Goal: Task Accomplishment & Management: Manage account settings

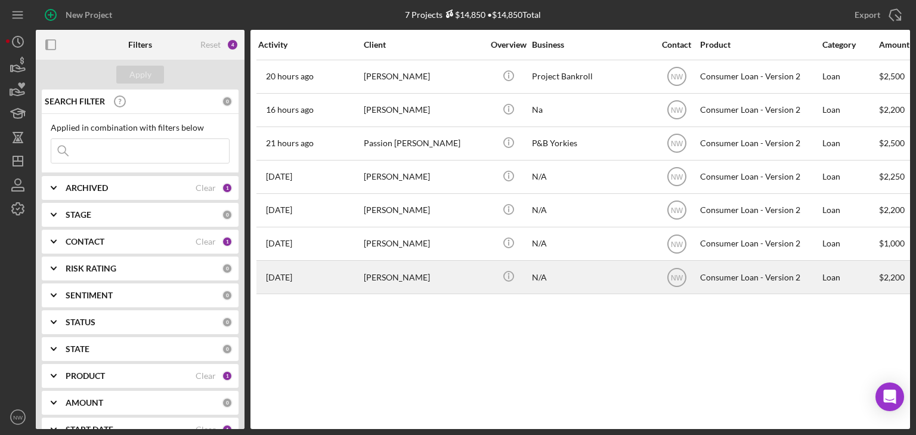
click at [388, 271] on div "[PERSON_NAME]" at bounding box center [423, 277] width 119 height 32
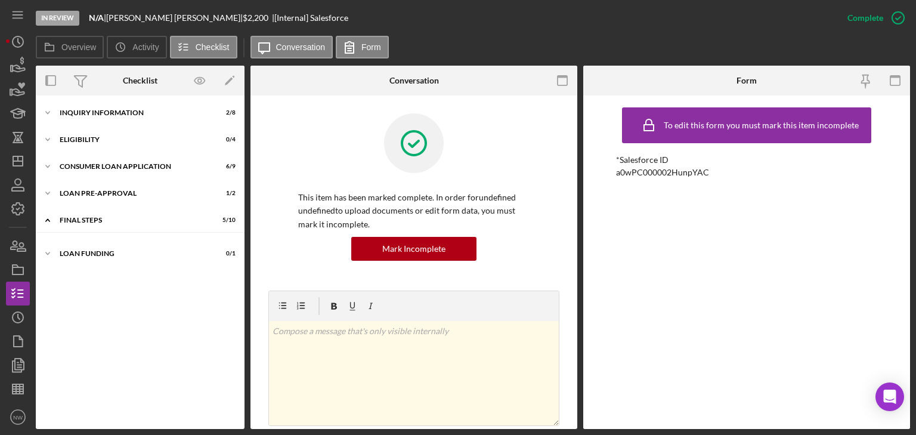
scroll to position [79, 0]
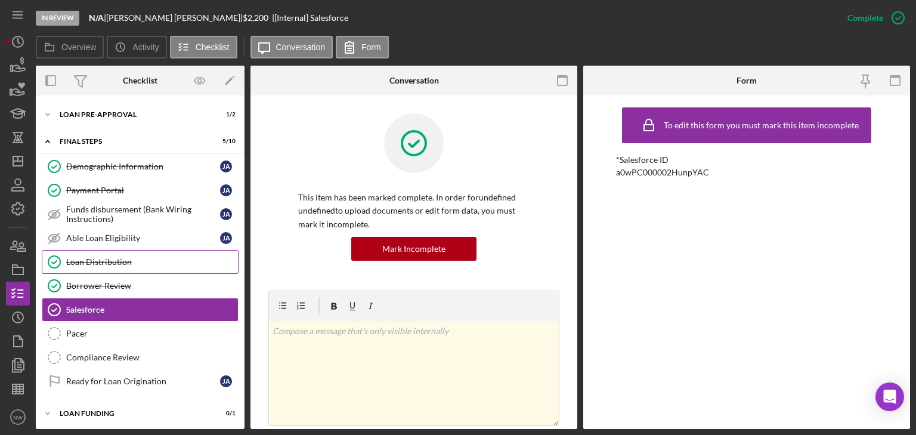
click at [82, 257] on div "Loan Distribution" at bounding box center [152, 262] width 172 height 10
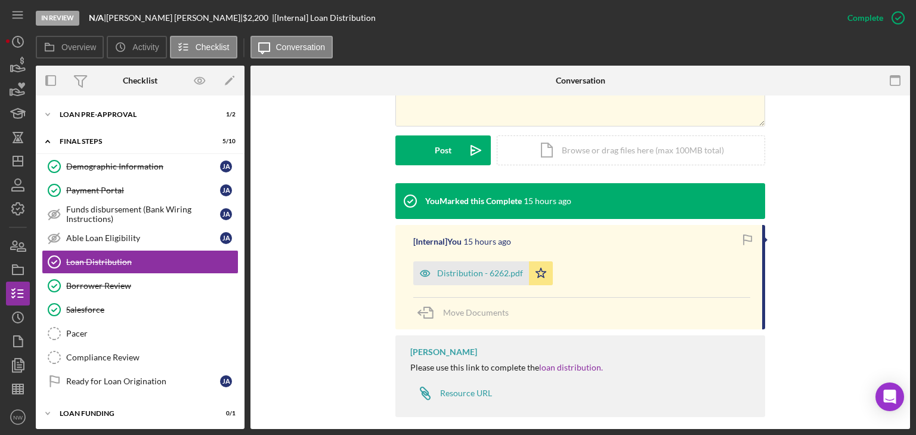
scroll to position [298, 0]
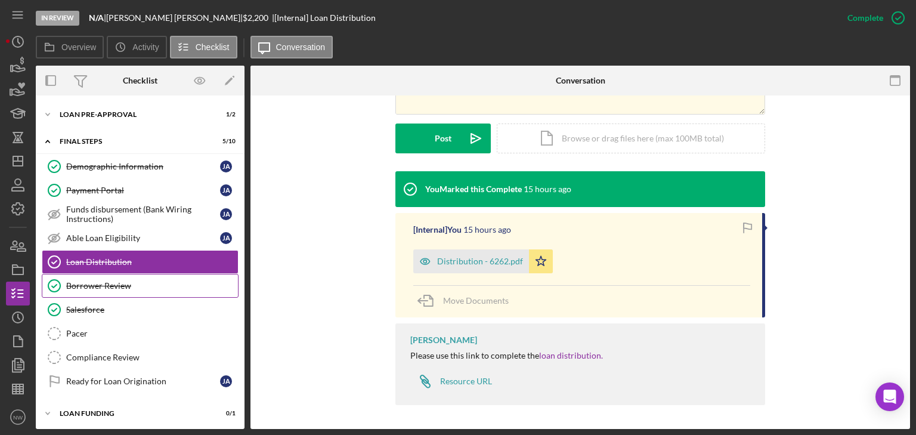
click at [97, 283] on div "Borrower Review" at bounding box center [152, 286] width 172 height 10
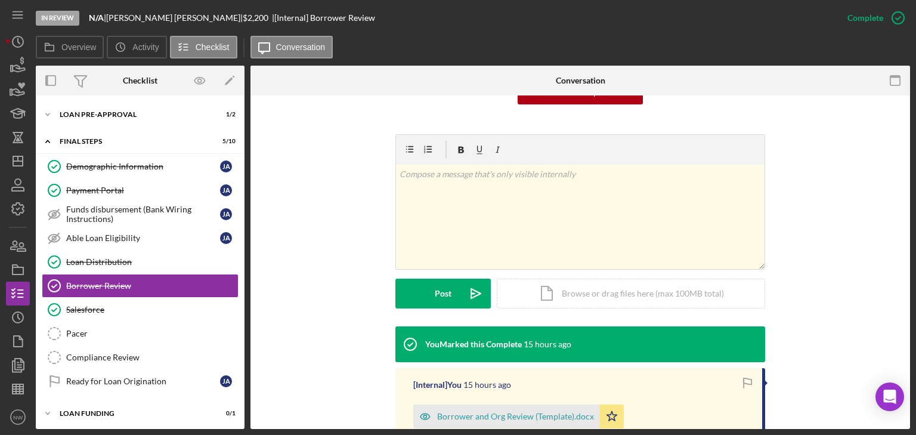
scroll to position [239, 0]
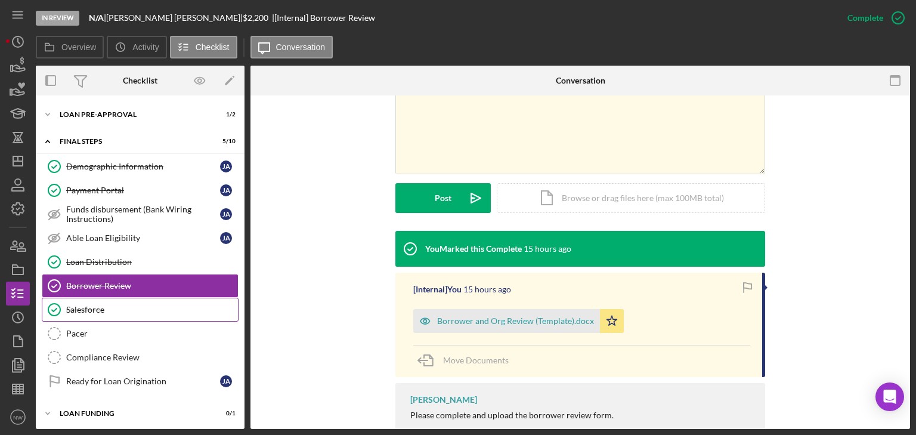
click at [97, 300] on link "Salesforce Salesforce" at bounding box center [140, 310] width 197 height 24
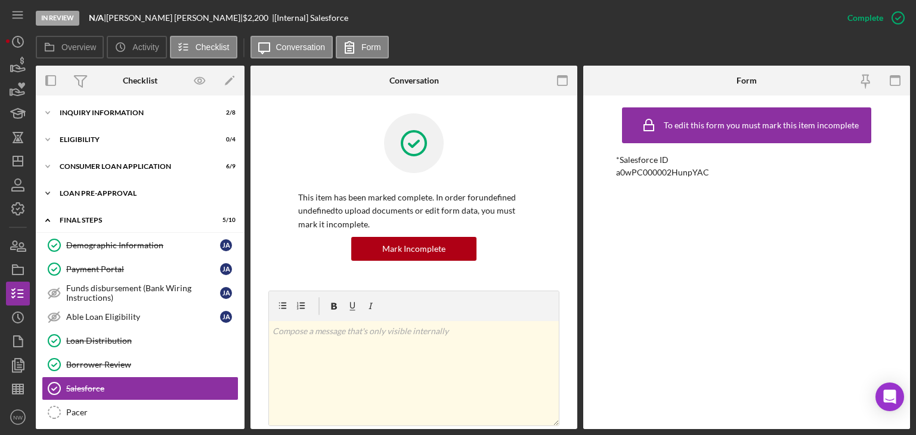
click at [51, 191] on icon "Icon/Expander" at bounding box center [48, 193] width 24 height 24
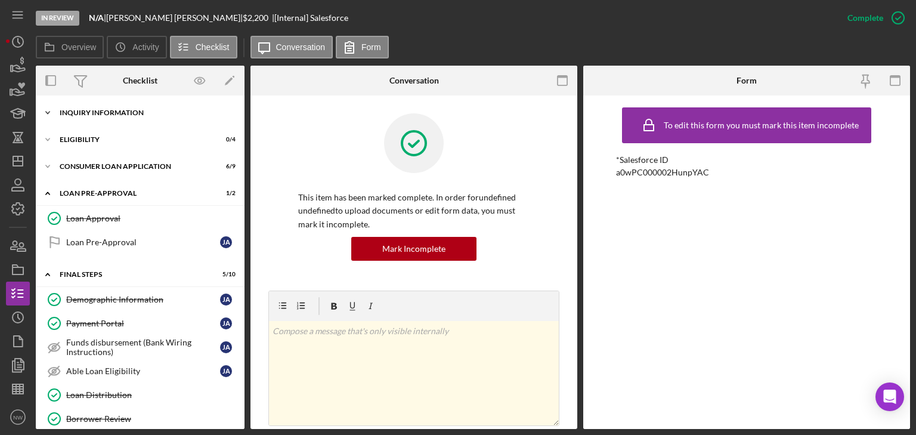
click at [52, 112] on icon "Icon/Expander" at bounding box center [48, 113] width 24 height 24
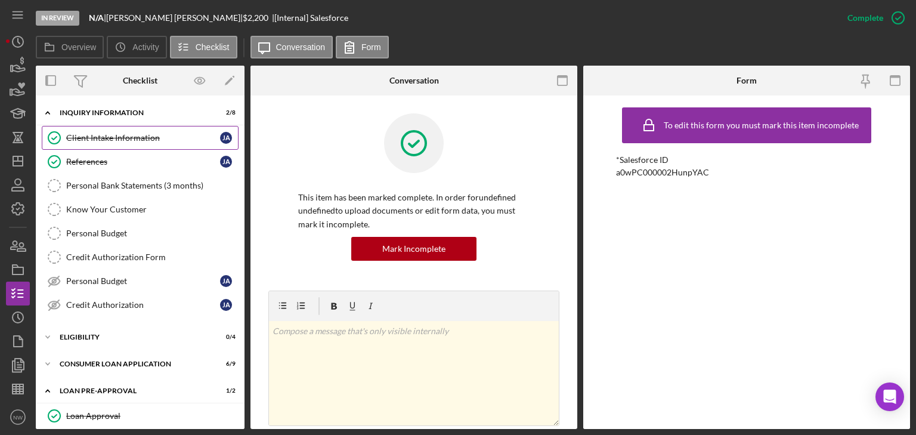
click at [124, 136] on div "Client Intake Information" at bounding box center [143, 138] width 154 height 10
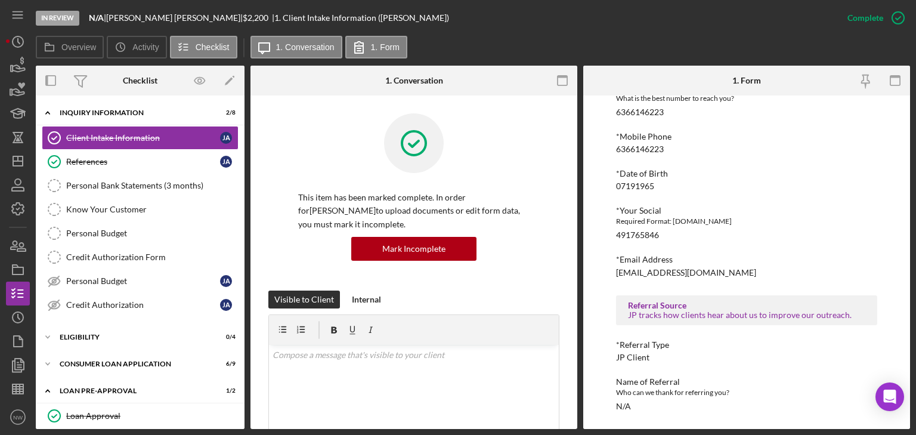
scroll to position [415, 0]
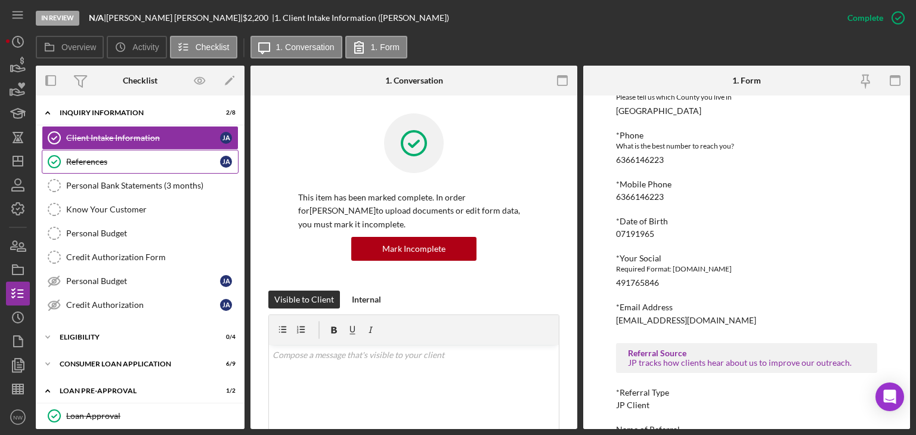
click at [91, 159] on div "References" at bounding box center [143, 162] width 154 height 10
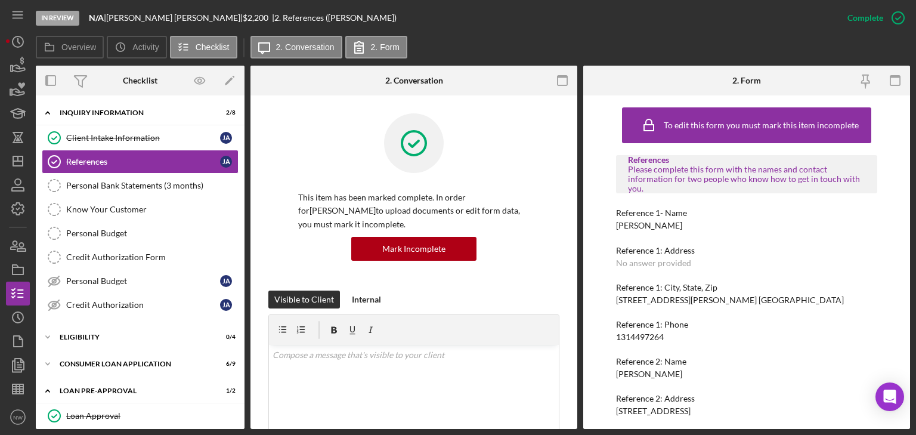
scroll to position [79, 0]
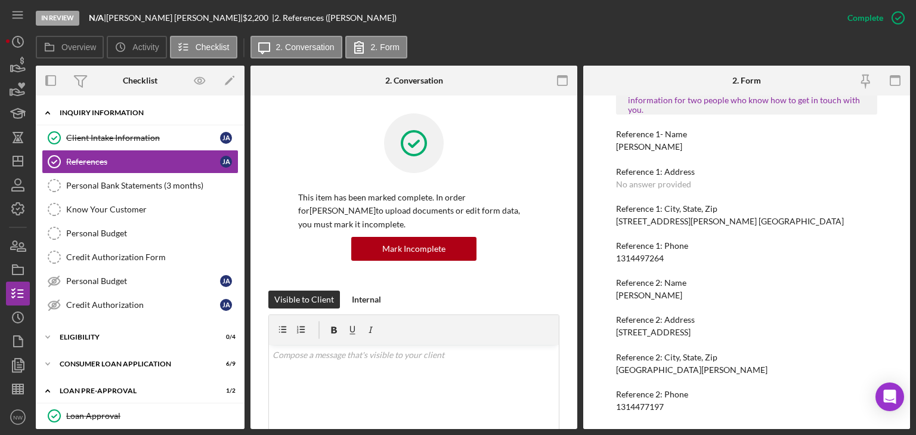
click at [50, 110] on icon "Icon/Expander" at bounding box center [48, 113] width 24 height 24
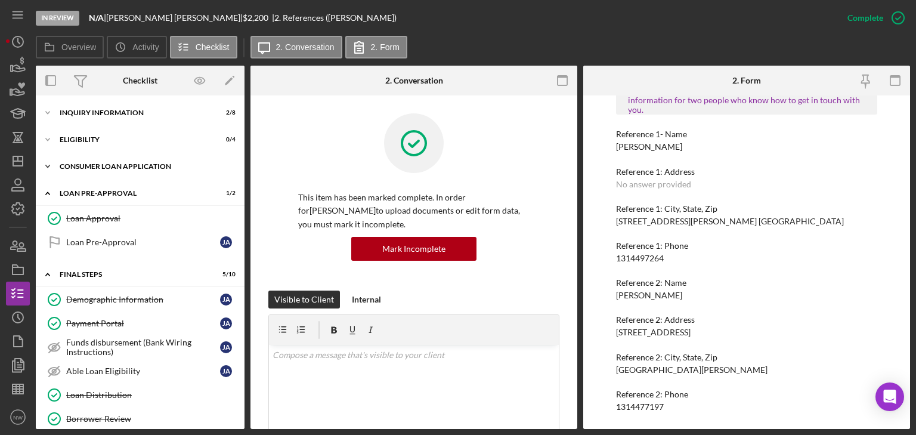
click at [51, 163] on icon "Icon/Expander" at bounding box center [48, 166] width 24 height 24
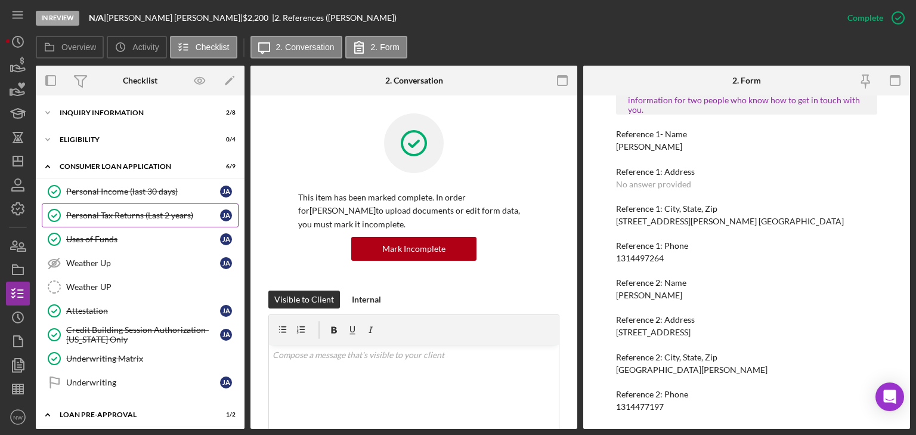
click at [91, 216] on div "Personal Tax Returns (Last 2 years)" at bounding box center [143, 216] width 154 height 10
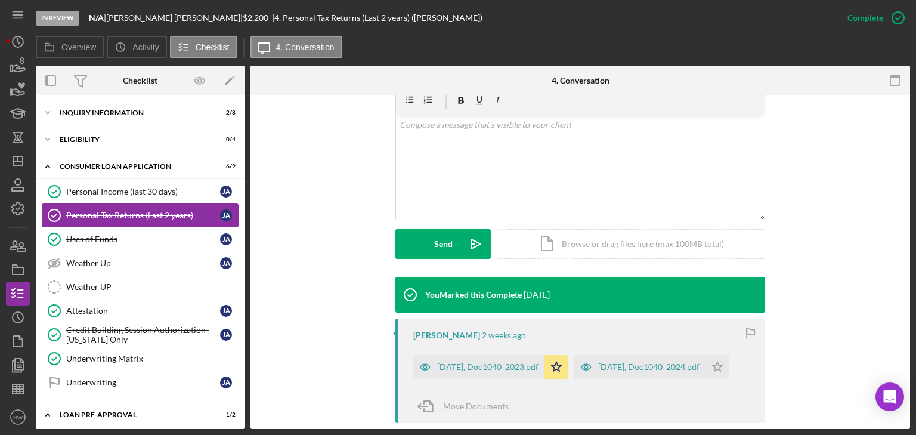
scroll to position [26, 0]
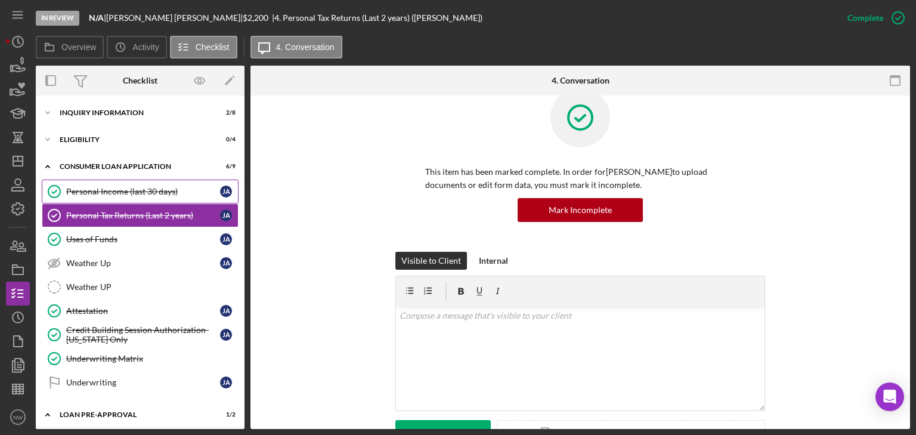
click at [162, 191] on div "Personal Income (last 30 days)" at bounding box center [143, 192] width 154 height 10
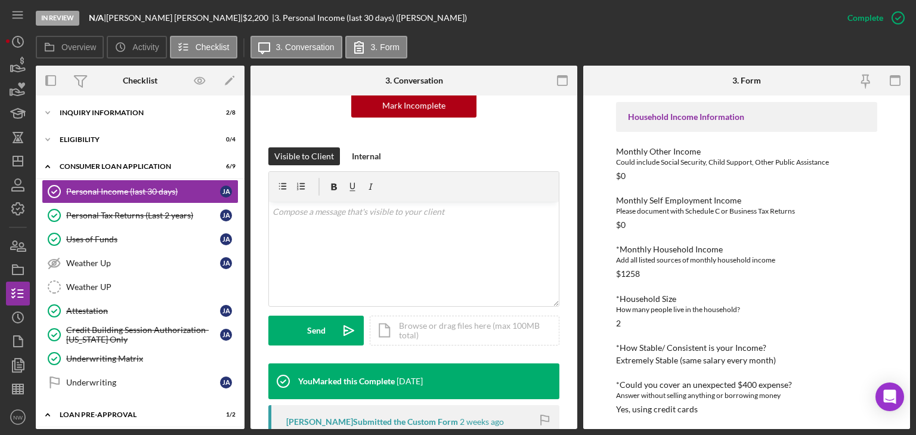
scroll to position [348, 0]
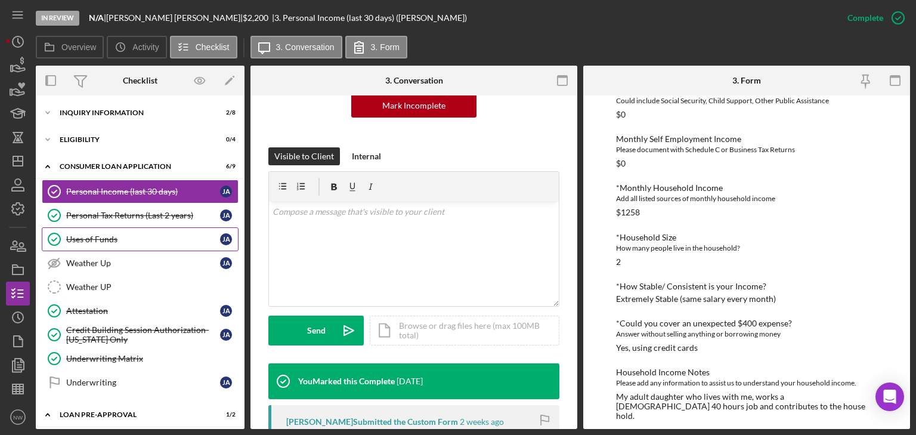
click at [168, 243] on div "Uses of Funds" at bounding box center [143, 239] width 154 height 10
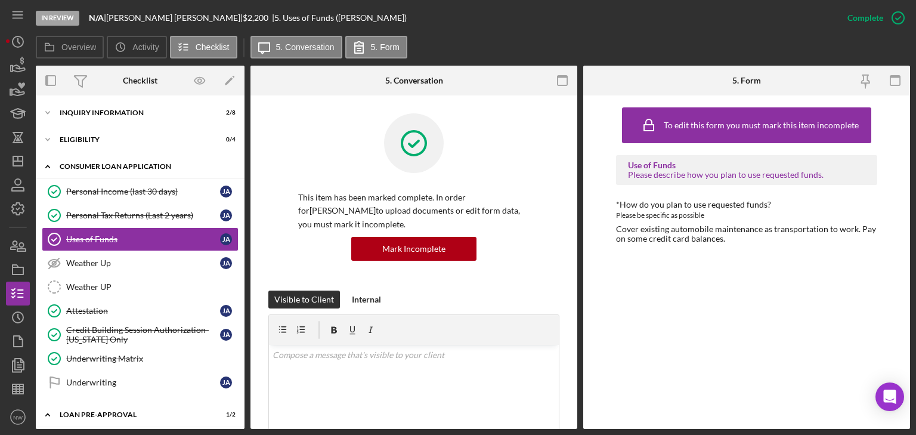
click at [52, 162] on icon "Icon/Expander" at bounding box center [48, 166] width 24 height 24
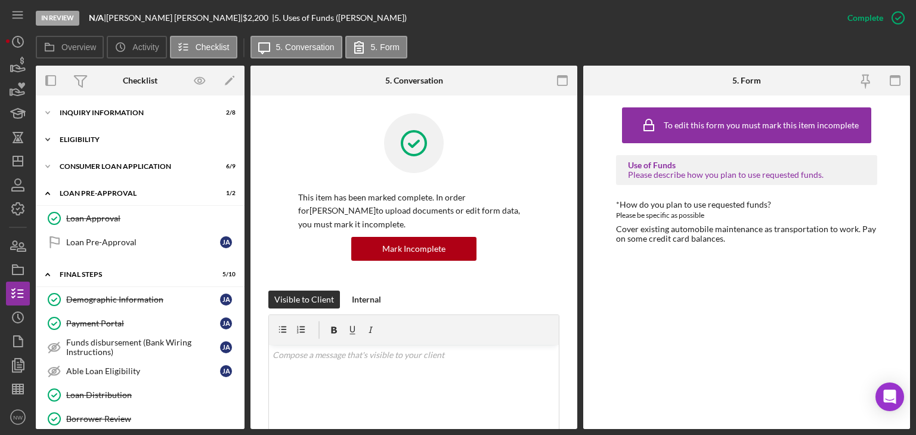
click at [51, 136] on icon "Icon/Expander" at bounding box center [48, 140] width 24 height 24
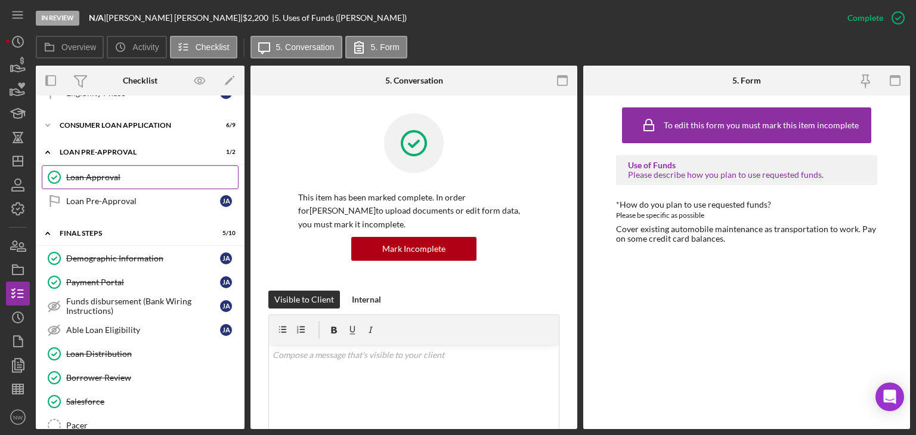
scroll to position [234, 0]
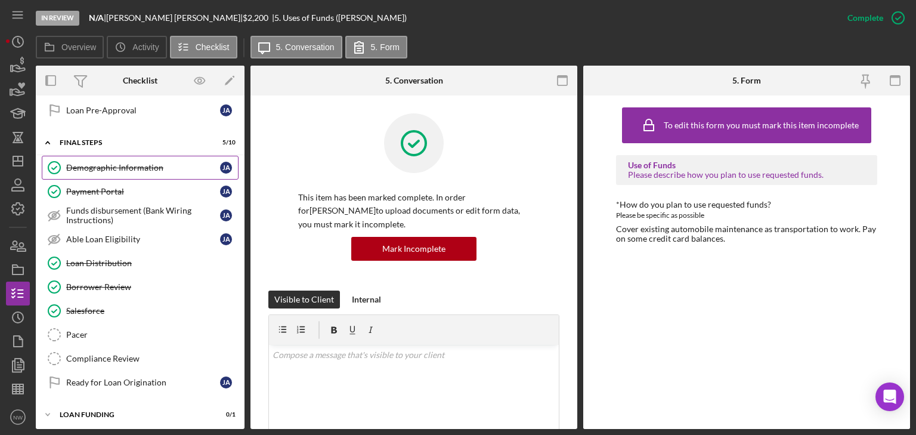
click at [122, 166] on div "Demographic Information" at bounding box center [143, 168] width 154 height 10
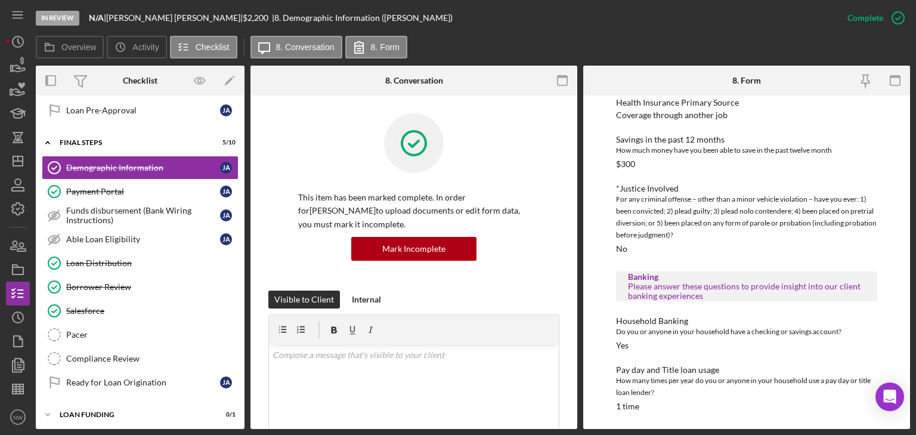
scroll to position [1050, 0]
click at [604, 358] on div "To edit this form you must mark this item incomplete Demographic Information Pl…" at bounding box center [746, 261] width 327 height 333
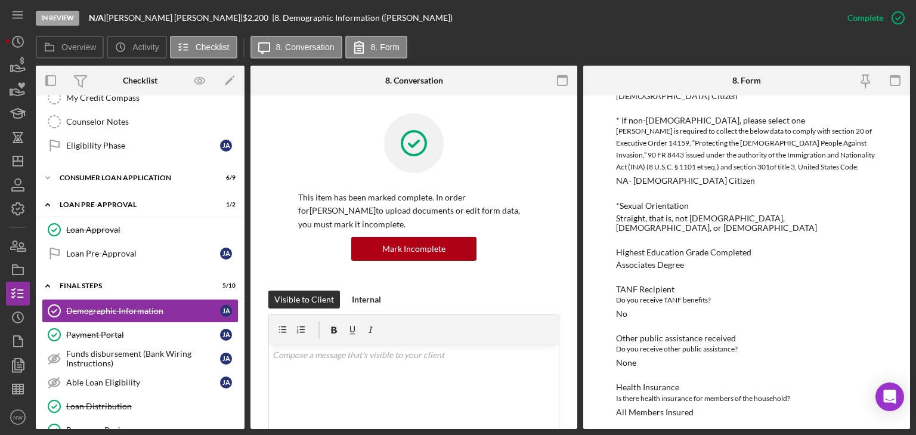
scroll to position [0, 0]
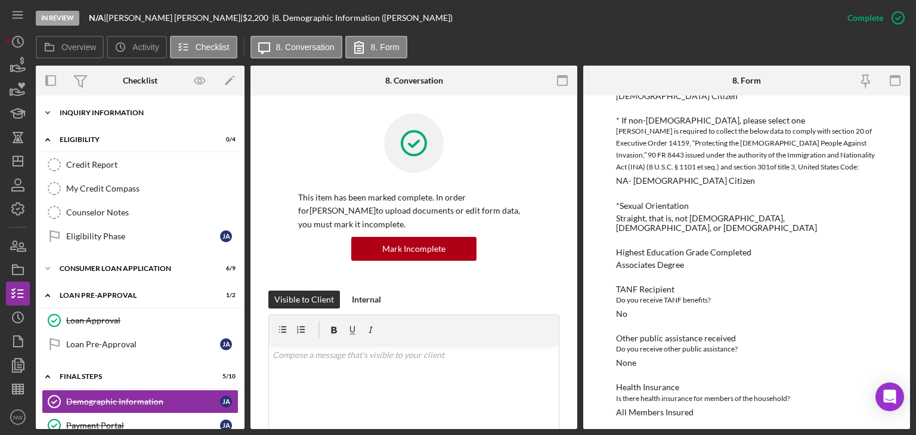
click at [51, 113] on icon "Icon/Expander" at bounding box center [48, 113] width 24 height 24
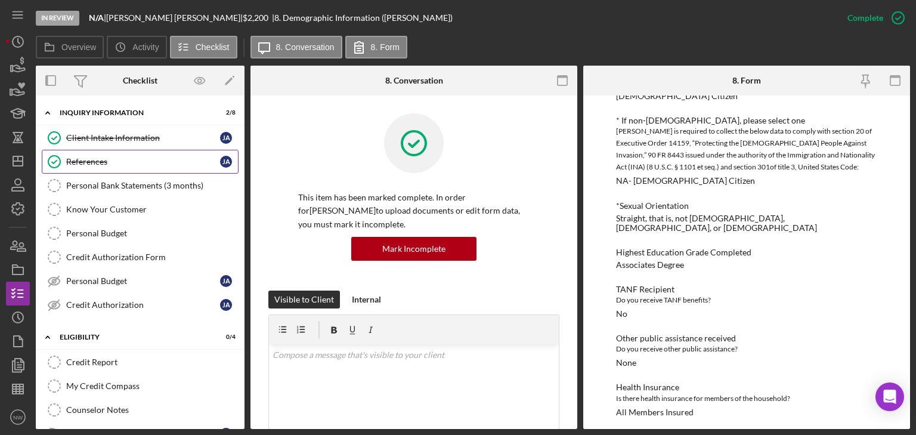
click at [83, 154] on link "References References [PERSON_NAME]" at bounding box center [140, 162] width 197 height 24
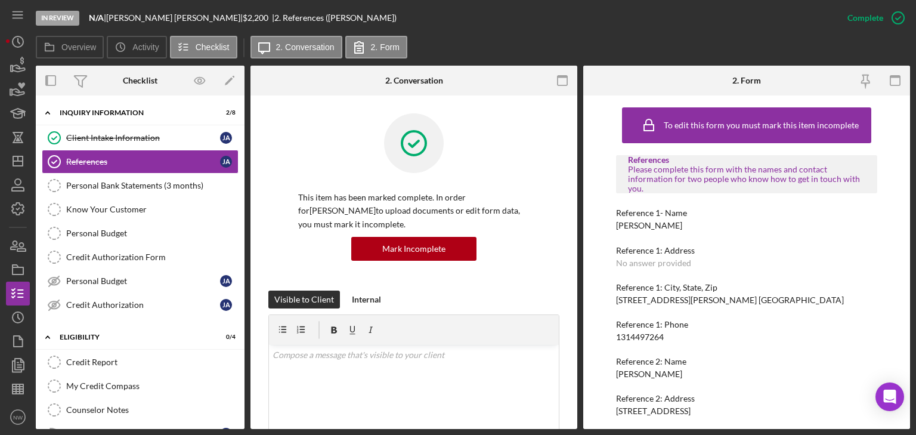
drag, startPoint x: 608, startPoint y: 223, endPoint x: 685, endPoint y: 219, distance: 76.4
click at [685, 219] on div "To edit this form you must mark this item incomplete References Please complete…" at bounding box center [746, 261] width 327 height 333
copy div "[PERSON_NAME]"
drag, startPoint x: 611, startPoint y: 334, endPoint x: 664, endPoint y: 336, distance: 53.1
click at [665, 336] on div "To edit this form you must mark this item incomplete References Please complete…" at bounding box center [746, 261] width 327 height 333
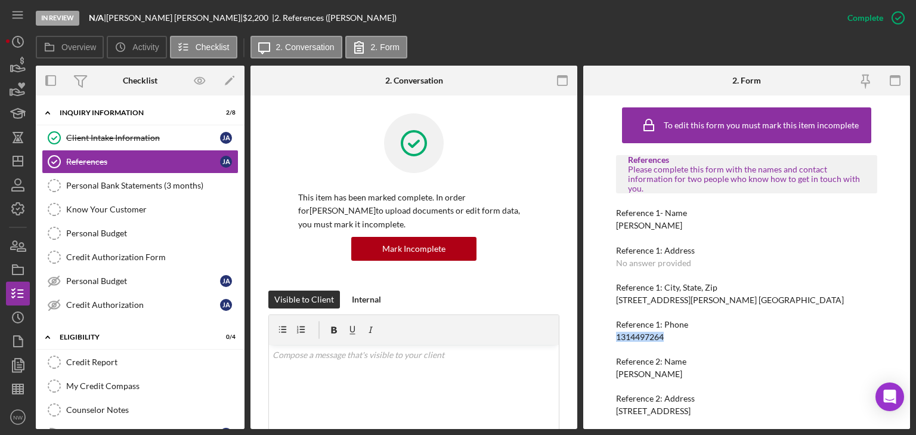
copy div "1314497264"
drag, startPoint x: 617, startPoint y: 372, endPoint x: 673, endPoint y: 378, distance: 56.9
click at [673, 378] on div "Reference 2: Name [PERSON_NAME]" at bounding box center [746, 368] width 261 height 22
click at [618, 376] on div "[PERSON_NAME]" at bounding box center [649, 374] width 66 height 10
drag, startPoint x: 617, startPoint y: 373, endPoint x: 664, endPoint y: 373, distance: 47.7
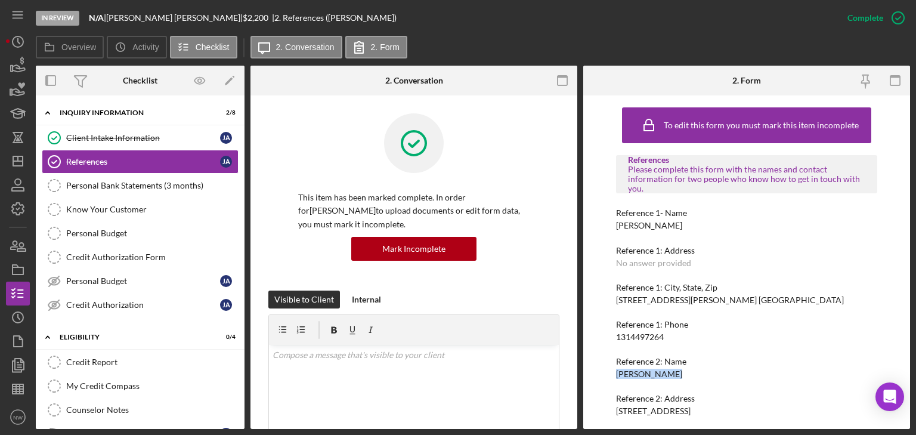
click at [667, 372] on div "Reference 2: Name [PERSON_NAME]" at bounding box center [746, 368] width 261 height 22
copy div "[PERSON_NAME]"
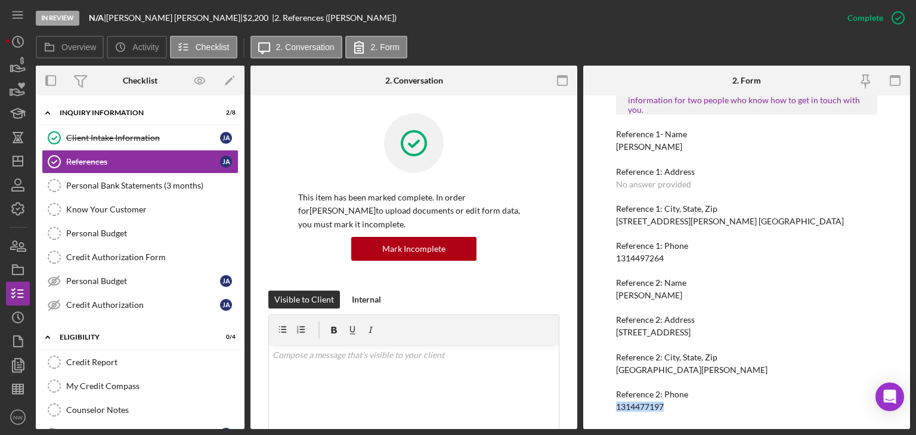
drag, startPoint x: 616, startPoint y: 406, endPoint x: 670, endPoint y: 410, distance: 54.5
click at [679, 414] on div "To edit this form you must mark this item incomplete References Please complete…" at bounding box center [746, 223] width 261 height 401
copy div "1314477197"
click at [50, 107] on icon "Icon/Expander" at bounding box center [48, 113] width 24 height 24
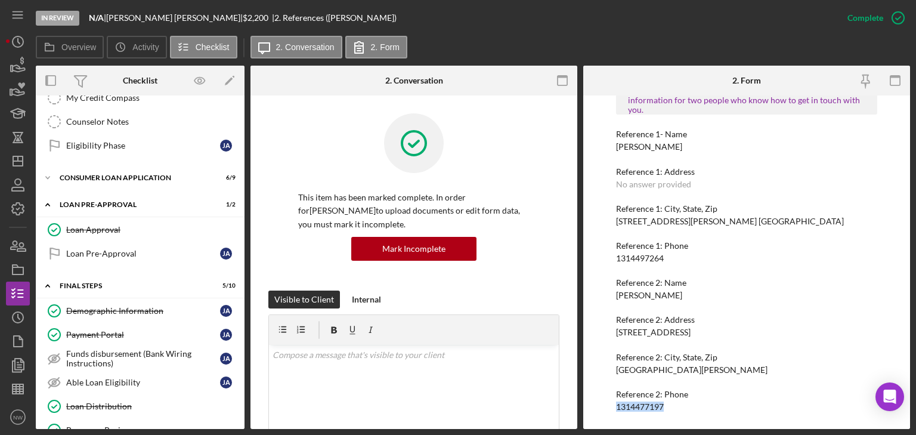
scroll to position [0, 0]
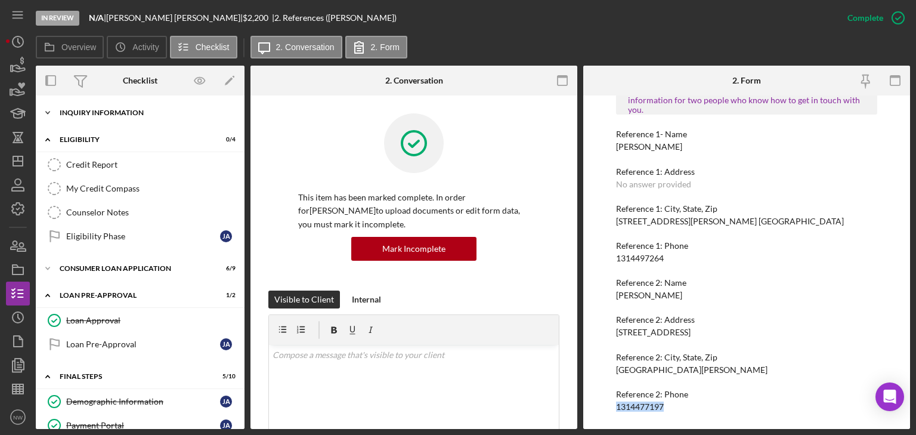
click at [56, 112] on icon "Icon/Expander" at bounding box center [48, 113] width 24 height 24
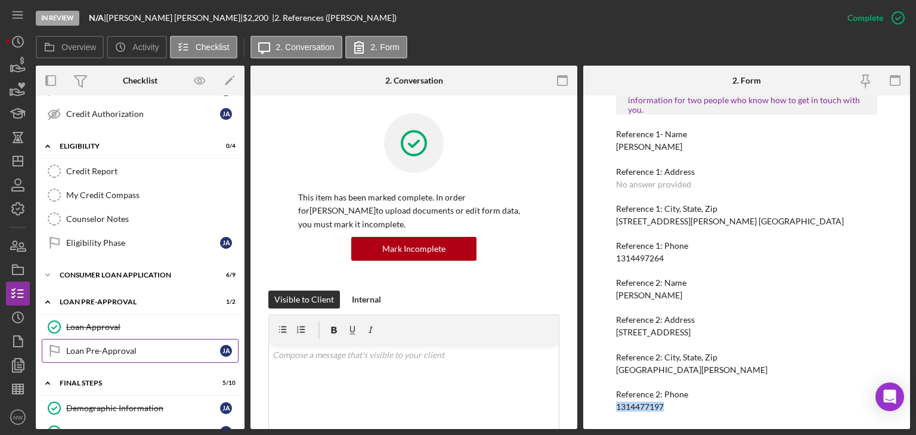
scroll to position [286, 0]
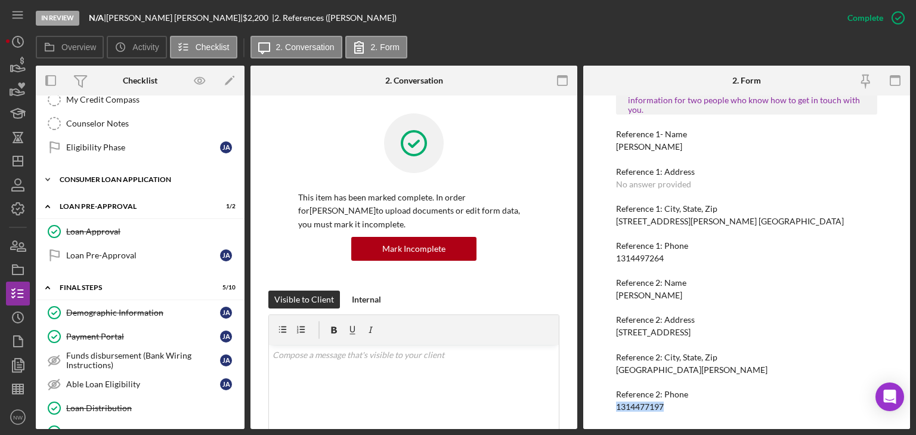
click at [51, 179] on icon "Icon/Expander" at bounding box center [48, 180] width 24 height 24
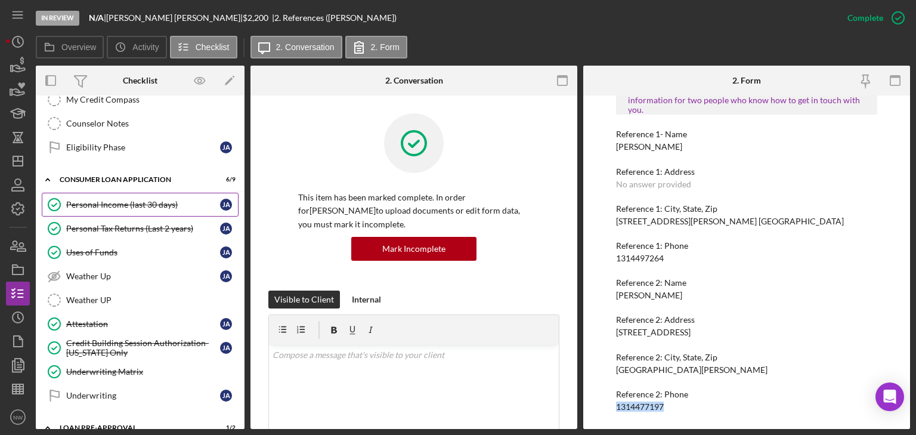
click at [157, 203] on div "Personal Income (last 30 days)" at bounding box center [143, 205] width 154 height 10
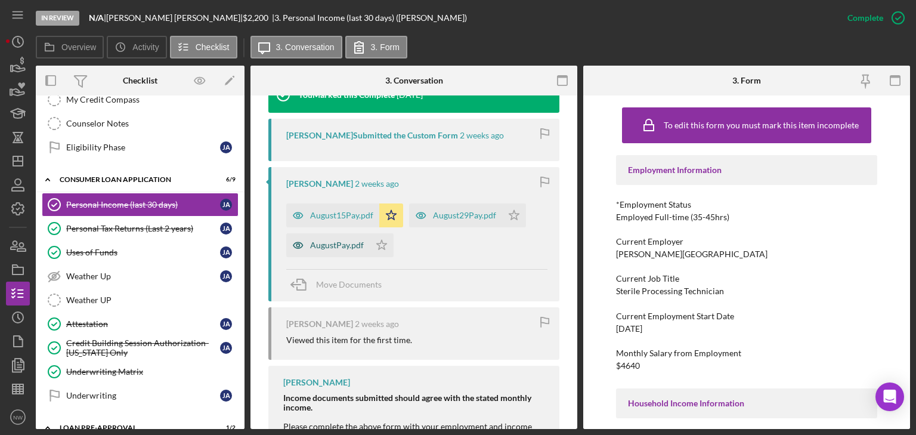
scroll to position [477, 0]
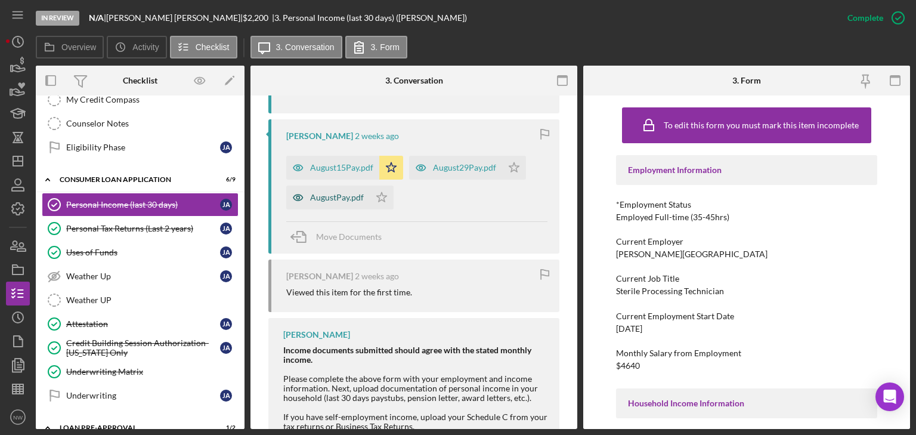
click at [322, 202] on div "AugustPay.pdf" at bounding box center [337, 198] width 54 height 10
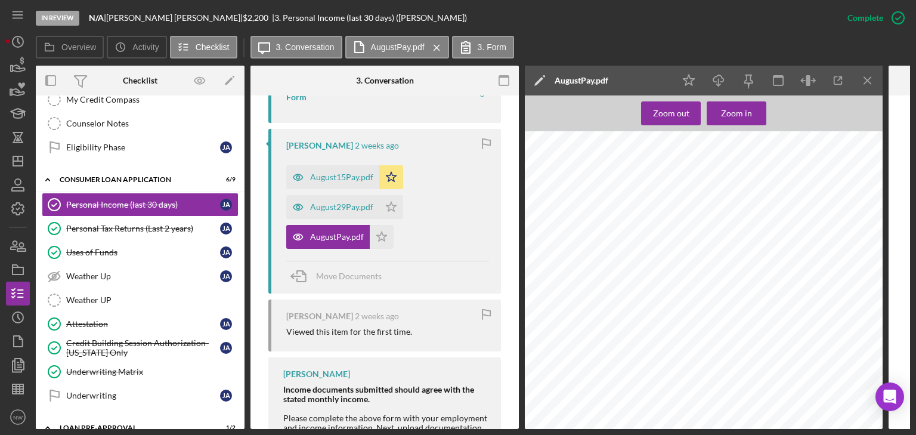
drag, startPoint x: 106, startPoint y: 249, endPoint x: 544, endPoint y: 243, distance: 438.4
click at [107, 248] on div "Uses of Funds" at bounding box center [143, 253] width 154 height 10
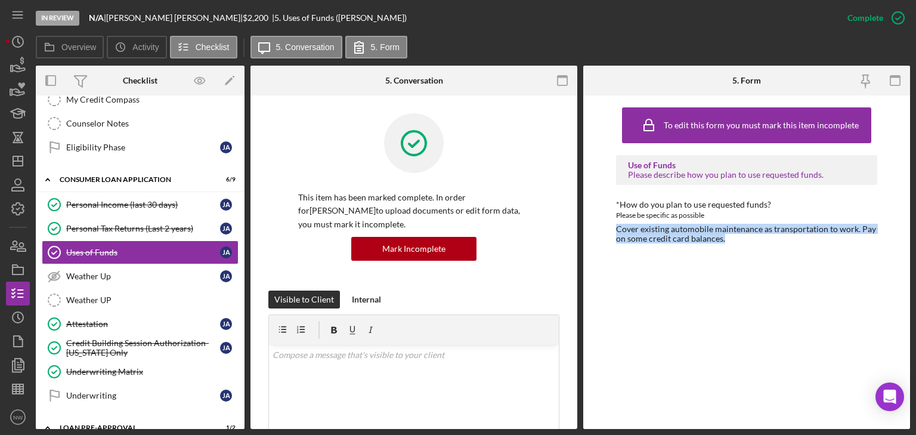
drag, startPoint x: 617, startPoint y: 227, endPoint x: 842, endPoint y: 253, distance: 226.4
click at [842, 253] on div "To edit this form you must mark this item incomplete Use of Funds Please descri…" at bounding box center [746, 261] width 261 height 321
copy div "Cover existing automobile maintenance as transportation to work. Pay on some cr…"
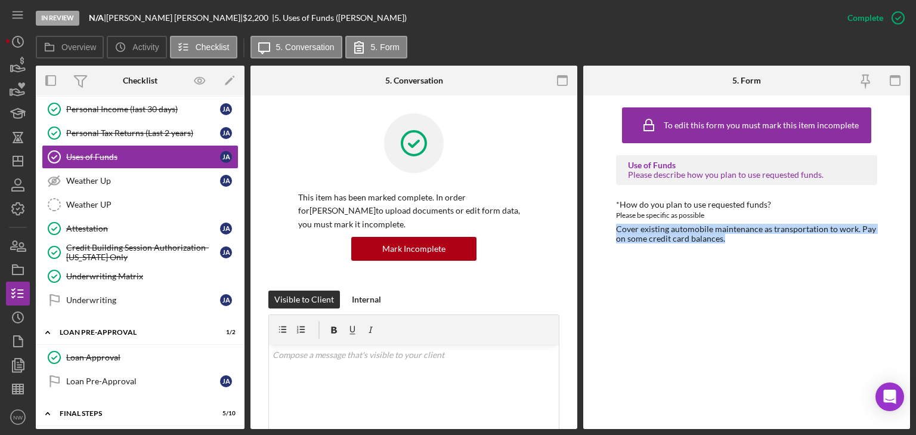
scroll to position [429, 0]
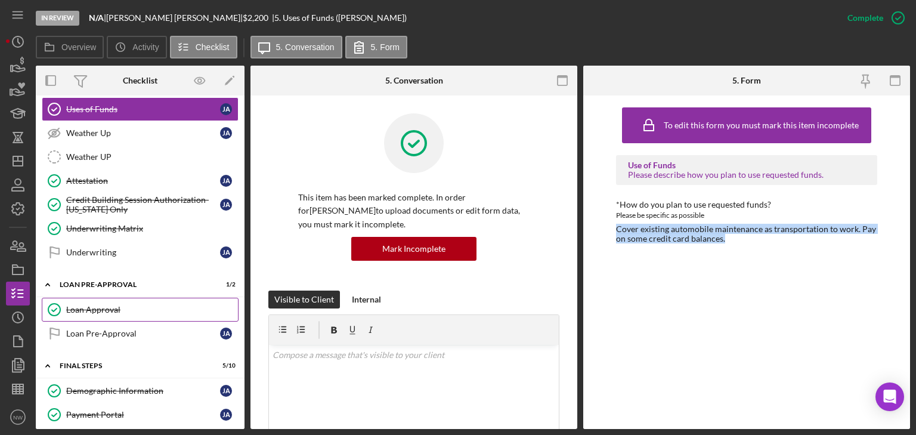
click at [99, 305] on div "Loan Approval" at bounding box center [152, 310] width 172 height 10
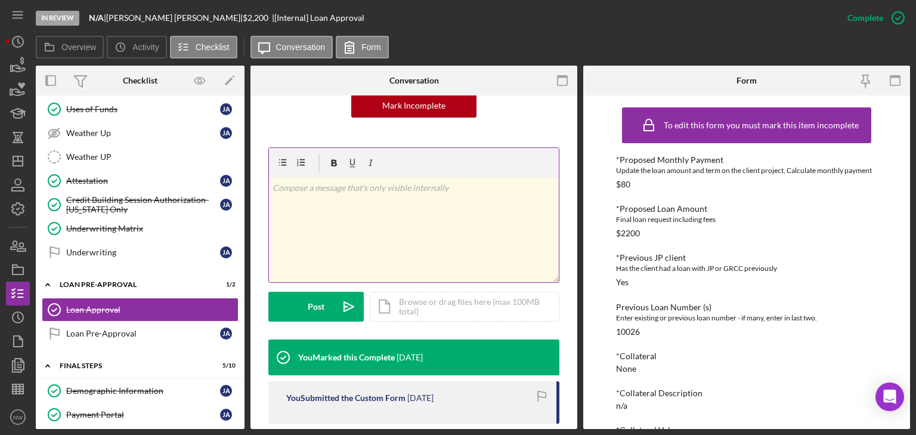
scroll to position [286, 0]
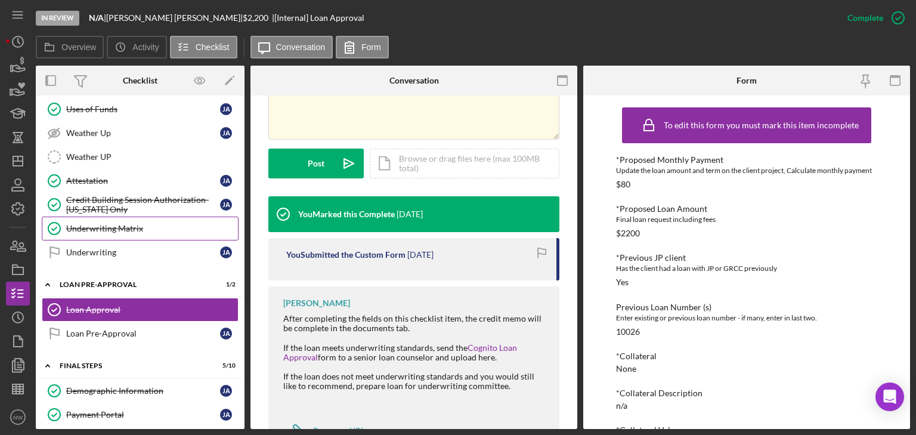
click at [157, 224] on div "Underwriting Matrix" at bounding box center [152, 229] width 172 height 10
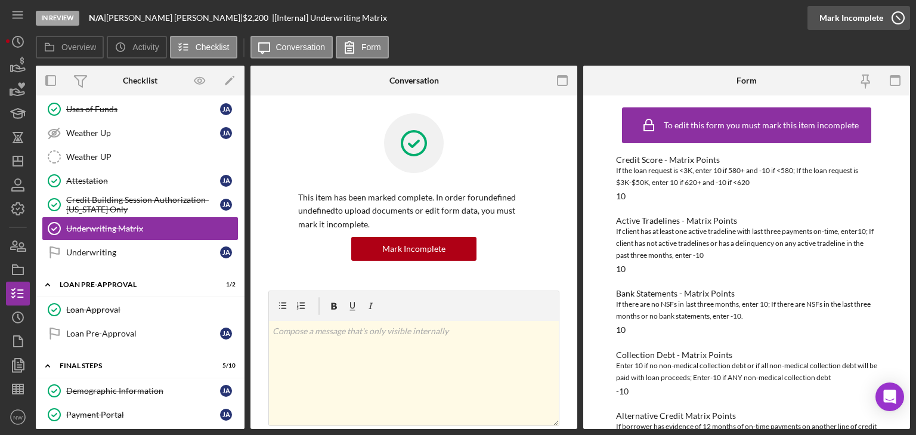
click at [903, 13] on icon "button" at bounding box center [898, 18] width 30 height 30
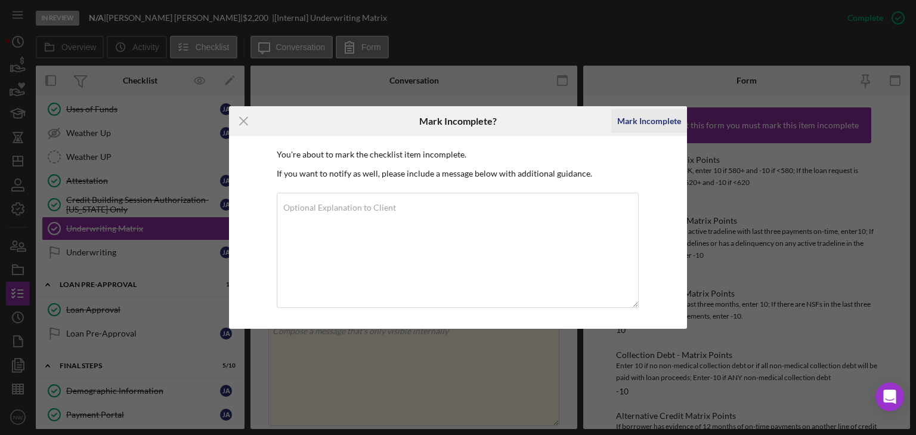
click at [644, 119] on div "Mark Incomplete" at bounding box center [649, 121] width 64 height 24
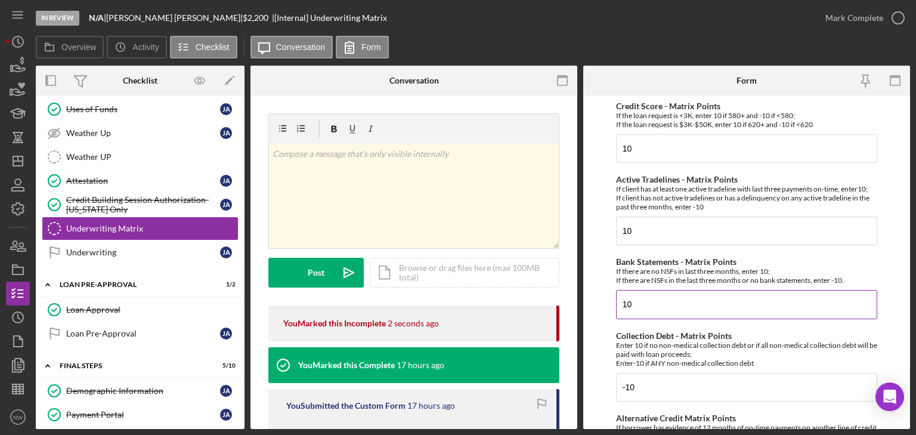
click at [641, 305] on input "10" at bounding box center [746, 304] width 261 height 29
type input "1"
type input "-10"
click at [605, 389] on form "Credit Score - Matrix Points If the loan request is <3K, enter 10 if 580+ and -…" at bounding box center [746, 261] width 327 height 333
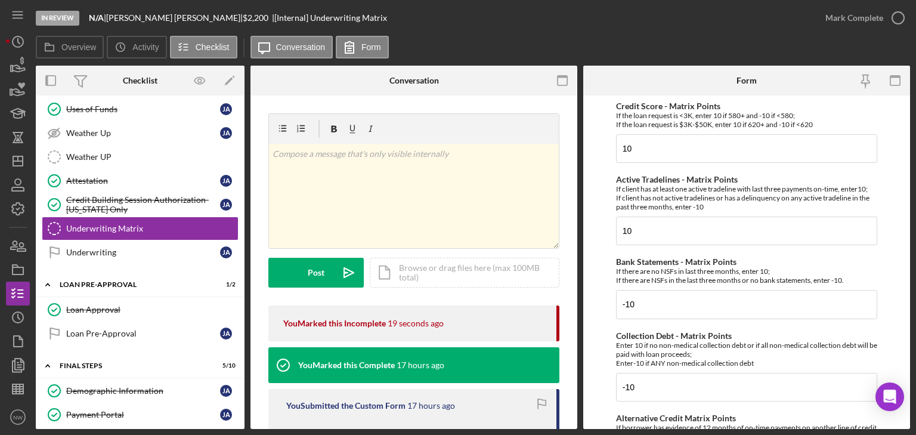
click at [601, 394] on form "Credit Score - Matrix Points If the loan request is <3K, enter 10 if 580+ and -…" at bounding box center [746, 261] width 327 height 333
click at [599, 379] on form "Credit Score - Matrix Points If the loan request is <3K, enter 10 if 580+ and -…" at bounding box center [746, 261] width 327 height 333
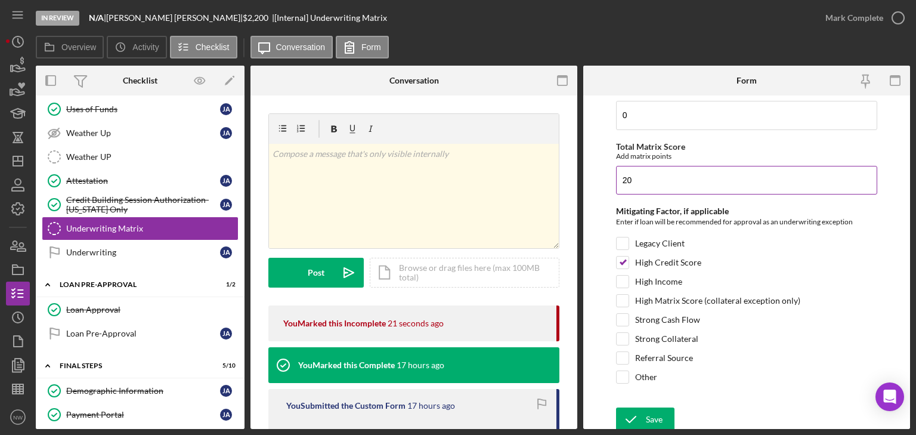
drag, startPoint x: 648, startPoint y: 179, endPoint x: 625, endPoint y: 215, distance: 42.4
click at [647, 179] on input "20" at bounding box center [746, 180] width 261 height 29
type input "2"
type input "5"
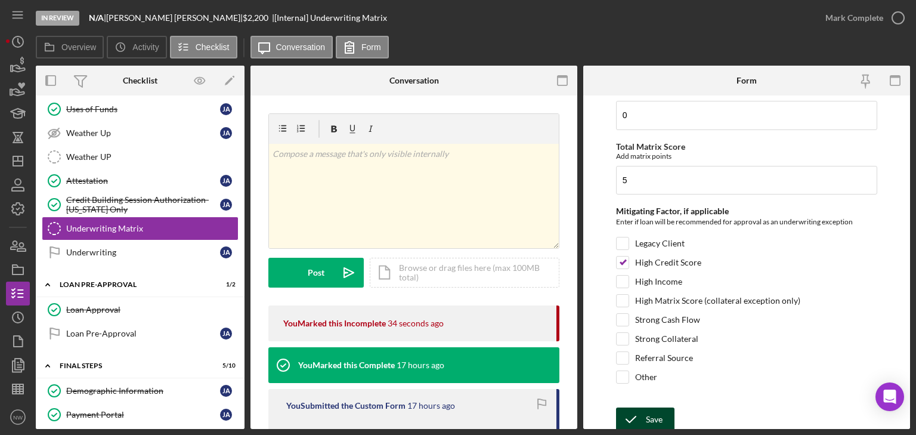
click at [647, 412] on div "Save" at bounding box center [654, 419] width 17 height 24
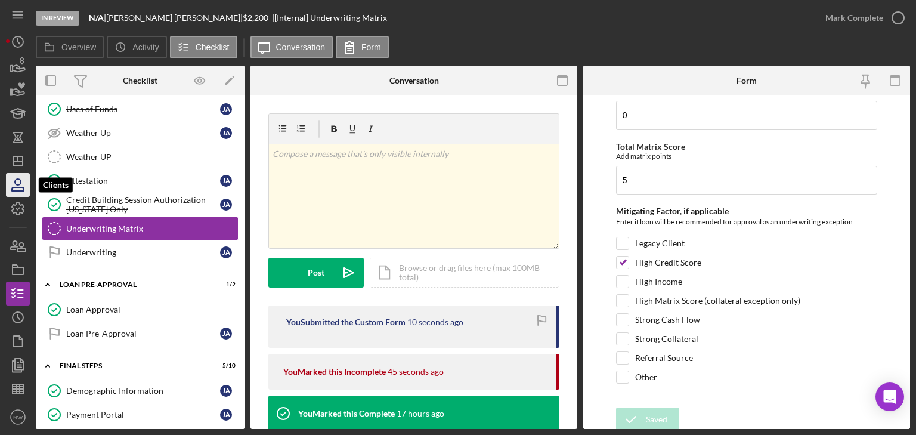
click at [24, 181] on icon "button" at bounding box center [18, 185] width 30 height 30
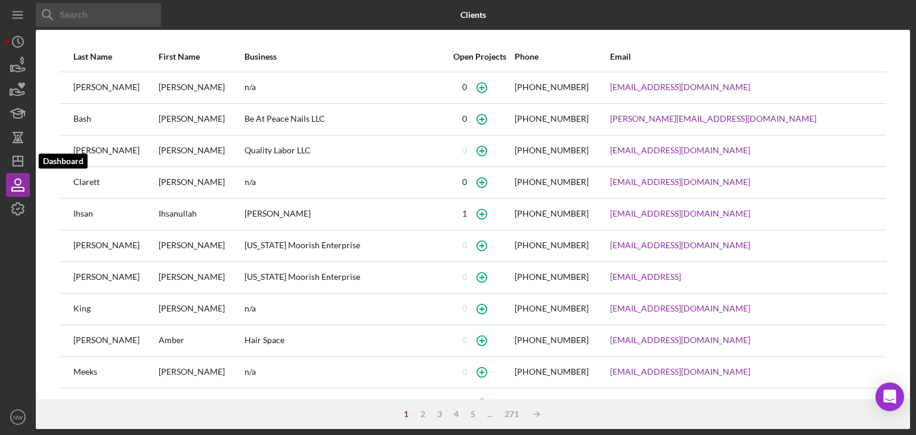
drag, startPoint x: 17, startPoint y: 157, endPoint x: 33, endPoint y: 153, distance: 16.8
click at [18, 157] on line "button" at bounding box center [18, 158] width 0 height 5
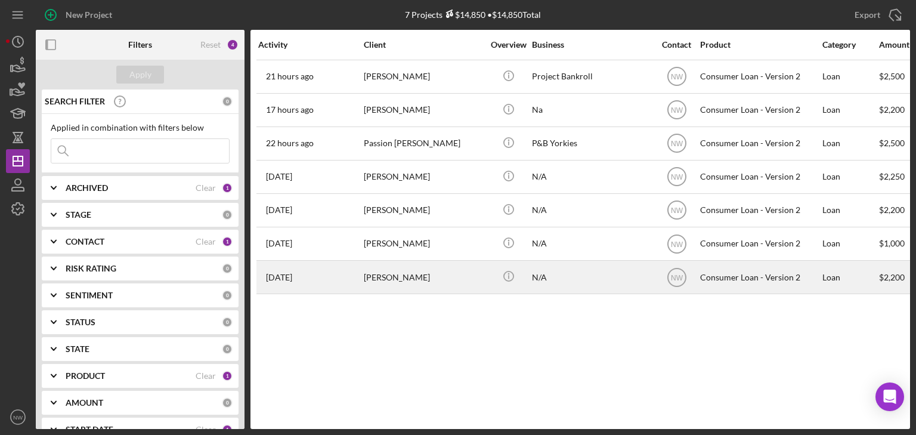
click at [381, 271] on div "[PERSON_NAME]" at bounding box center [423, 277] width 119 height 32
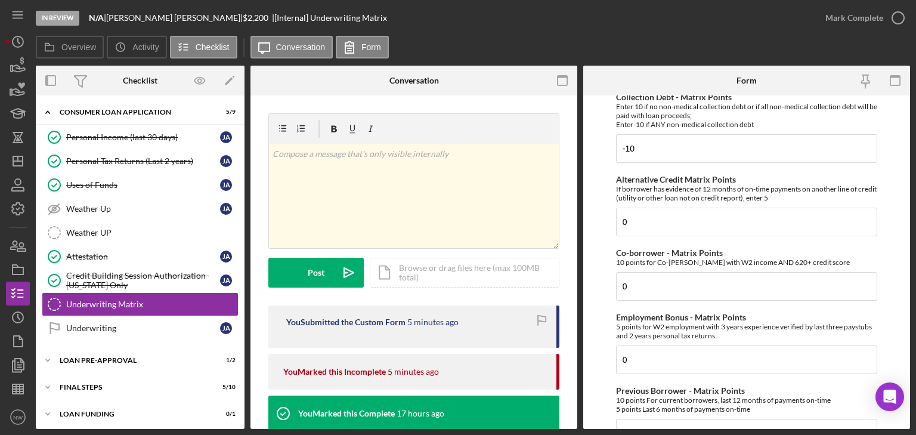
scroll to position [334, 0]
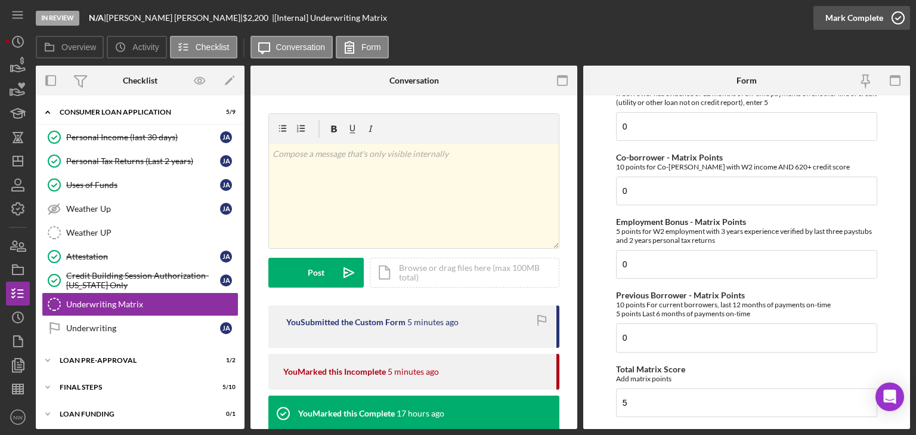
click at [897, 13] on icon "button" at bounding box center [898, 18] width 30 height 30
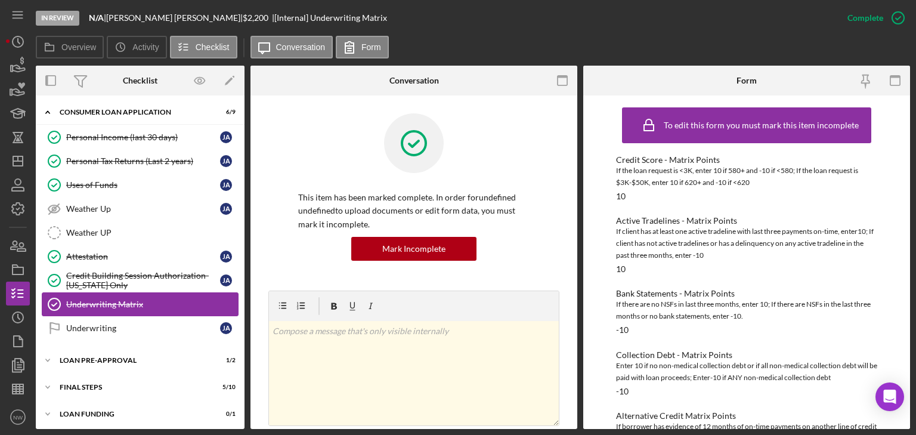
scroll to position [55, 0]
click at [48, 354] on icon "Icon/Expander" at bounding box center [48, 360] width 24 height 24
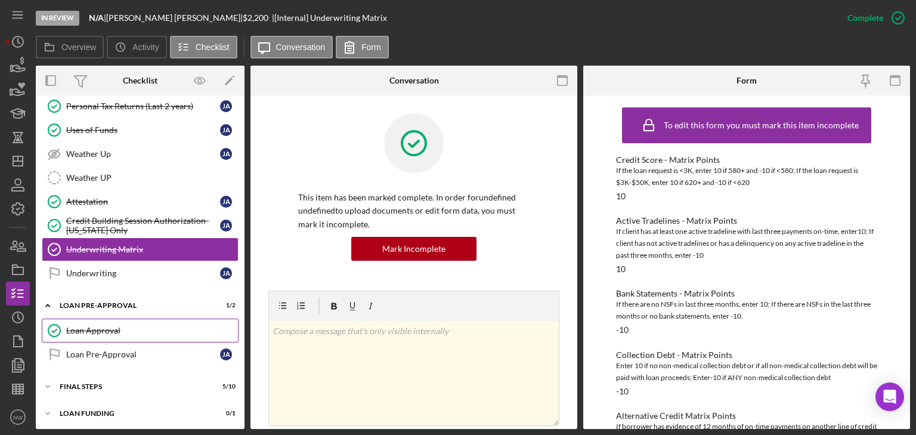
click at [97, 326] on div "Loan Approval" at bounding box center [152, 331] width 172 height 10
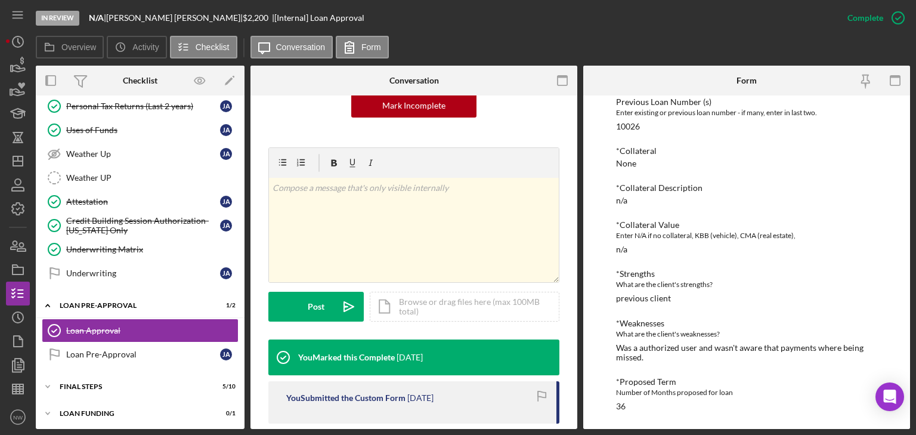
scroll to position [334, 0]
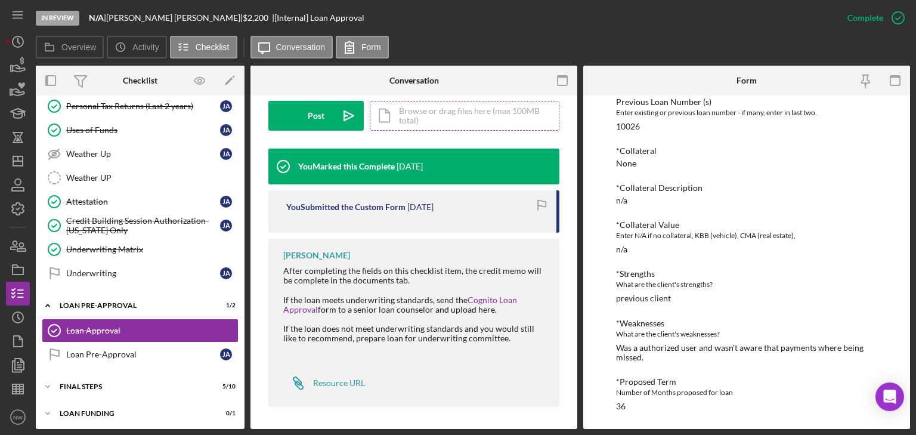
click at [422, 121] on div "Icon/Document Browse or drag files here (max 100MB total) Tap to choose files o…" at bounding box center [465, 116] width 190 height 30
click at [308, 124] on div "Upload" at bounding box center [316, 116] width 27 height 30
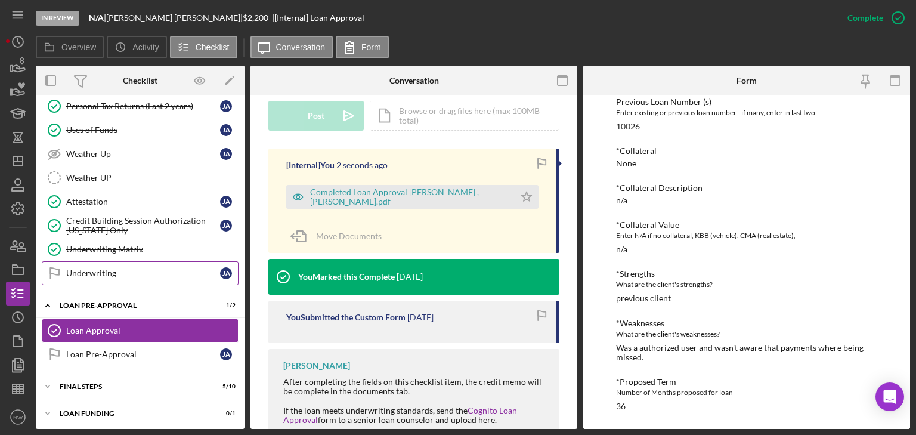
click at [90, 264] on link "Underwriting Underwriting [PERSON_NAME]" at bounding box center [140, 273] width 197 height 24
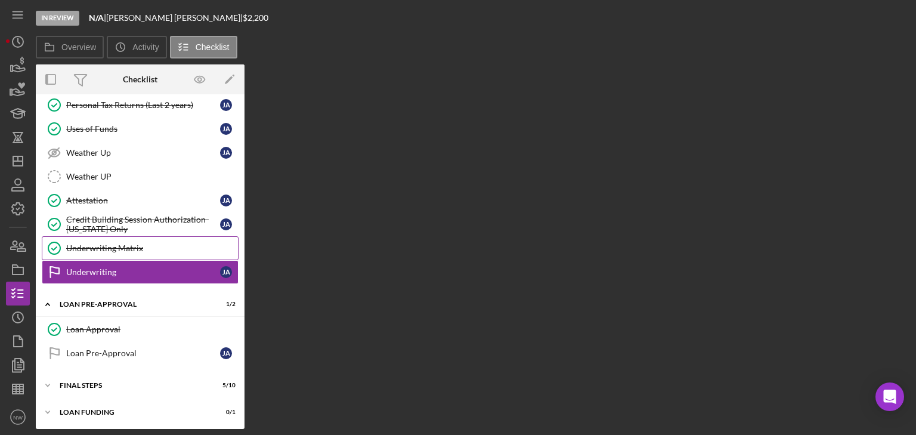
scroll to position [109, 0]
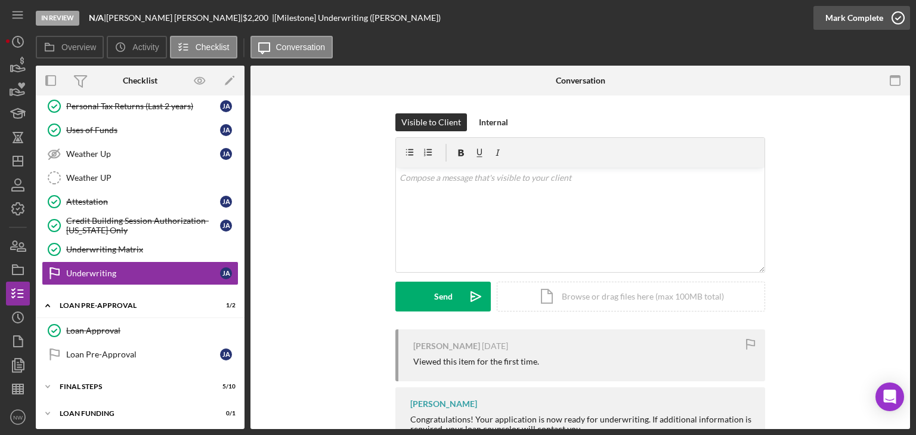
click at [898, 24] on circle "button" at bounding box center [898, 18] width 12 height 12
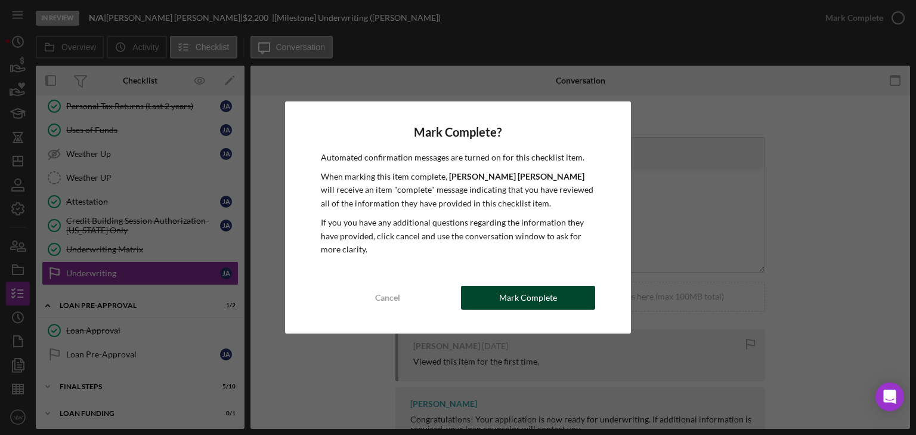
click at [495, 291] on button "Mark Complete" at bounding box center [528, 298] width 134 height 24
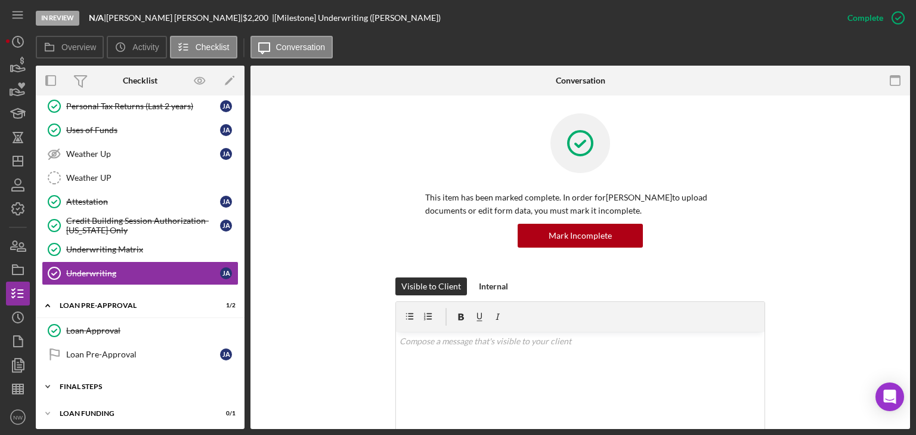
drag, startPoint x: 48, startPoint y: 379, endPoint x: 73, endPoint y: 373, distance: 25.7
click at [48, 379] on icon "Icon/Expander" at bounding box center [48, 387] width 24 height 24
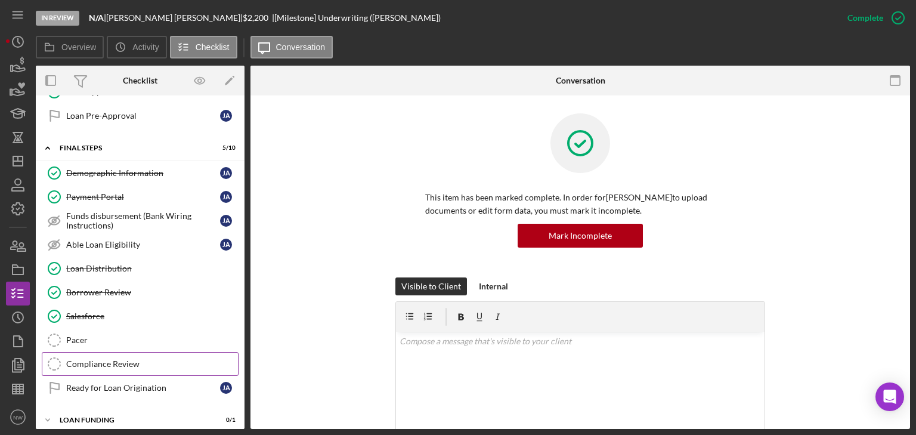
scroll to position [351, 0]
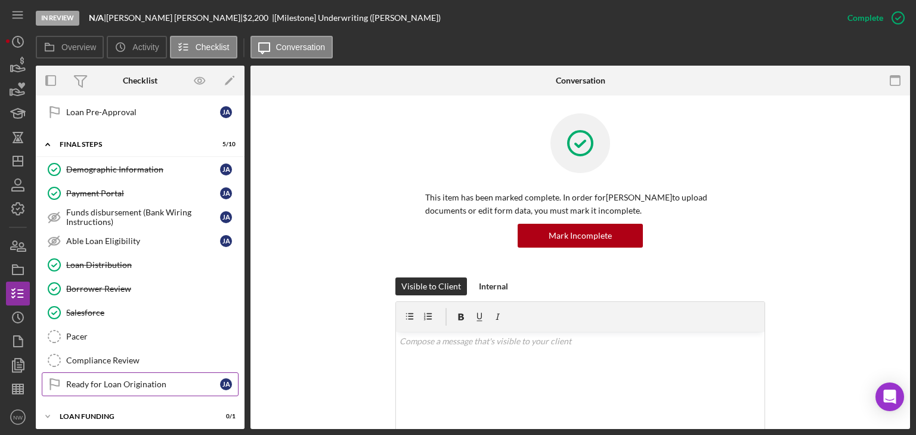
click at [93, 379] on div "Ready for Loan Origination" at bounding box center [143, 384] width 154 height 10
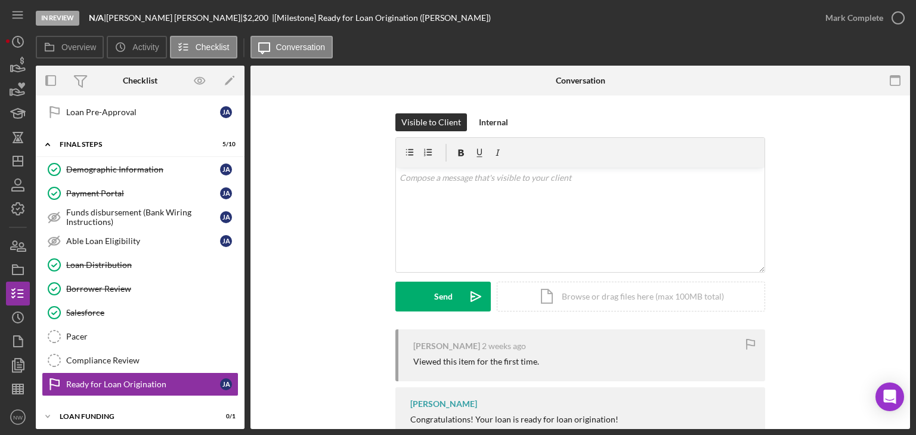
scroll to position [351, 0]
click at [899, 19] on icon "button" at bounding box center [898, 18] width 30 height 30
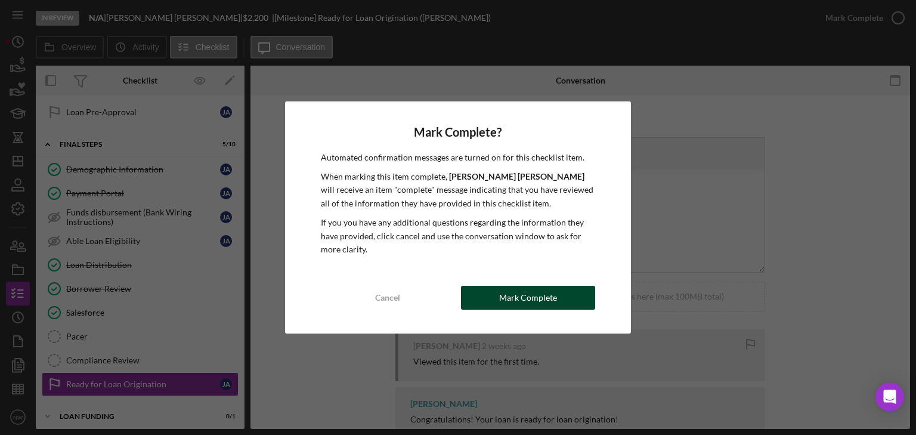
click at [512, 295] on div "Mark Complete" at bounding box center [528, 298] width 58 height 24
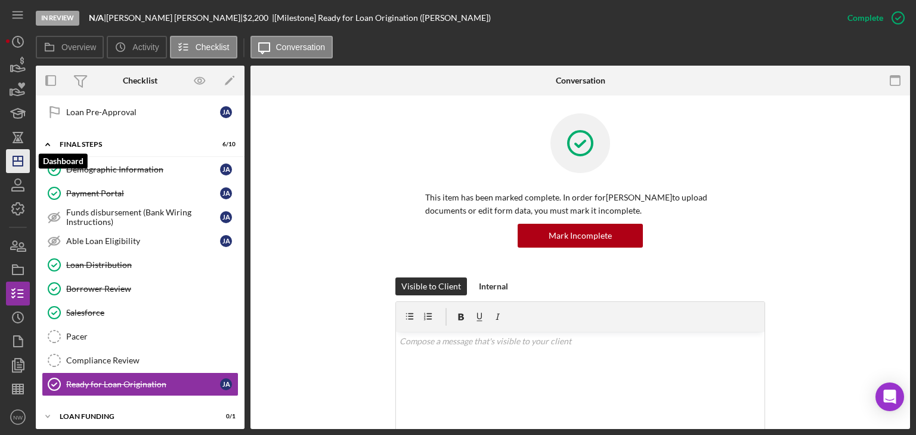
click at [17, 154] on icon "Icon/Dashboard" at bounding box center [18, 161] width 30 height 30
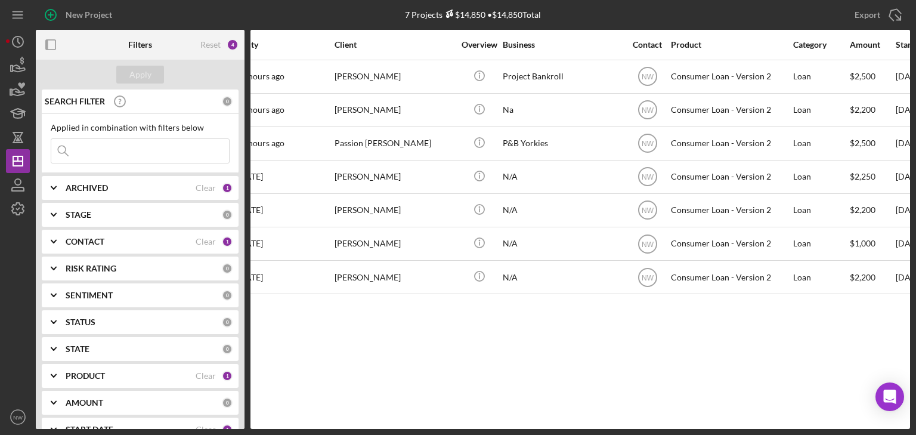
scroll to position [0, 14]
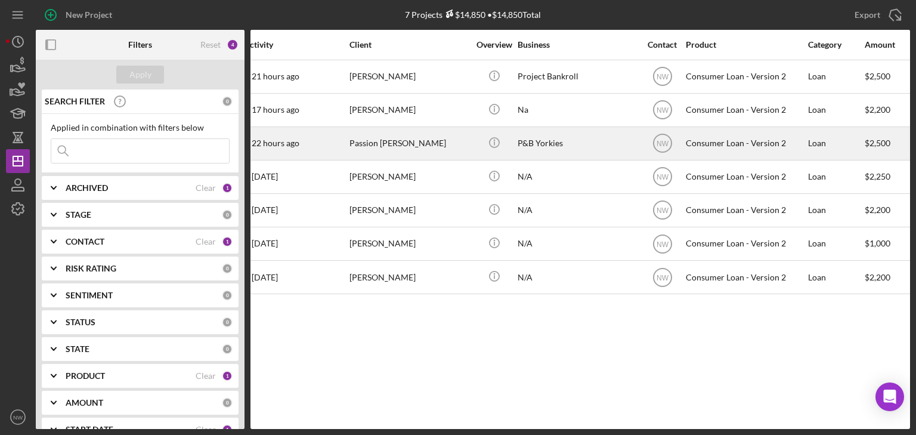
click at [355, 141] on div "Passion [PERSON_NAME]" at bounding box center [408, 144] width 119 height 32
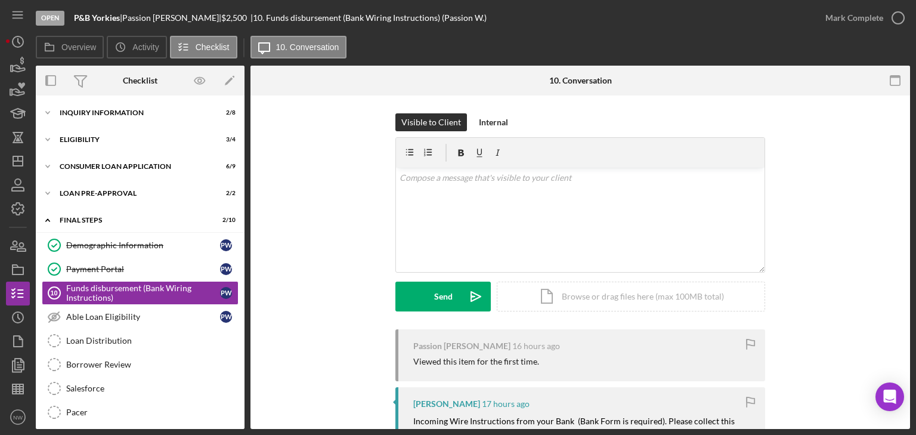
scroll to position [29, 0]
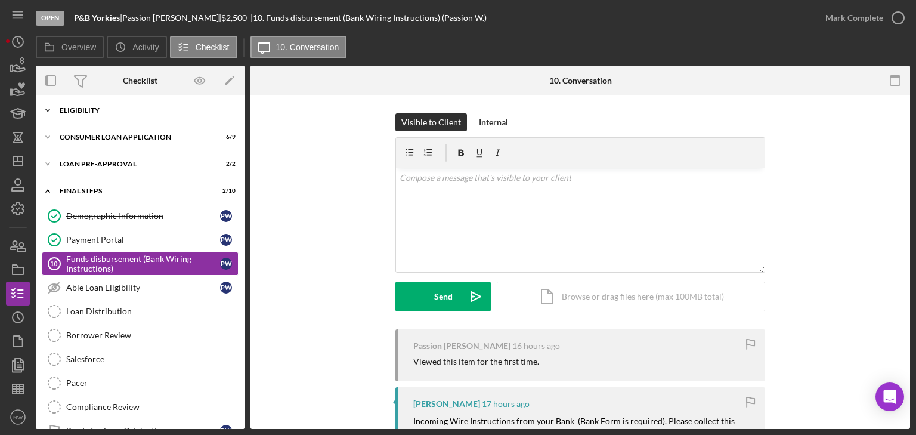
click at [47, 107] on icon "Icon/Expander" at bounding box center [48, 110] width 24 height 24
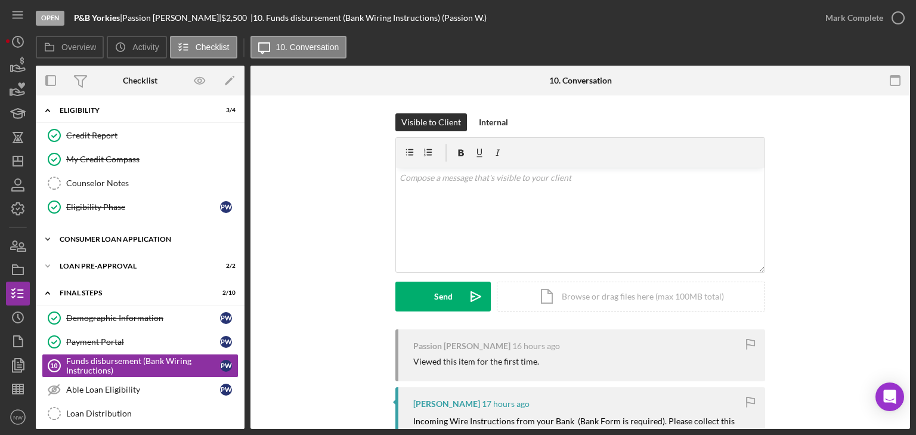
click at [52, 237] on icon "Icon/Expander" at bounding box center [48, 239] width 24 height 24
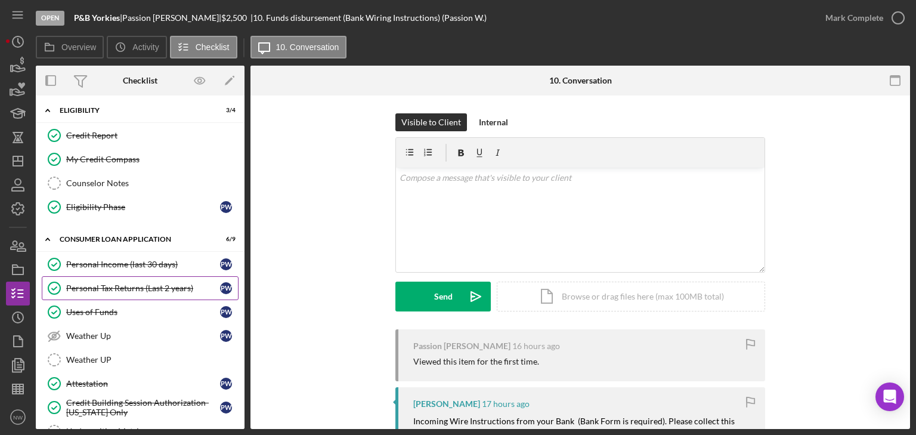
scroll to position [172, 0]
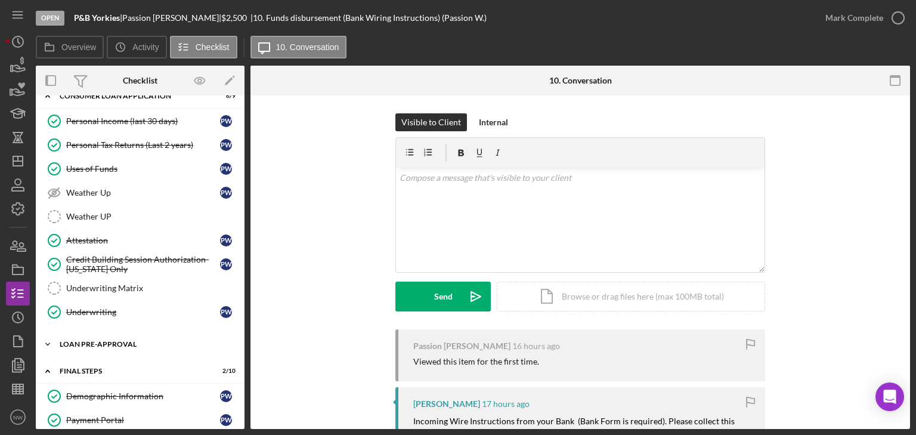
click at [50, 334] on icon "Icon/Expander" at bounding box center [48, 344] width 24 height 24
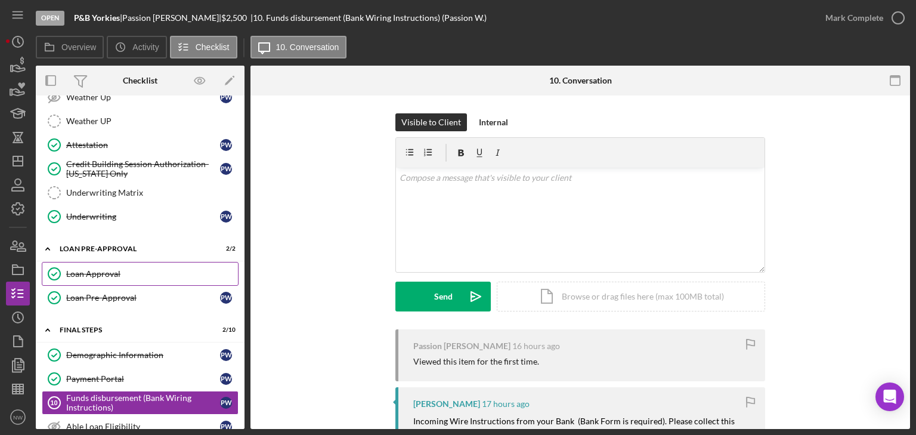
click at [97, 269] on div "Loan Approval" at bounding box center [152, 274] width 172 height 10
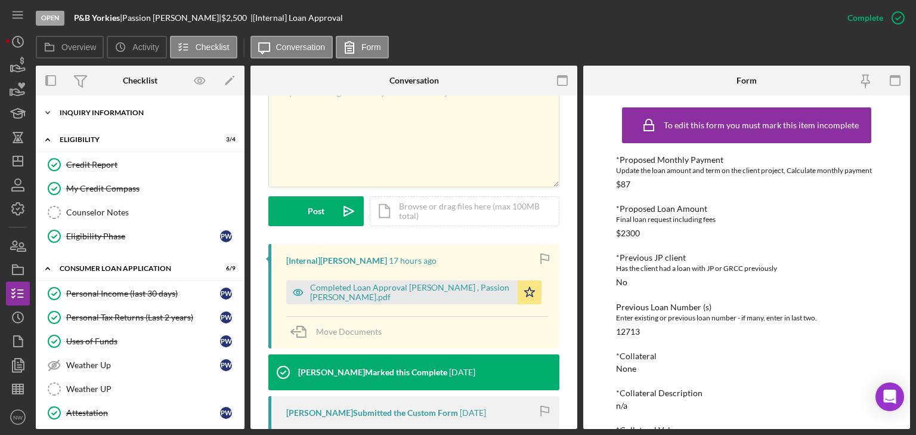
click at [47, 110] on icon "Icon/Expander" at bounding box center [48, 113] width 24 height 24
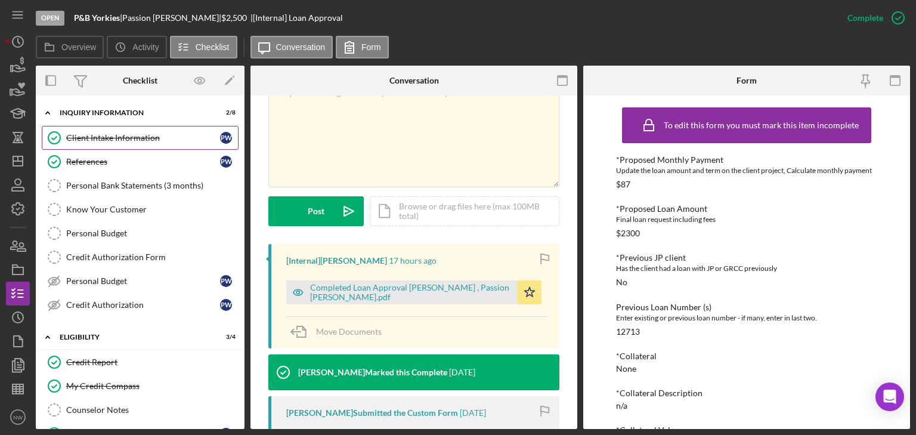
click at [108, 135] on div "Client Intake Information" at bounding box center [143, 138] width 154 height 10
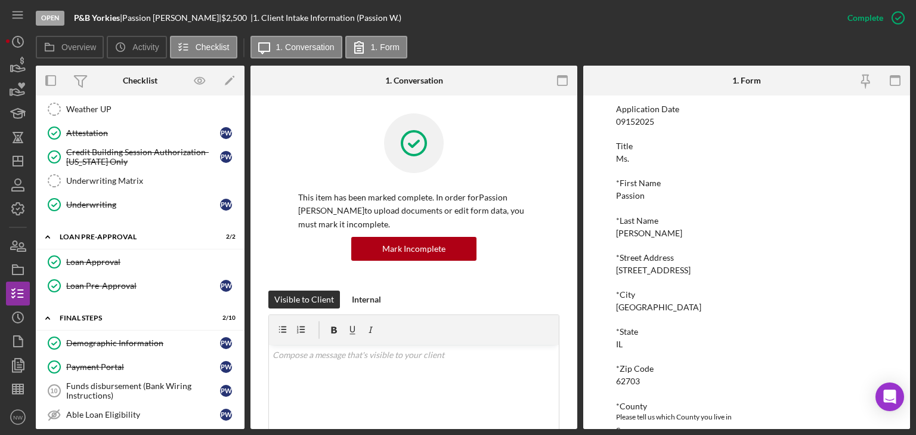
scroll to position [620, 0]
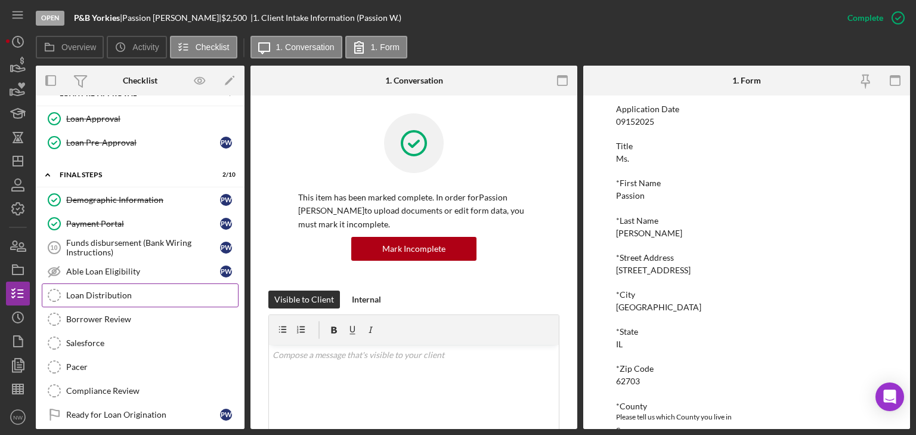
click at [97, 283] on link "Loan Distribution Loan Distribution" at bounding box center [140, 295] width 197 height 24
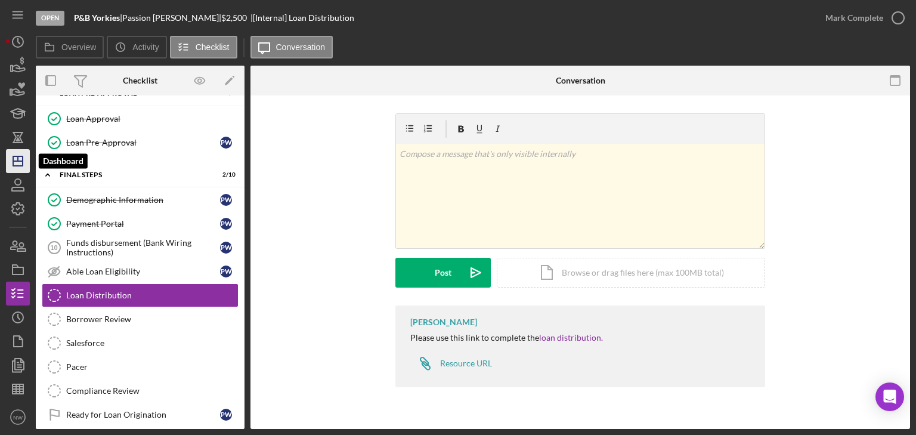
click at [20, 162] on icon "Icon/Dashboard" at bounding box center [18, 161] width 30 height 30
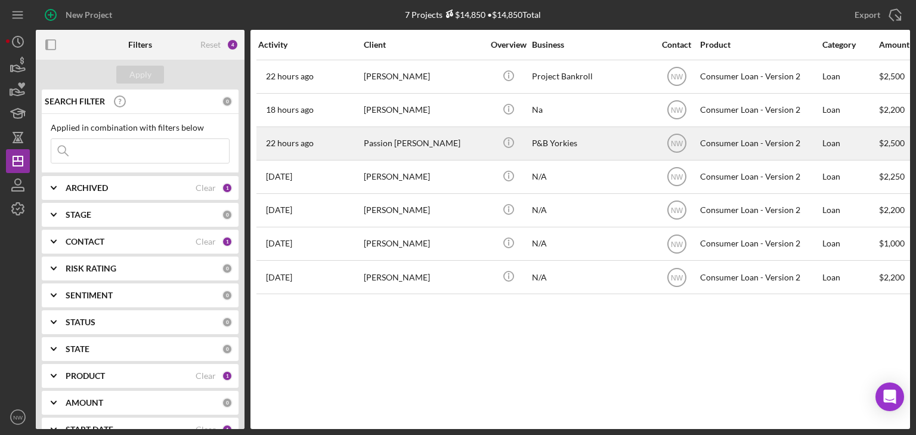
click at [372, 139] on div "Passion [PERSON_NAME]" at bounding box center [423, 144] width 119 height 32
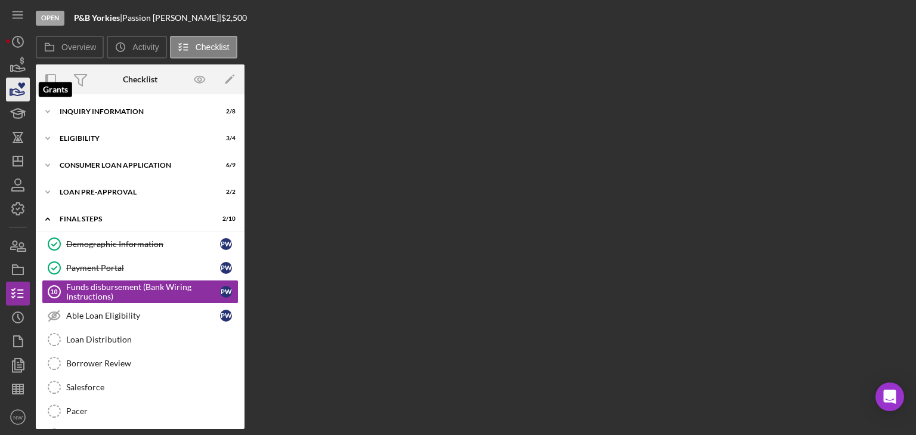
scroll to position [29, 0]
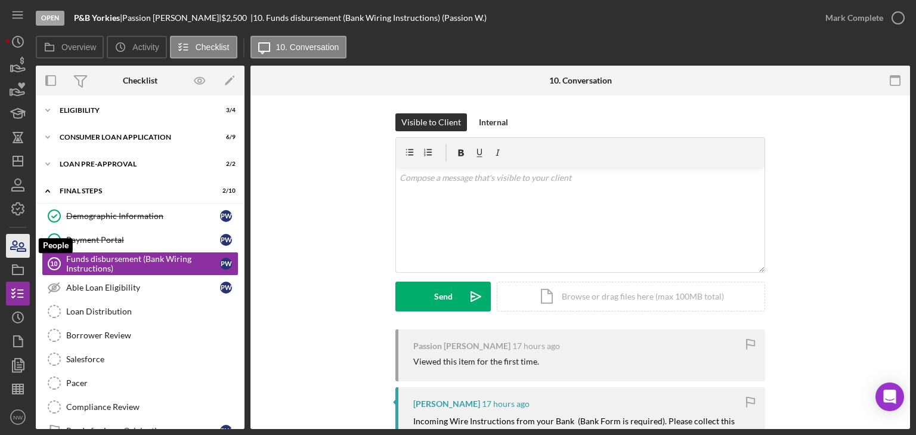
click at [21, 245] on icon "button" at bounding box center [18, 246] width 30 height 30
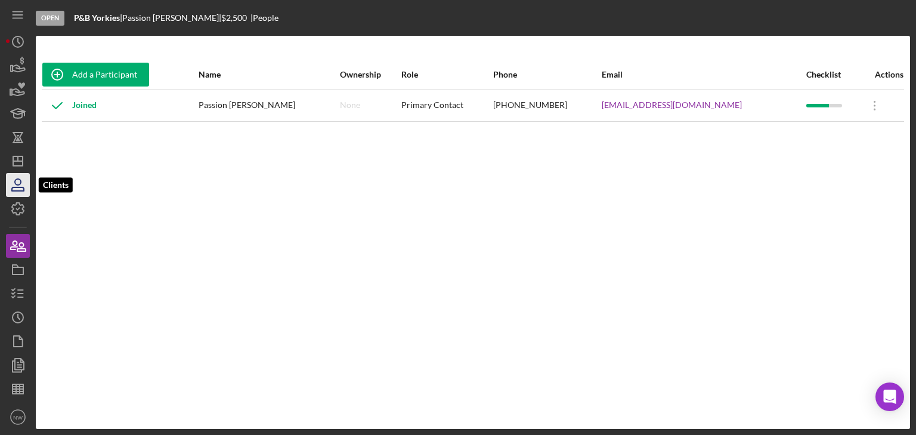
click at [20, 181] on icon "button" at bounding box center [18, 182] width 6 height 6
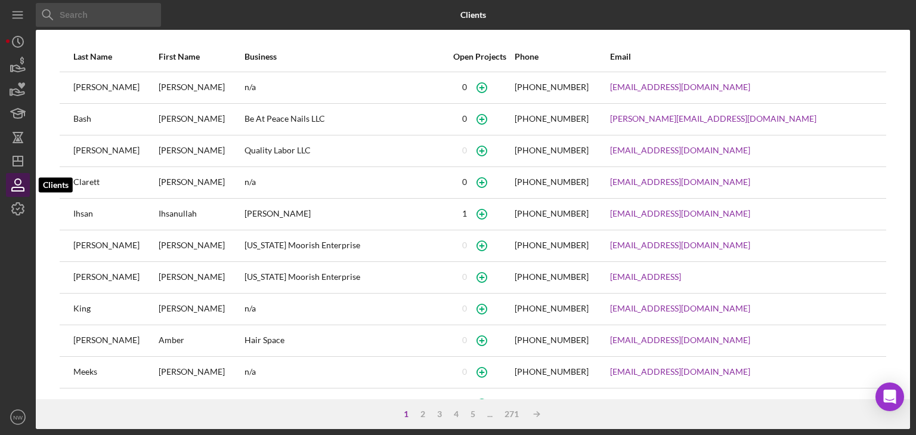
click at [13, 184] on icon "button" at bounding box center [18, 185] width 30 height 30
click at [17, 161] on line "button" at bounding box center [18, 161] width 10 height 0
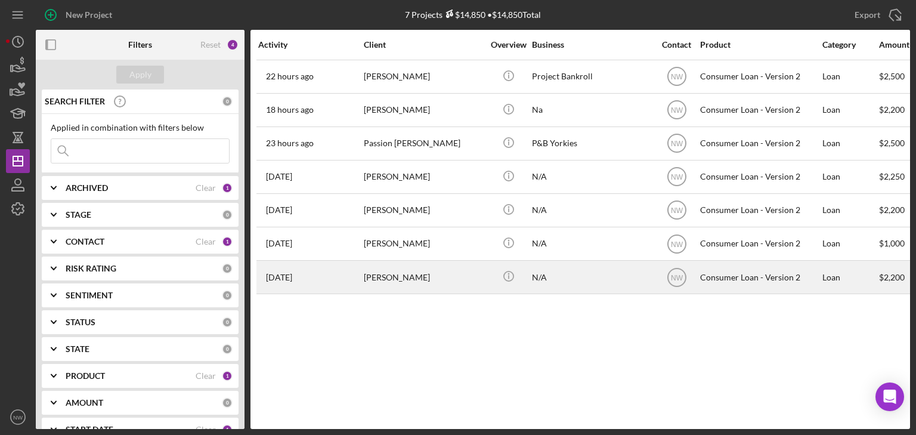
click at [385, 276] on div "[PERSON_NAME]" at bounding box center [423, 277] width 119 height 32
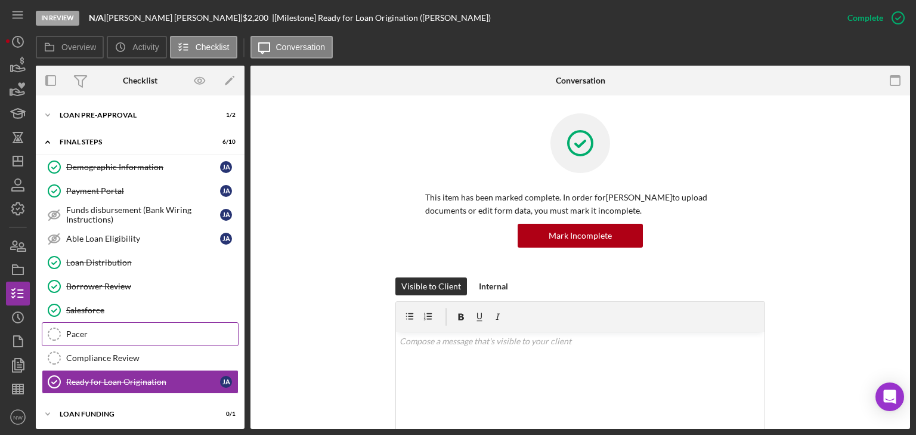
scroll to position [79, 0]
click at [51, 407] on icon "Icon/Expander" at bounding box center [48, 413] width 24 height 24
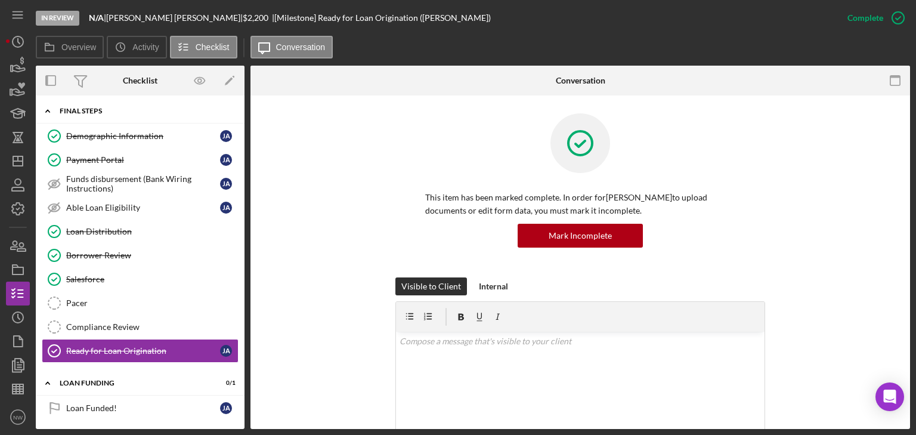
click at [51, 109] on icon "Icon/Expander" at bounding box center [48, 111] width 24 height 24
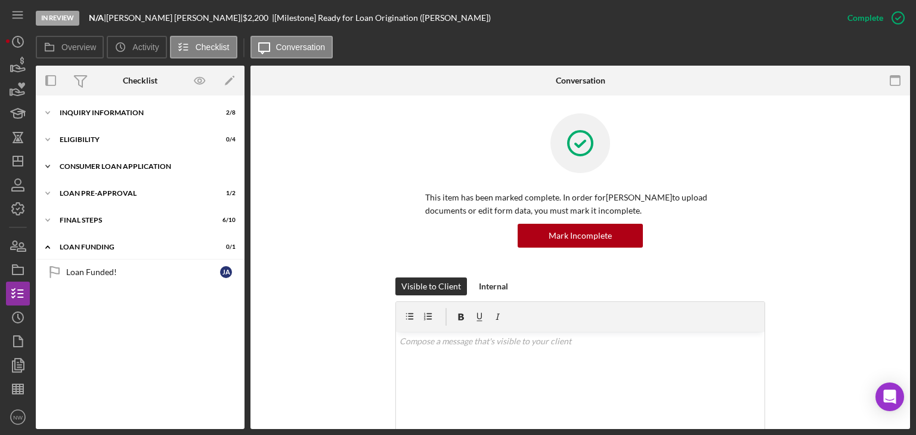
click at [52, 165] on icon "Icon/Expander" at bounding box center [48, 166] width 24 height 24
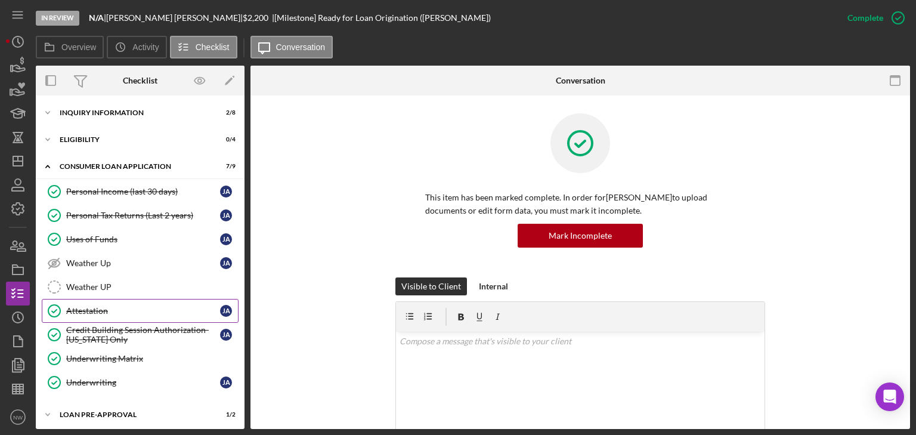
scroll to position [85, 0]
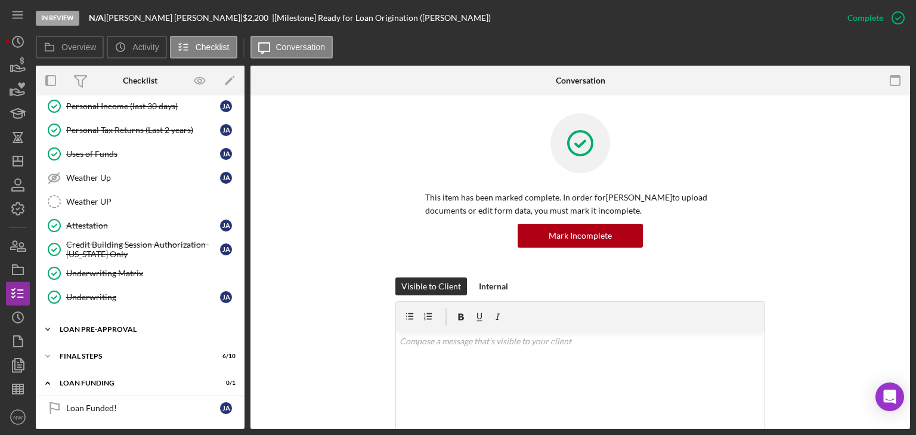
click at [44, 326] on icon "Icon/Expander" at bounding box center [48, 329] width 24 height 24
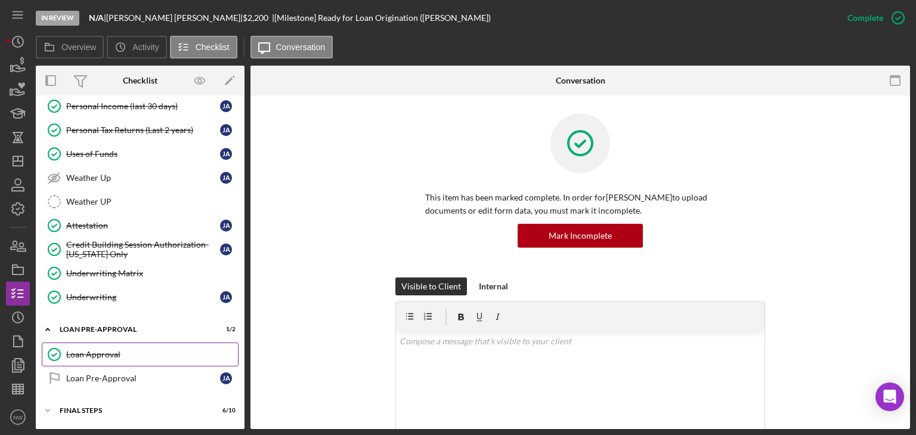
click at [100, 354] on div "Loan Approval" at bounding box center [152, 354] width 172 height 10
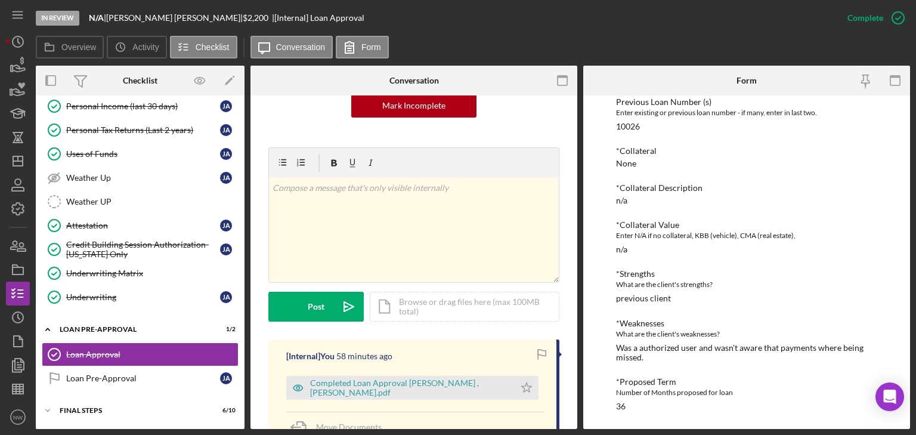
scroll to position [239, 0]
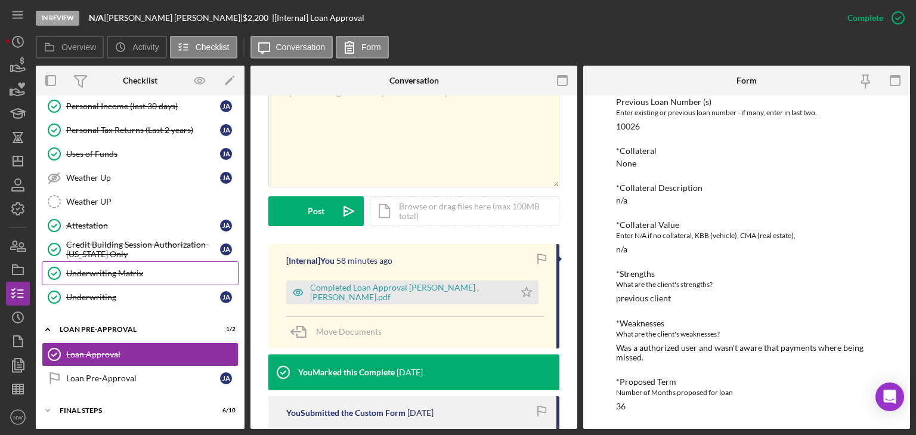
click at [95, 265] on link "Underwriting Matrix Underwriting Matrix" at bounding box center [140, 273] width 197 height 24
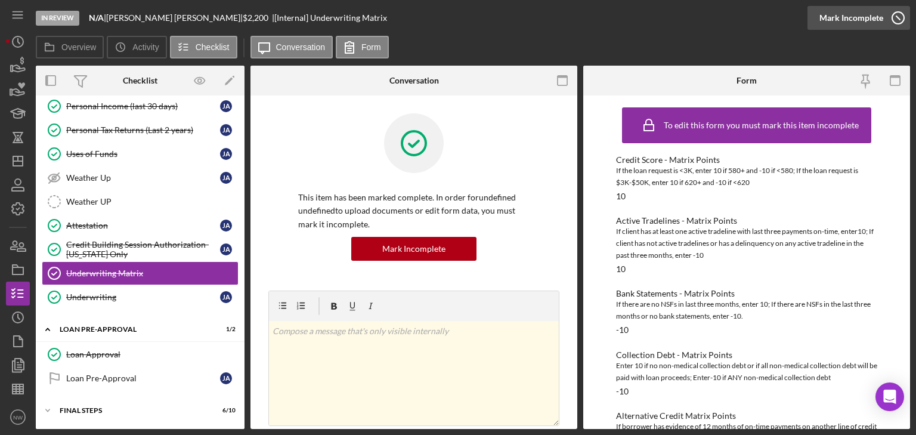
click at [895, 16] on icon "button" at bounding box center [898, 18] width 30 height 30
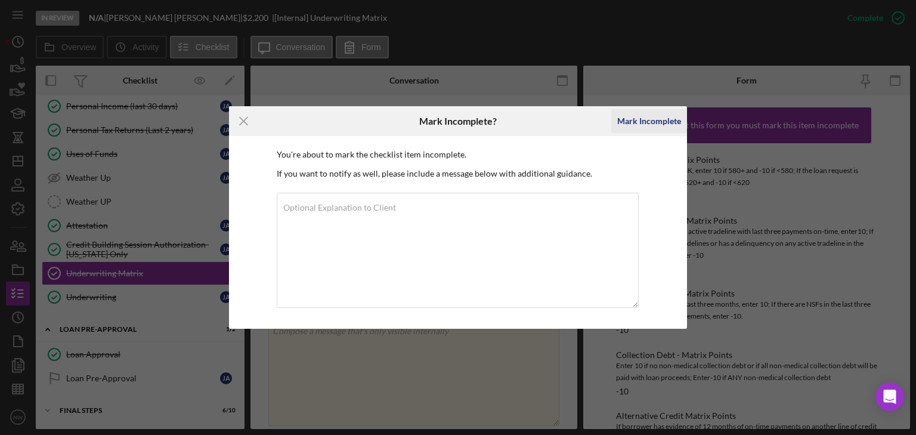
drag, startPoint x: 645, startPoint y: 117, endPoint x: 647, endPoint y: 127, distance: 10.3
click at [645, 118] on div "Mark Incomplete" at bounding box center [649, 121] width 64 height 24
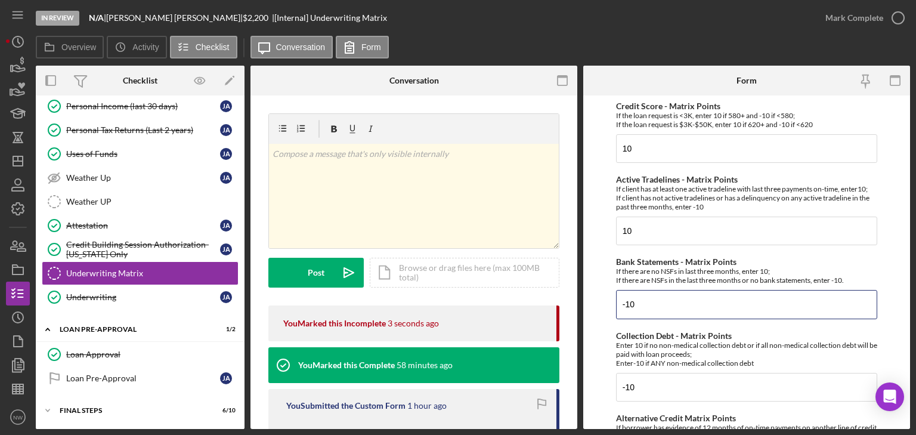
drag, startPoint x: 636, startPoint y: 303, endPoint x: 503, endPoint y: 254, distance: 141.7
click at [583, 301] on form "Credit Score - Matrix Points If the loan request is <3K, enter 10 if 580+ and -…" at bounding box center [746, 261] width 327 height 333
type input "1"
type input "-10"
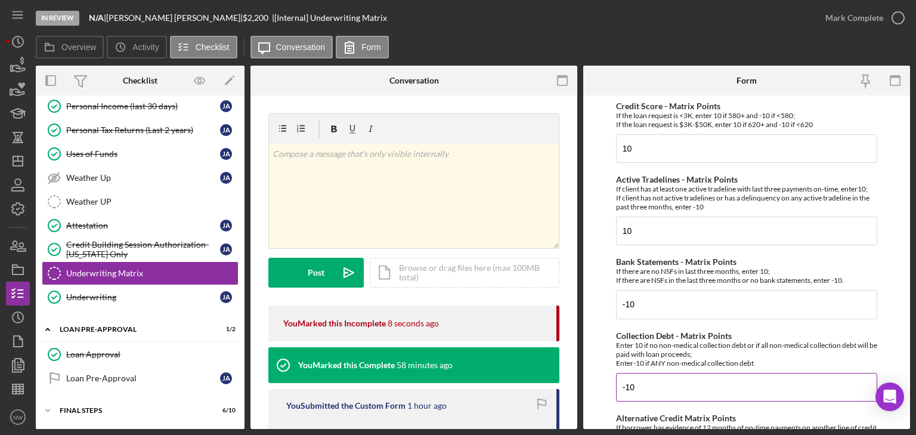
click at [646, 382] on input "-10" at bounding box center [746, 387] width 261 height 29
type input "-"
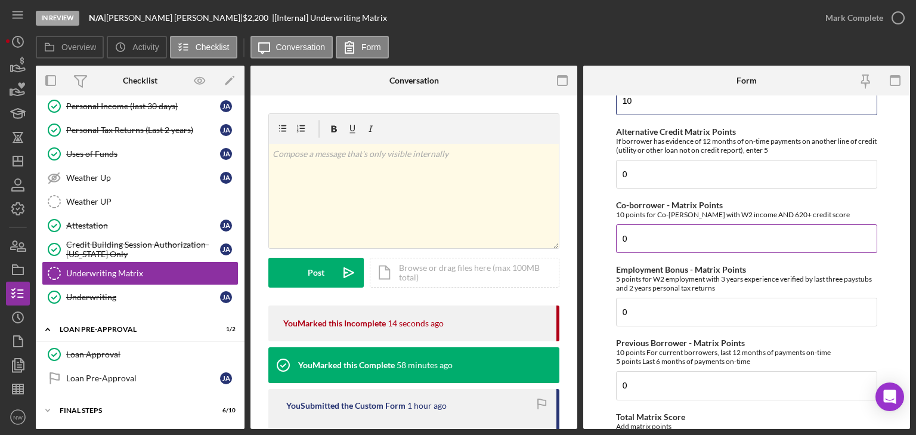
scroll to position [429, 0]
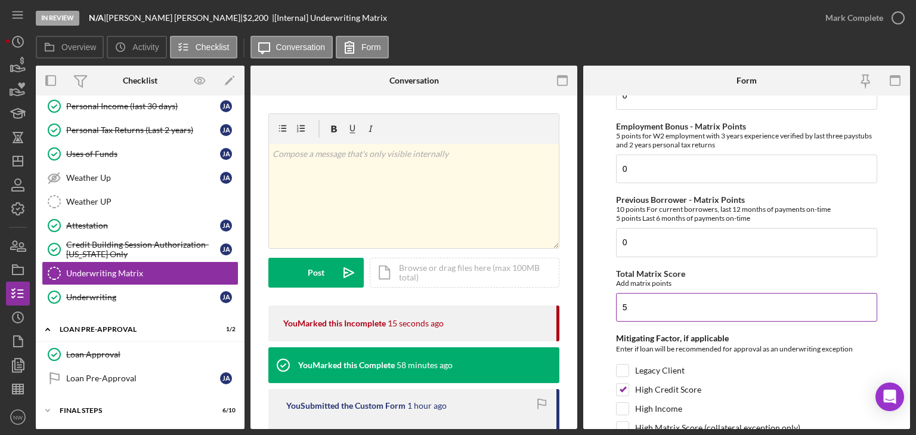
type input "10"
click at [642, 305] on input "5" at bounding box center [746, 307] width 261 height 29
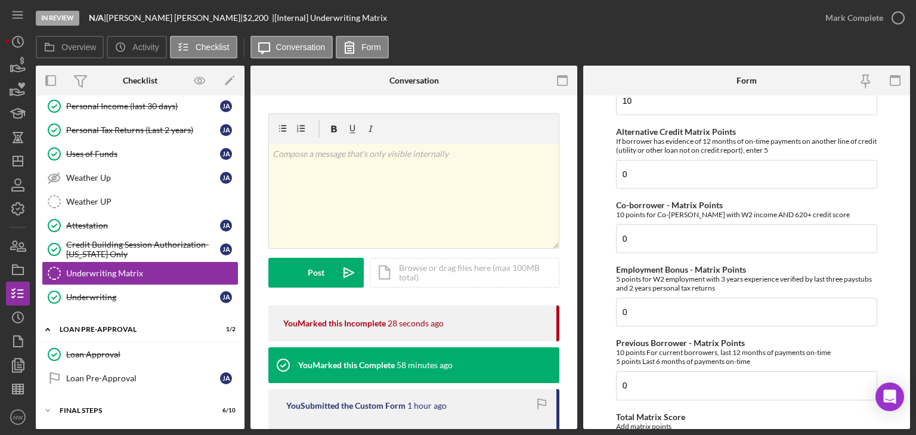
scroll to position [334, 0]
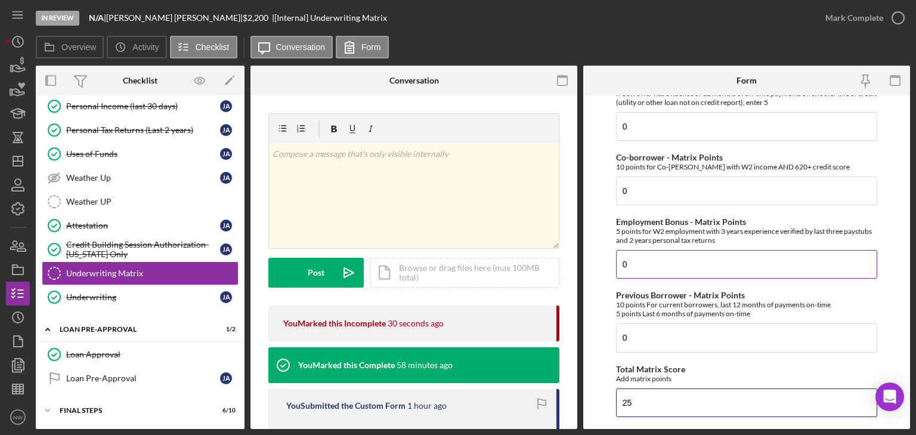
type input "25"
click at [639, 262] on input "0" at bounding box center [746, 264] width 261 height 29
type input "5"
click at [592, 306] on form "Credit Score - Matrix Points If the loan request is <3K, enter 10 if 580+ and -…" at bounding box center [746, 261] width 327 height 333
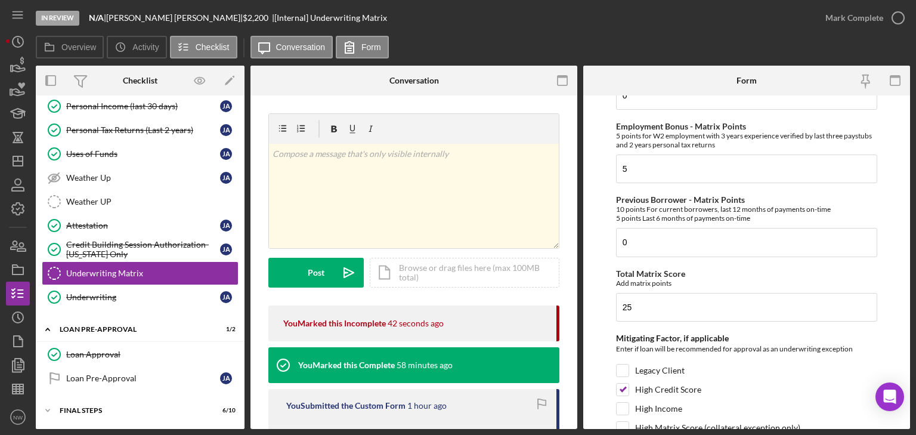
scroll to position [556, 0]
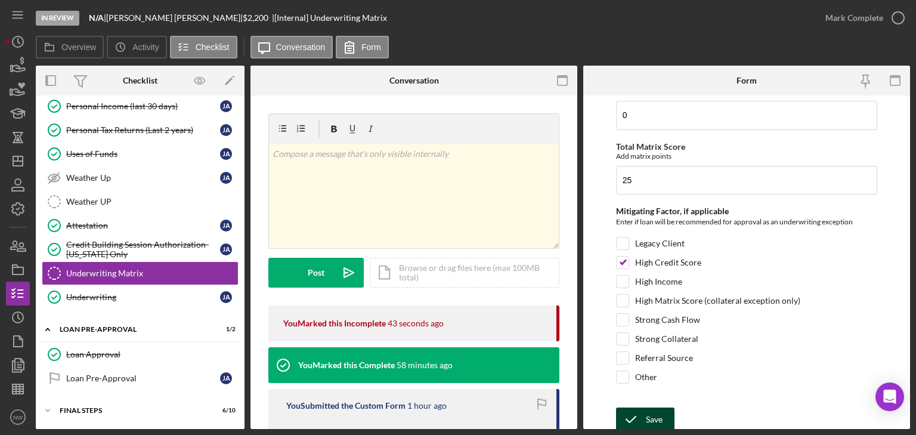
click at [634, 408] on icon "submit" at bounding box center [631, 419] width 30 height 30
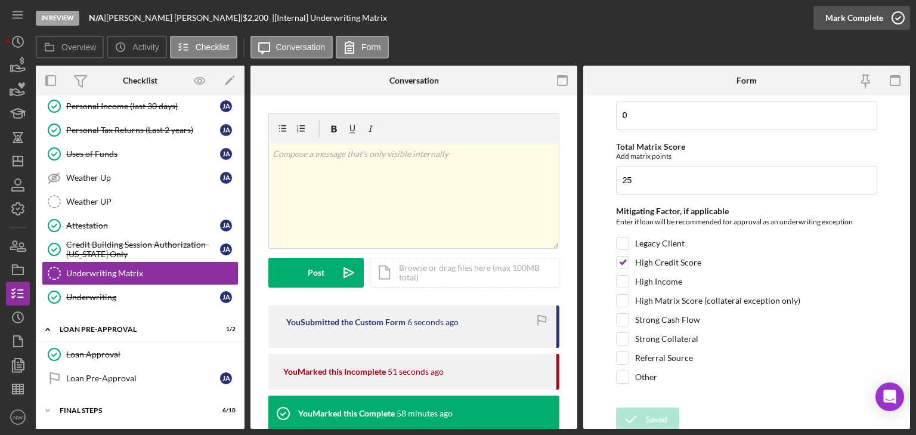
drag, startPoint x: 898, startPoint y: 16, endPoint x: 868, endPoint y: 26, distance: 31.5
click at [898, 16] on icon "button" at bounding box center [898, 18] width 30 height 30
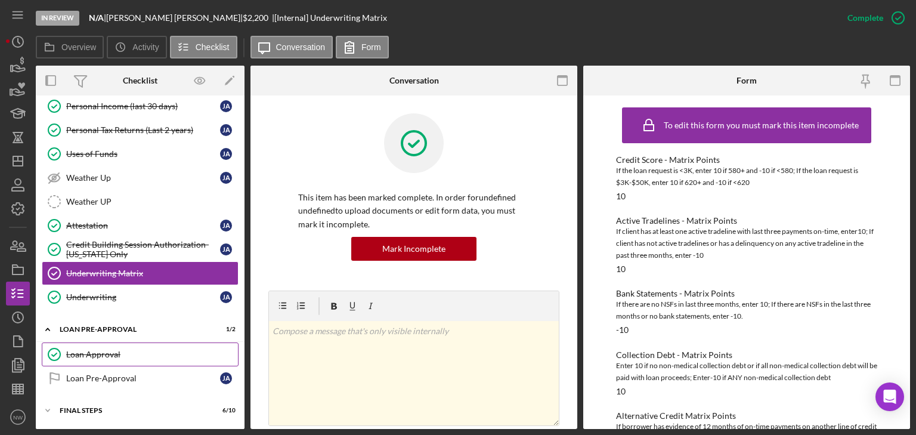
scroll to position [139, 0]
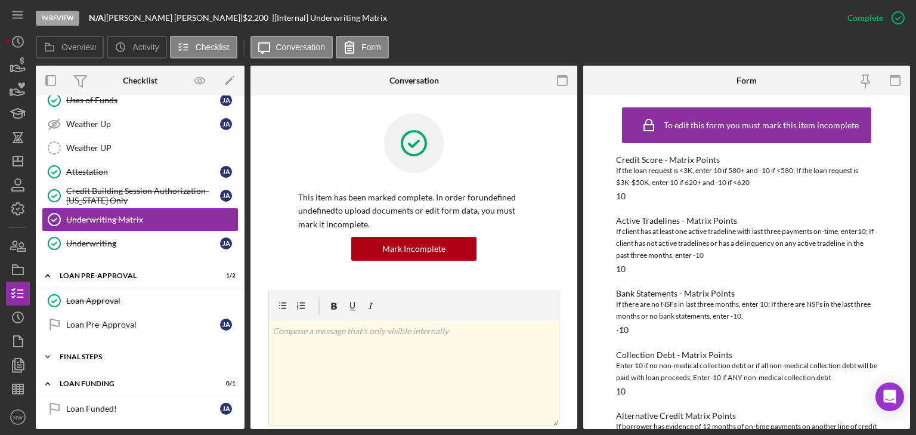
click at [47, 352] on icon "Icon/Expander" at bounding box center [48, 357] width 24 height 24
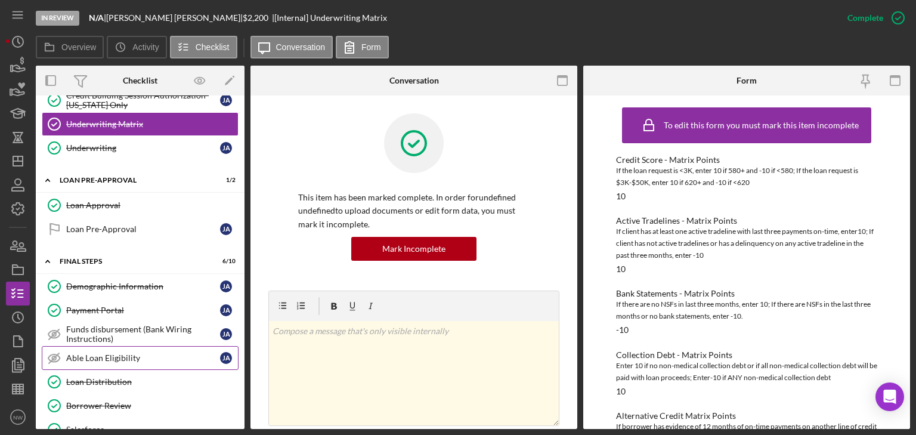
scroll to position [282, 0]
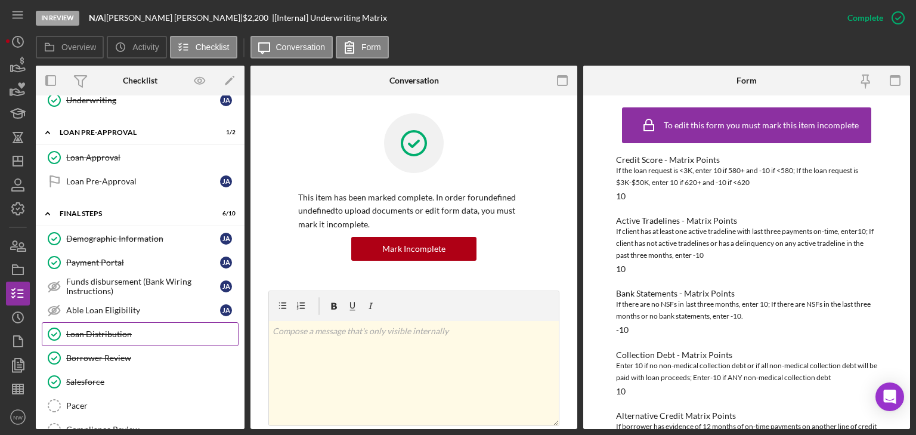
click at [103, 329] on div "Loan Distribution" at bounding box center [152, 334] width 172 height 10
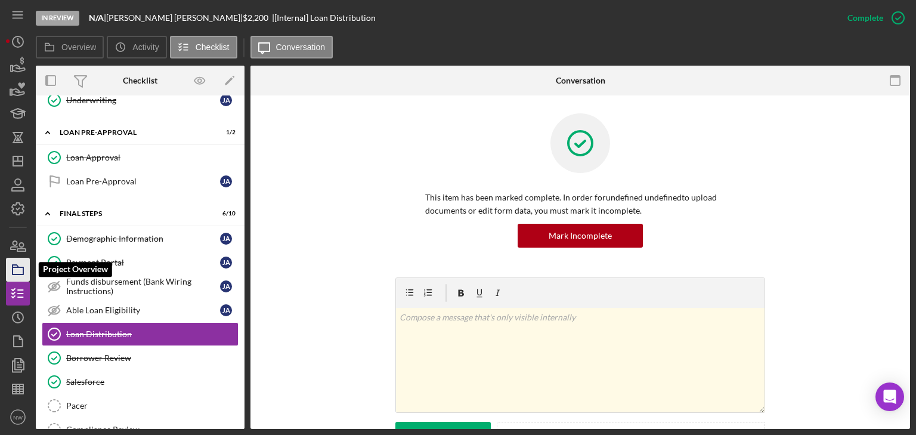
click at [22, 270] on icon "button" at bounding box center [18, 270] width 30 height 30
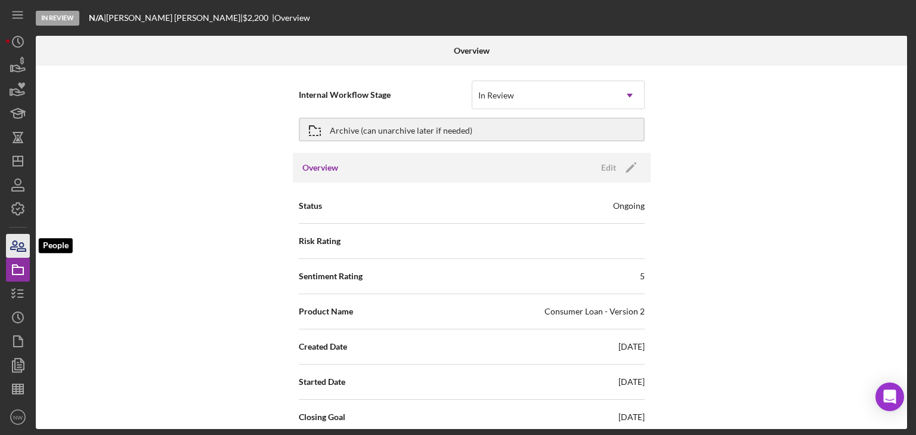
click at [18, 240] on icon "button" at bounding box center [18, 246] width 30 height 30
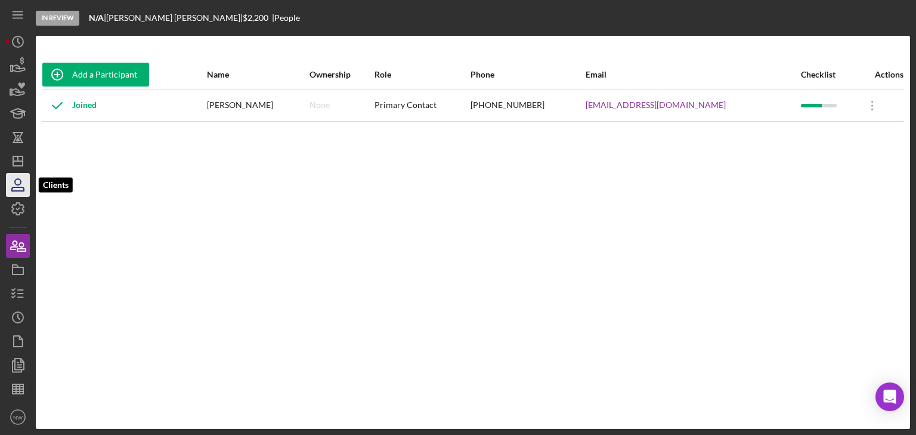
click at [14, 185] on icon "button" at bounding box center [18, 185] width 30 height 30
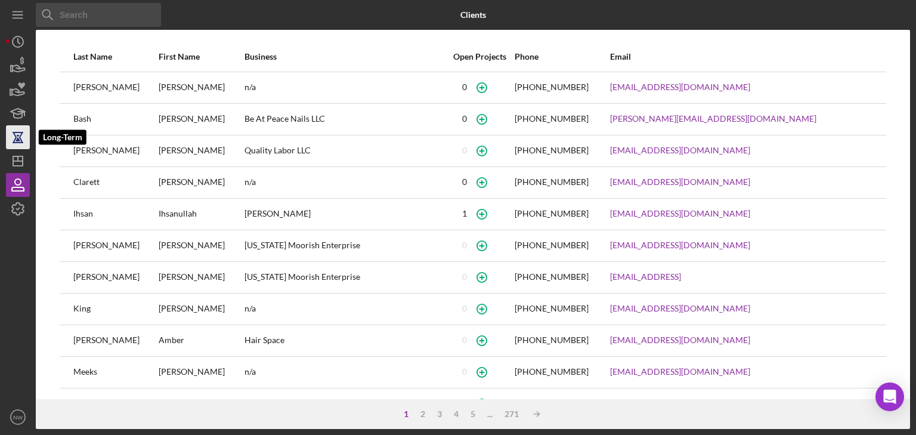
click at [15, 139] on icon "button" at bounding box center [18, 137] width 8 height 9
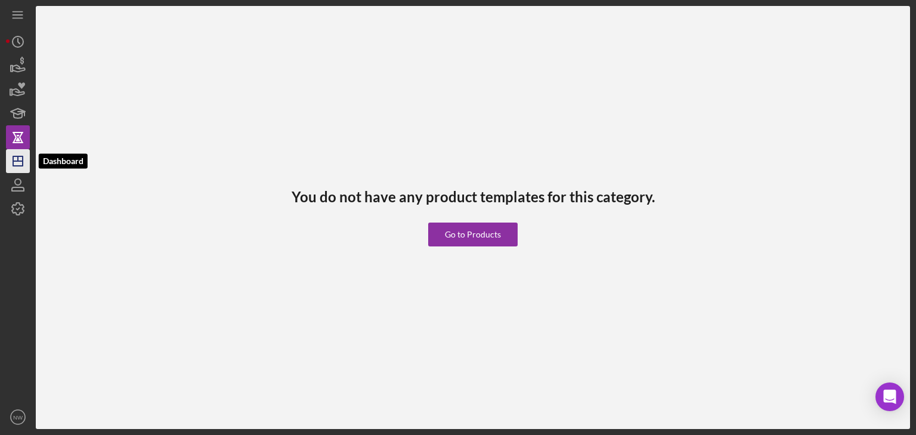
click at [17, 159] on icon "Icon/Dashboard" at bounding box center [18, 161] width 30 height 30
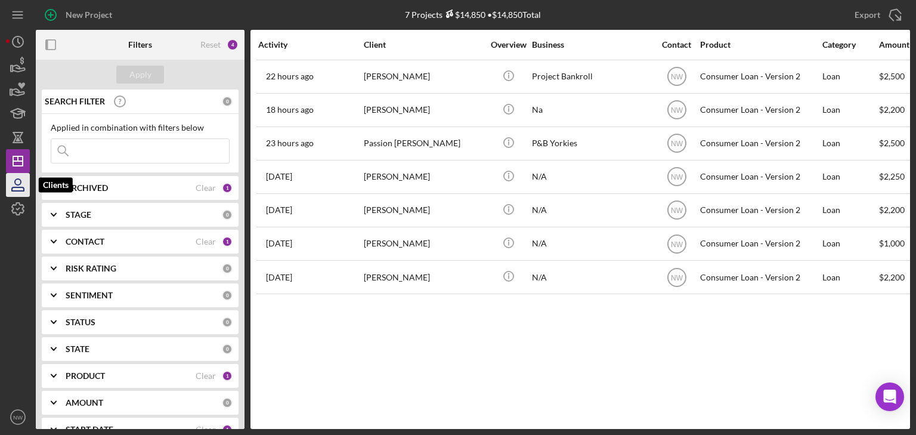
click at [20, 179] on icon "button" at bounding box center [18, 182] width 6 height 6
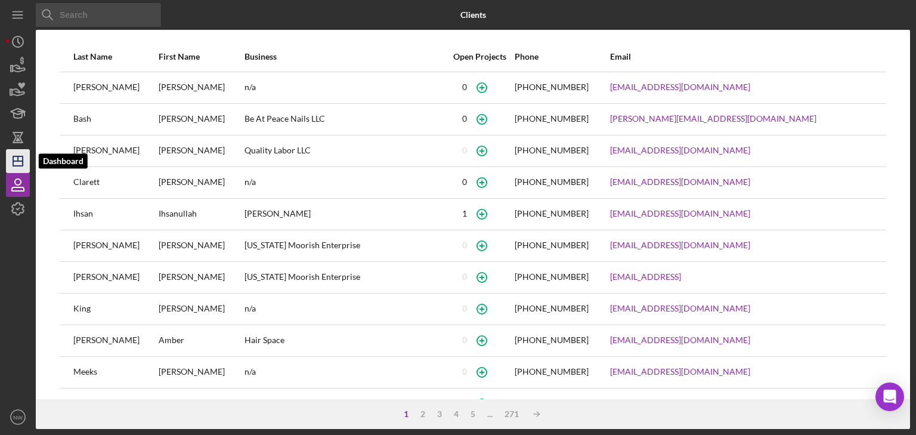
click at [18, 162] on icon "Icon/Dashboard" at bounding box center [18, 161] width 30 height 30
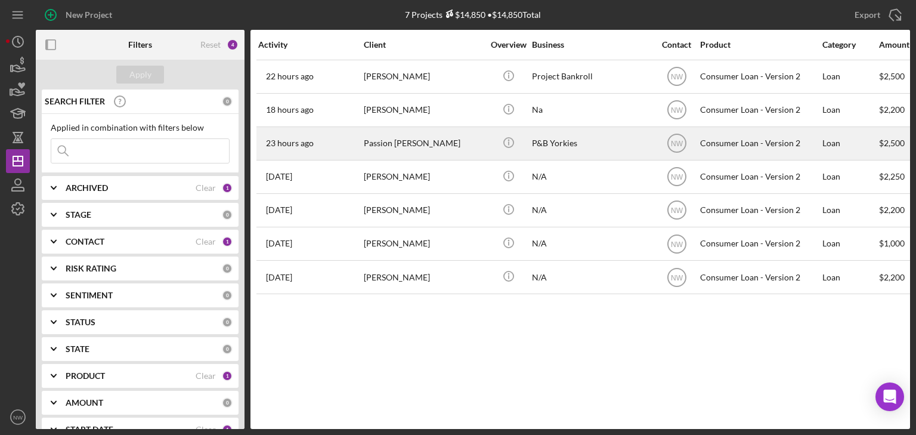
click at [385, 146] on div "Passion [PERSON_NAME]" at bounding box center [423, 144] width 119 height 32
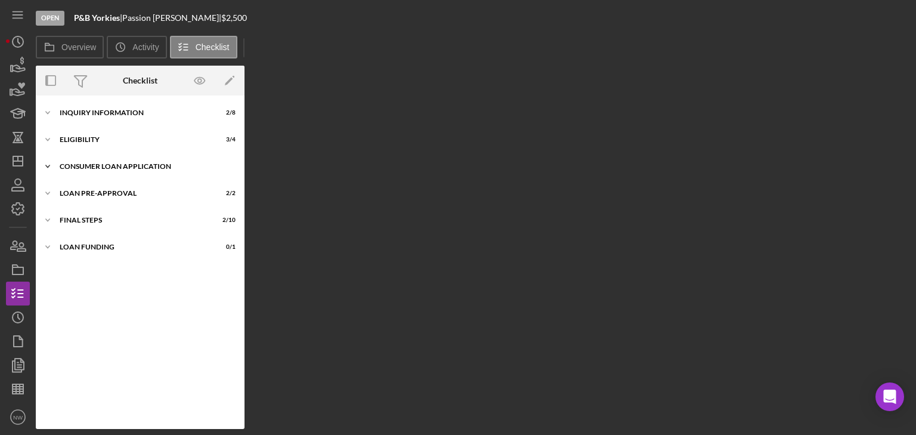
scroll to position [54, 0]
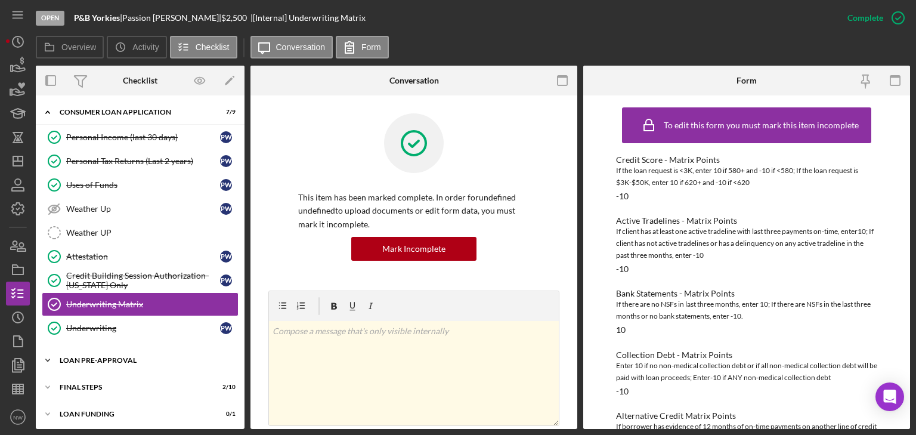
click at [51, 358] on icon "Icon/Expander" at bounding box center [48, 360] width 24 height 24
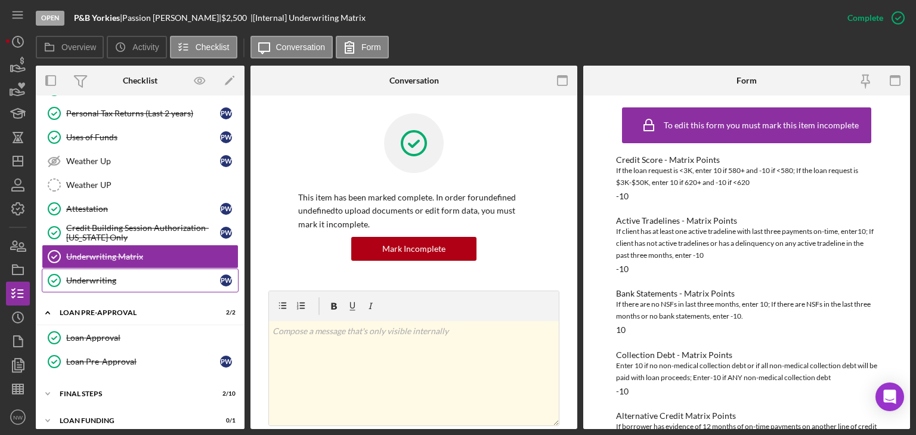
scroll to position [109, 0]
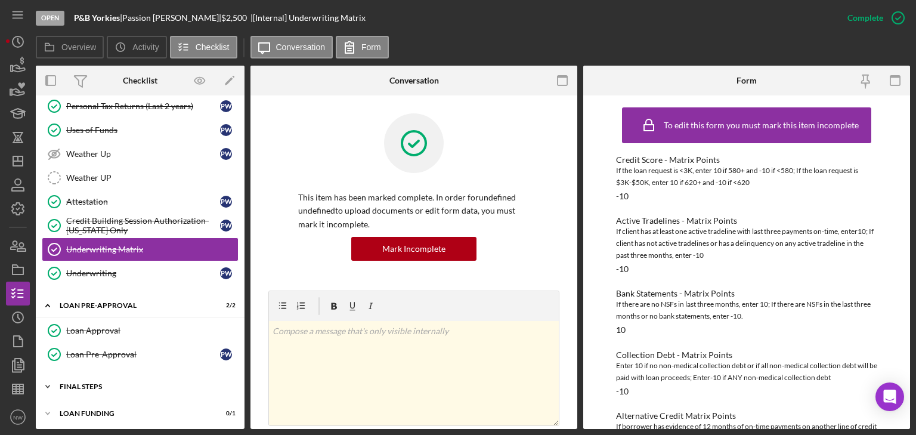
drag, startPoint x: 55, startPoint y: 378, endPoint x: 149, endPoint y: 219, distance: 184.0
click at [57, 375] on icon "Icon/Expander" at bounding box center [48, 387] width 24 height 24
click at [17, 163] on icon "Icon/Dashboard" at bounding box center [18, 161] width 30 height 30
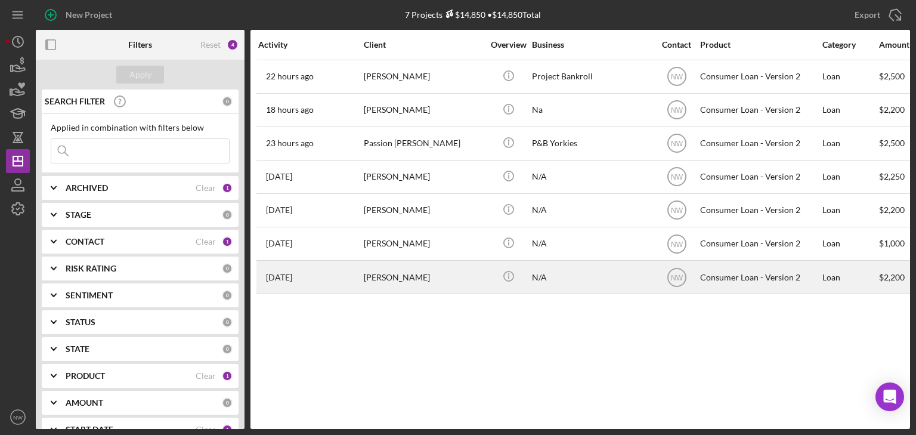
click at [394, 277] on div "[PERSON_NAME]" at bounding box center [423, 277] width 119 height 32
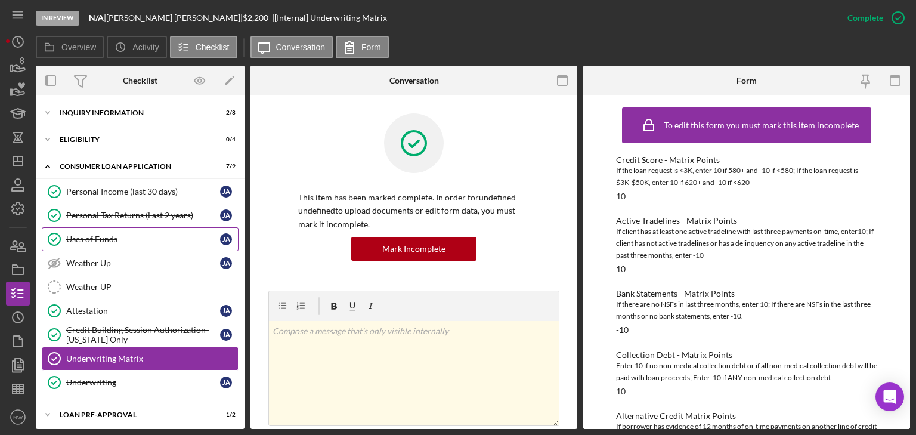
scroll to position [54, 0]
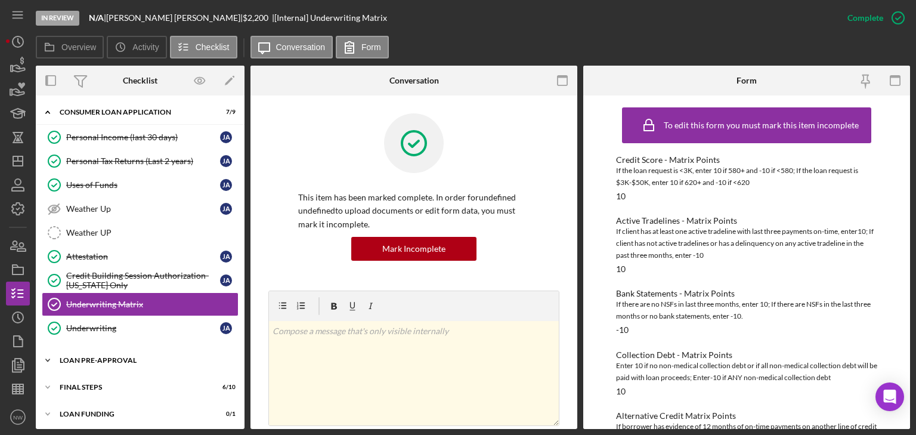
click at [50, 354] on icon "Icon/Expander" at bounding box center [48, 360] width 24 height 24
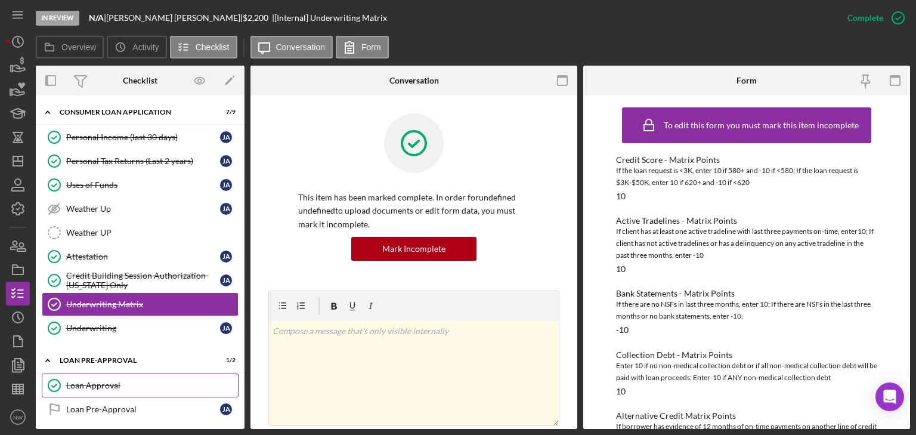
click at [106, 387] on div "Loan Approval" at bounding box center [152, 386] width 172 height 10
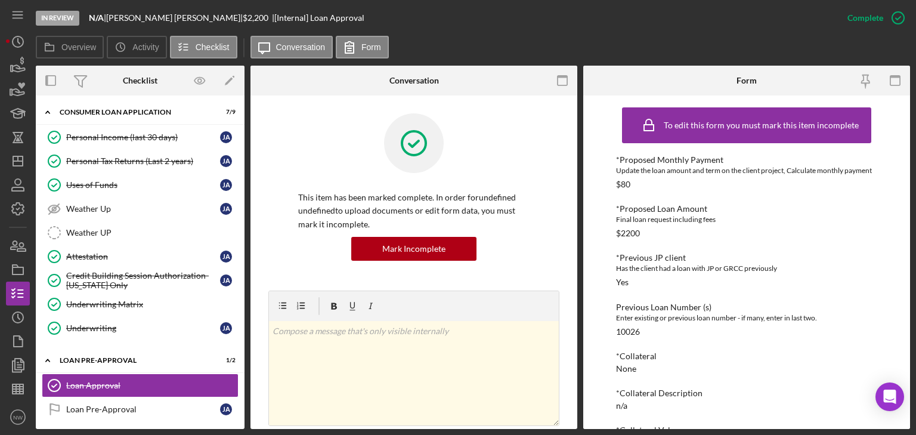
scroll to position [143, 0]
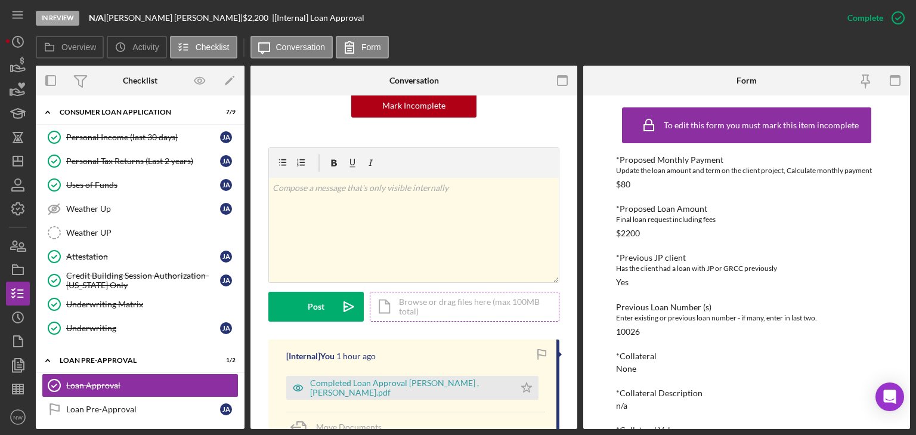
click at [419, 297] on div "Icon/Document Browse or drag files here (max 100MB total) Tap to choose files o…" at bounding box center [465, 307] width 190 height 30
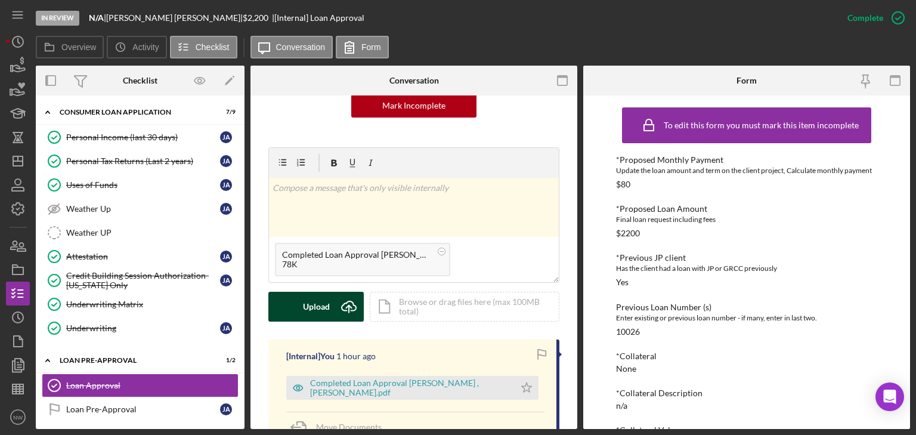
click at [328, 302] on div "Upload" at bounding box center [316, 307] width 27 height 30
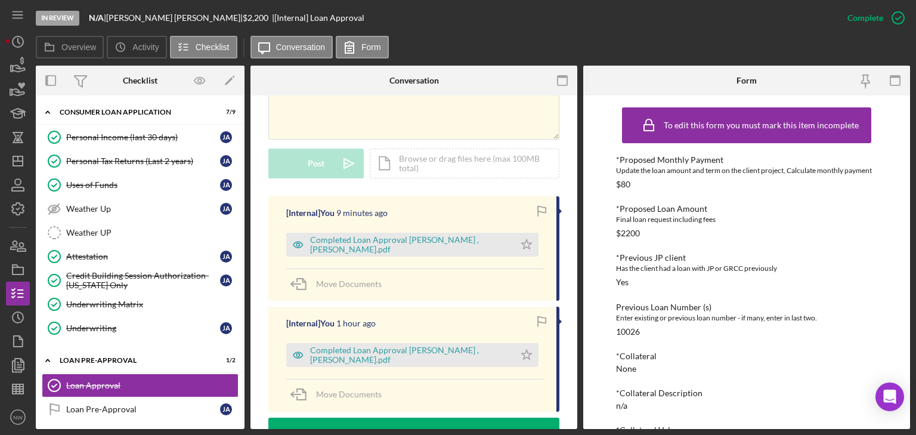
scroll to position [191, 0]
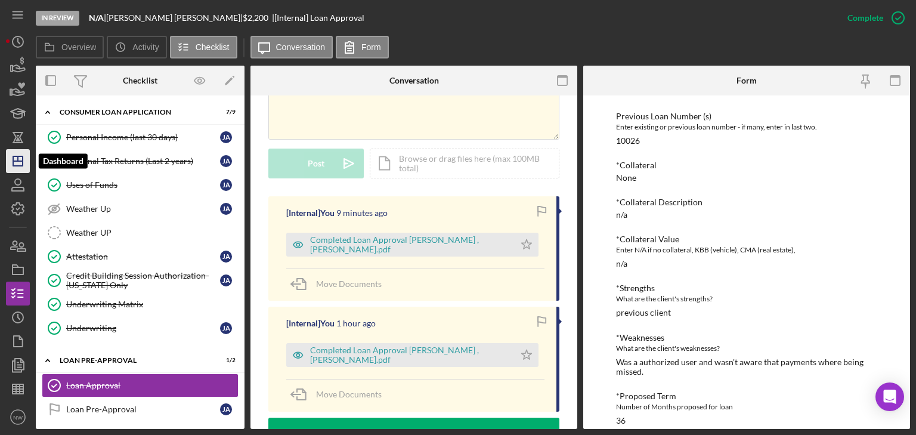
click at [18, 165] on polygon "button" at bounding box center [18, 161] width 10 height 10
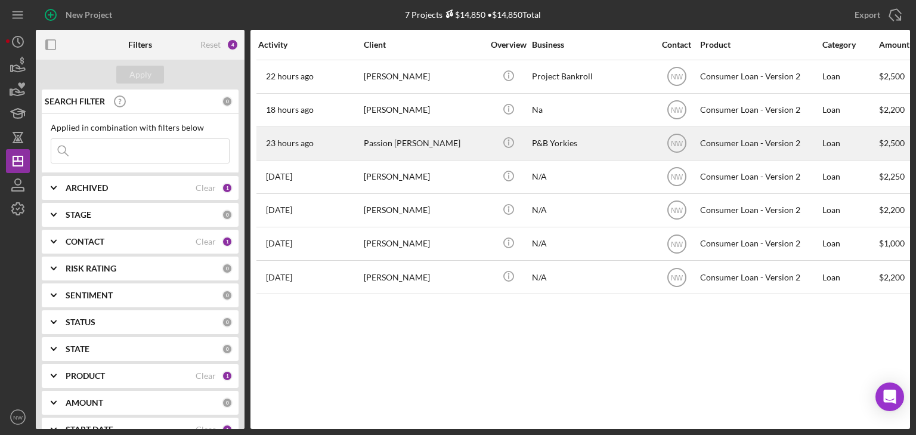
click at [377, 147] on div "Passion [PERSON_NAME]" at bounding box center [423, 144] width 119 height 32
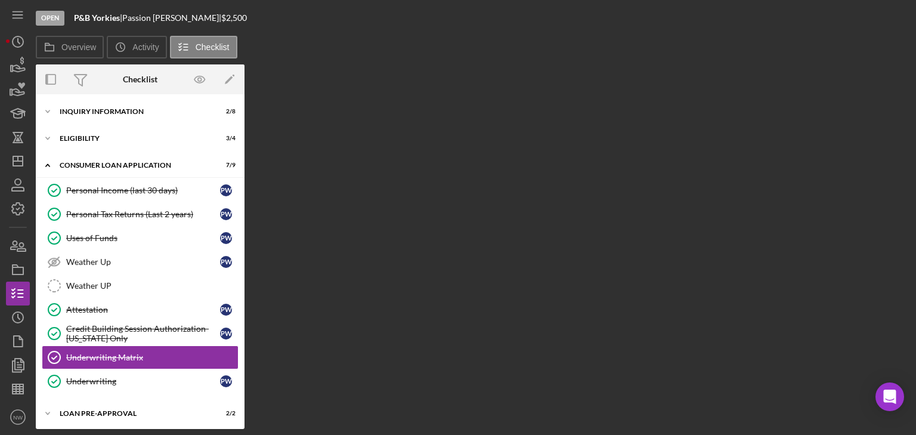
scroll to position [54, 0]
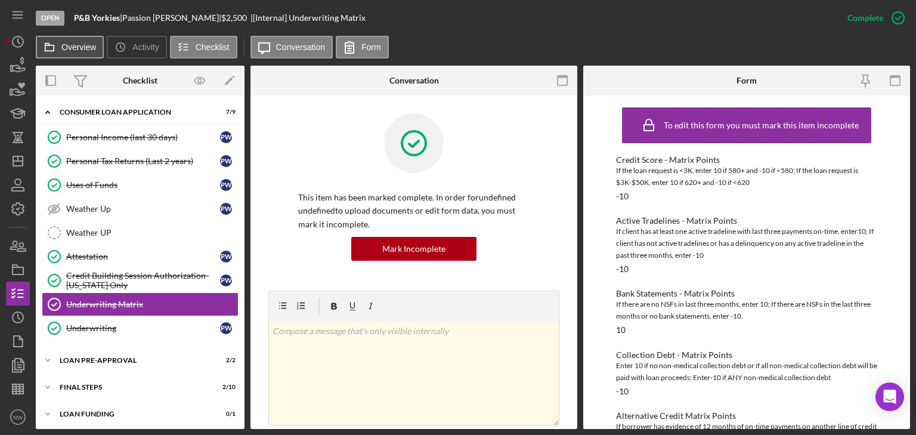
click at [60, 54] on icon at bounding box center [50, 47] width 24 height 24
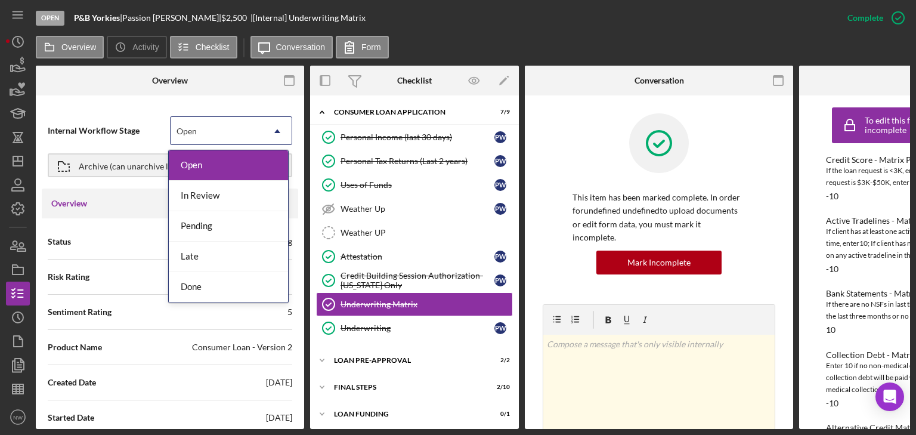
click at [234, 131] on div "Open" at bounding box center [217, 130] width 92 height 27
click at [226, 199] on div "In Review" at bounding box center [228, 196] width 119 height 30
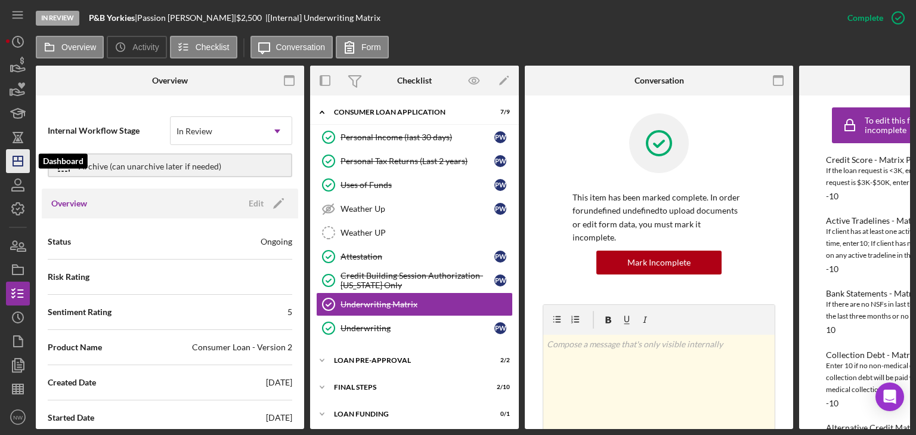
click at [20, 154] on icon "Icon/Dashboard" at bounding box center [18, 161] width 30 height 30
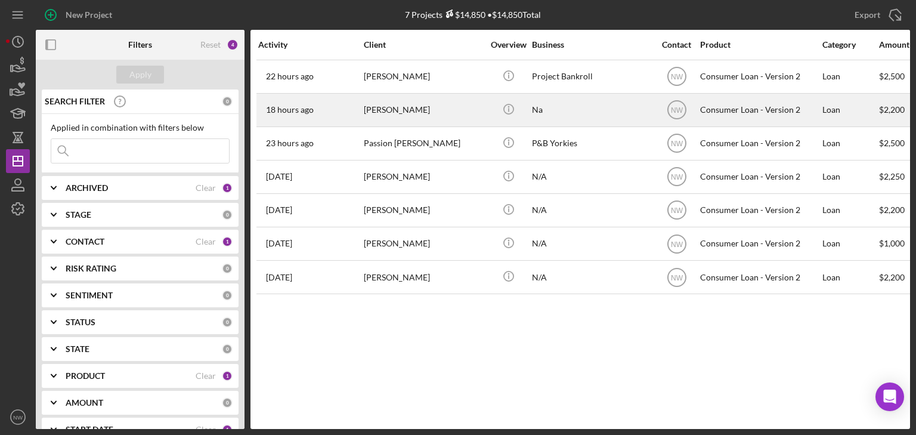
click at [282, 110] on time "18 hours ago" at bounding box center [290, 110] width 48 height 10
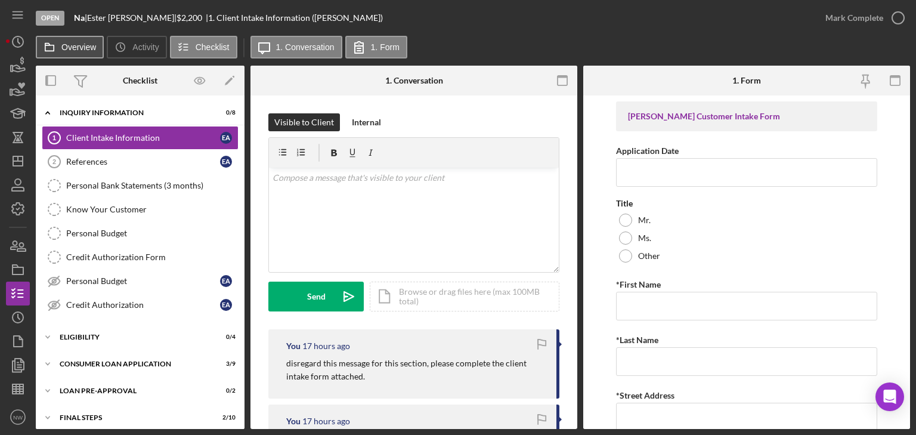
click at [56, 44] on icon at bounding box center [50, 47] width 24 height 24
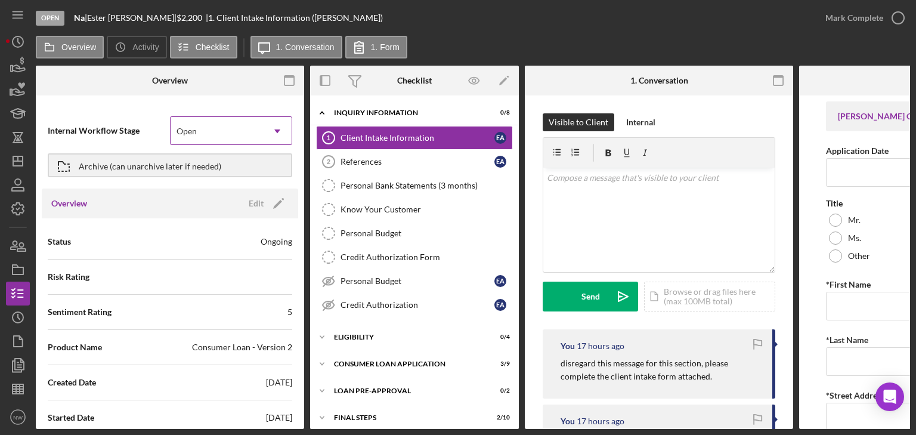
click at [215, 125] on div "Open" at bounding box center [217, 130] width 92 height 27
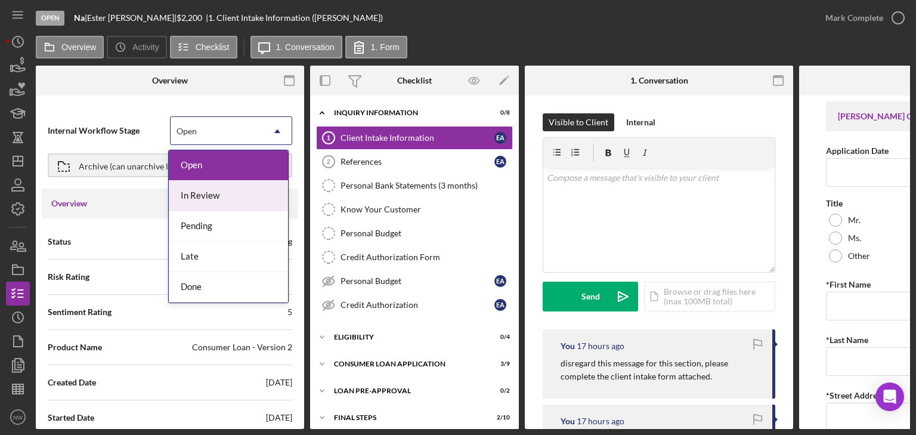
click at [222, 187] on div "In Review" at bounding box center [228, 196] width 119 height 30
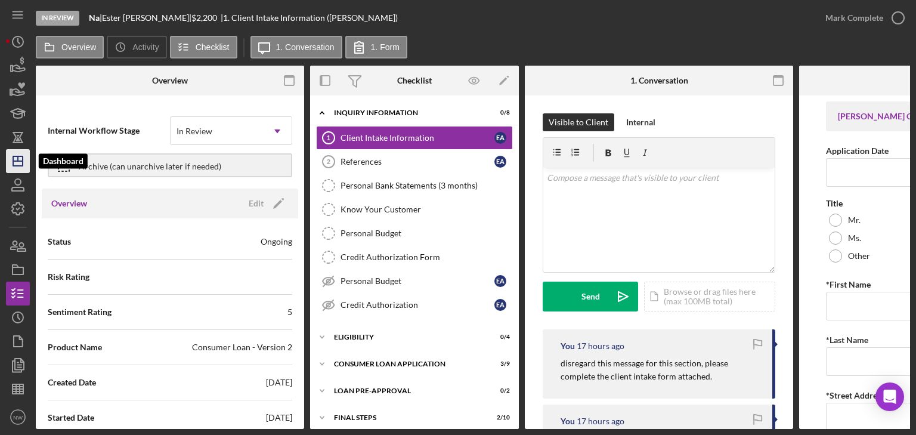
click at [18, 162] on icon "Icon/Dashboard" at bounding box center [18, 161] width 30 height 30
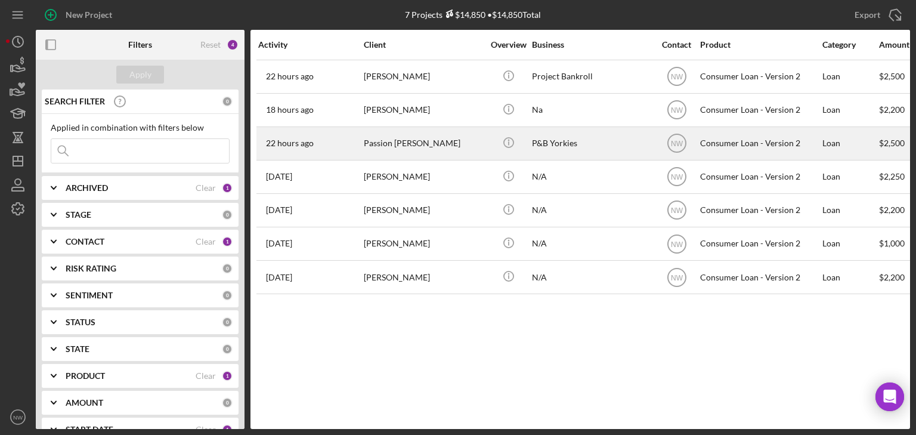
click at [372, 142] on div "Passion [PERSON_NAME]" at bounding box center [423, 144] width 119 height 32
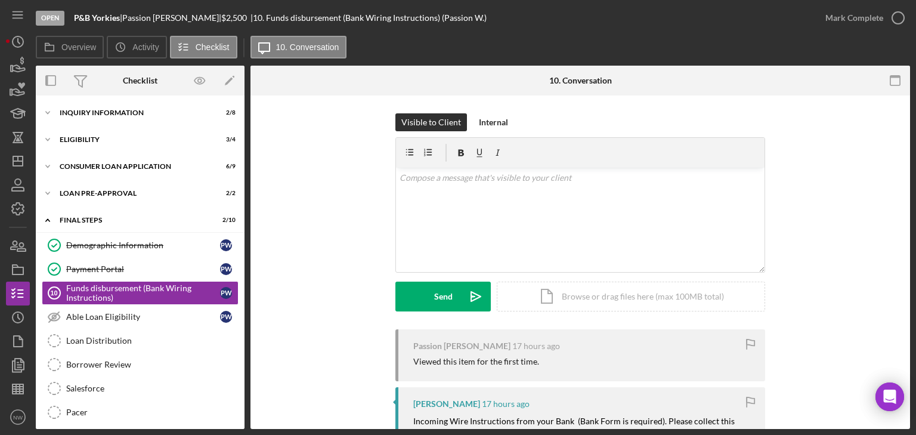
scroll to position [30, 0]
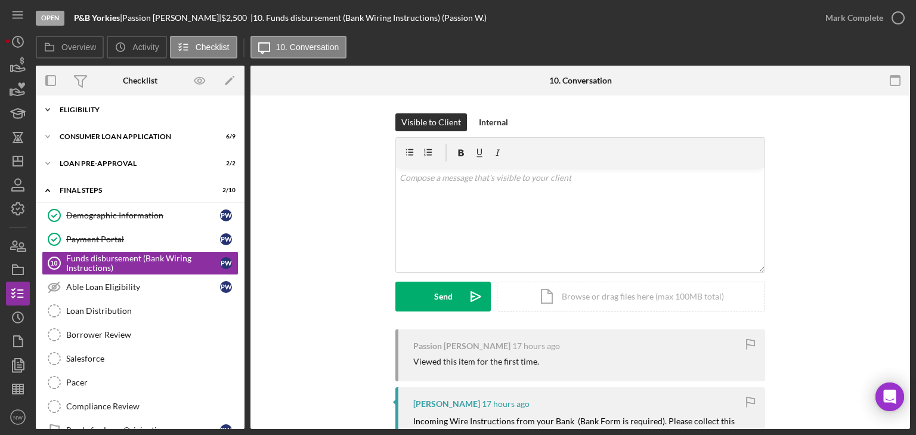
click at [48, 110] on polyline at bounding box center [48, 110] width 4 height 2
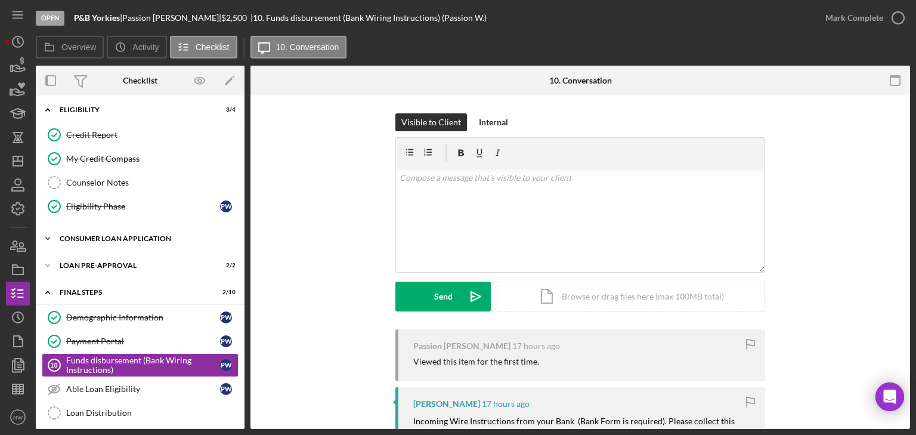
click at [51, 230] on icon "Icon/Expander" at bounding box center [48, 239] width 24 height 24
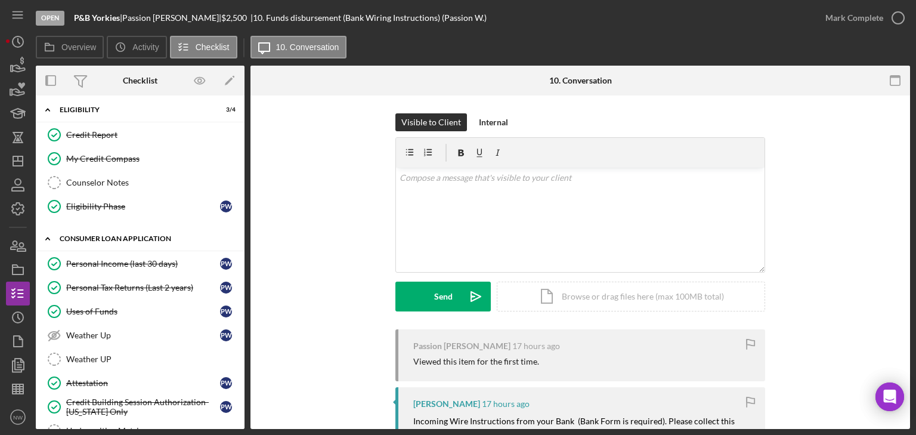
click at [45, 231] on icon "Icon/Expander" at bounding box center [48, 239] width 24 height 24
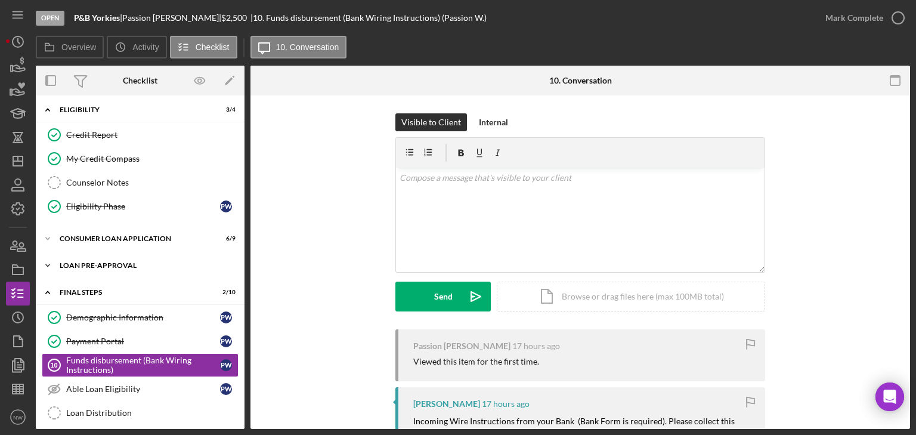
click at [52, 262] on icon "Icon/Expander" at bounding box center [48, 265] width 24 height 24
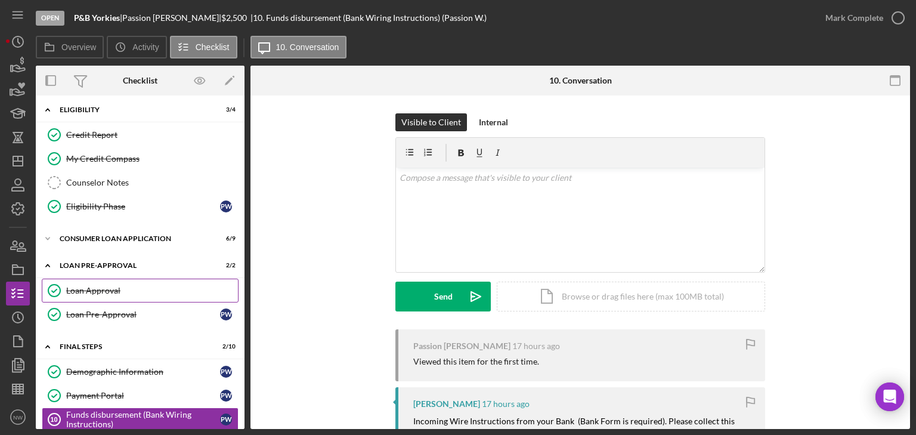
click at [78, 289] on div "Loan Approval" at bounding box center [152, 291] width 172 height 10
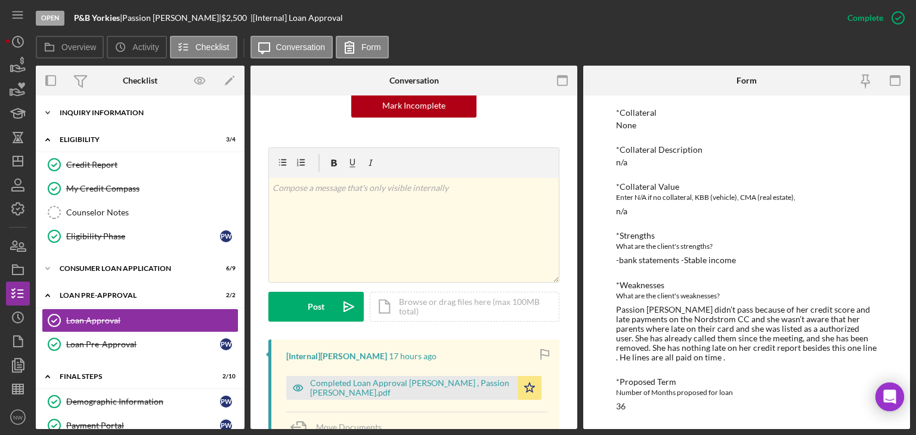
click at [49, 107] on icon "Icon/Expander" at bounding box center [48, 113] width 24 height 24
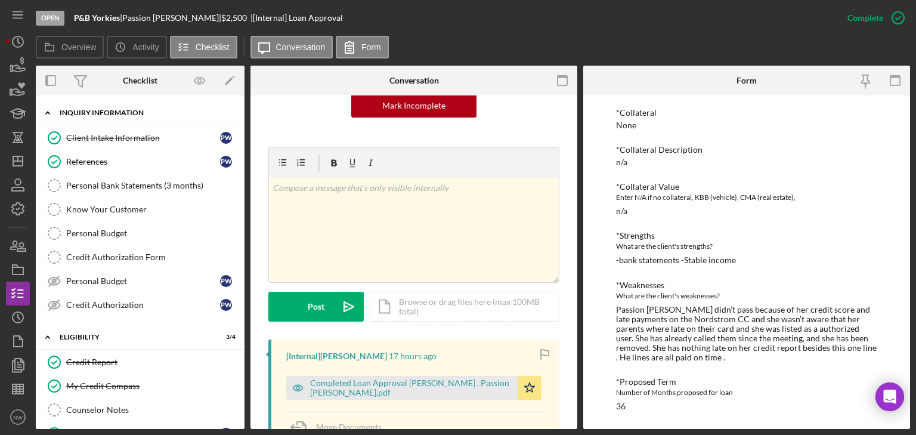
click at [49, 107] on icon "Icon/Expander" at bounding box center [48, 113] width 24 height 24
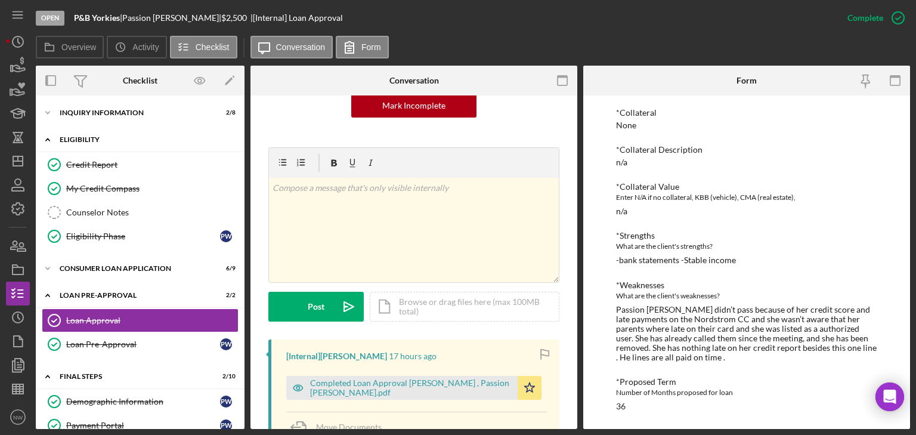
click at [50, 136] on icon "Icon/Expander" at bounding box center [48, 140] width 24 height 24
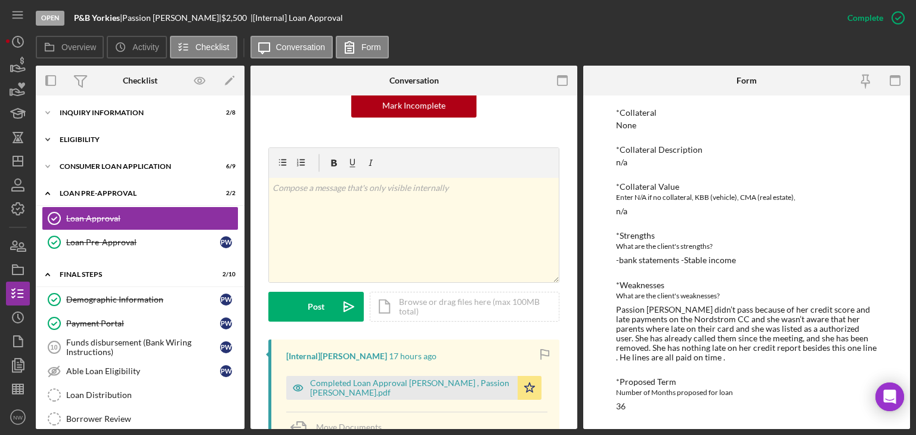
click at [67, 142] on div "Eligibility" at bounding box center [145, 139] width 170 height 7
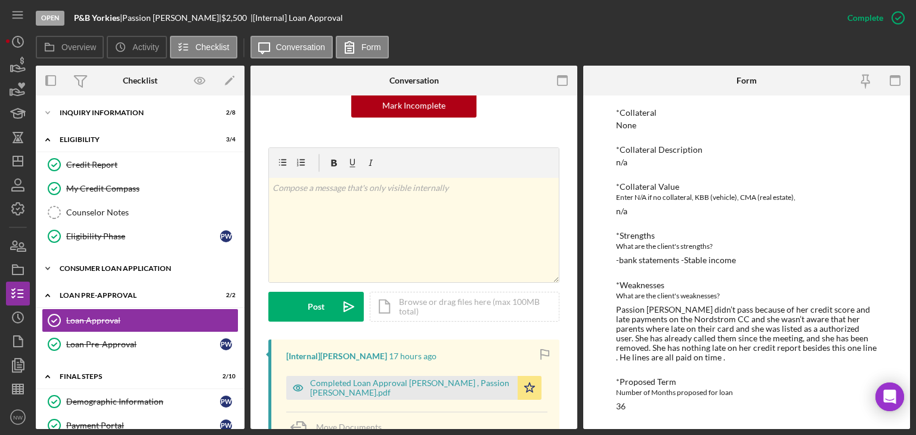
click at [46, 265] on icon "Icon/Expander" at bounding box center [48, 268] width 24 height 24
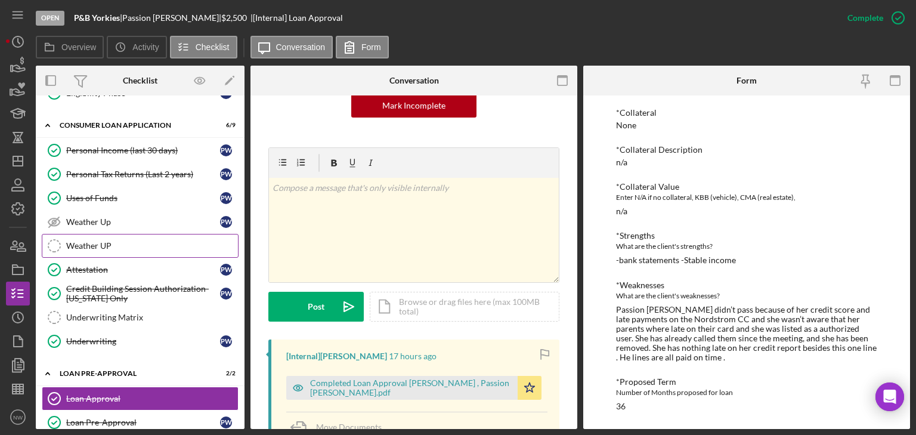
scroll to position [191, 0]
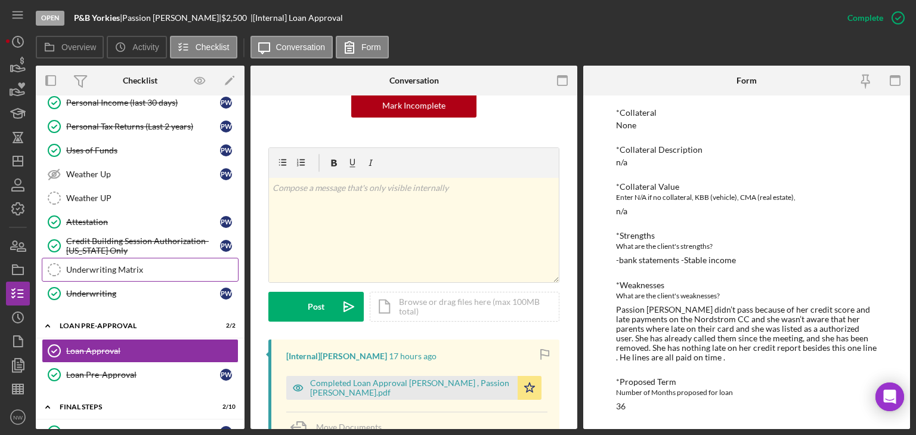
drag, startPoint x: 89, startPoint y: 269, endPoint x: 100, endPoint y: 268, distance: 11.3
click at [89, 268] on div "Underwriting Matrix" at bounding box center [152, 270] width 172 height 10
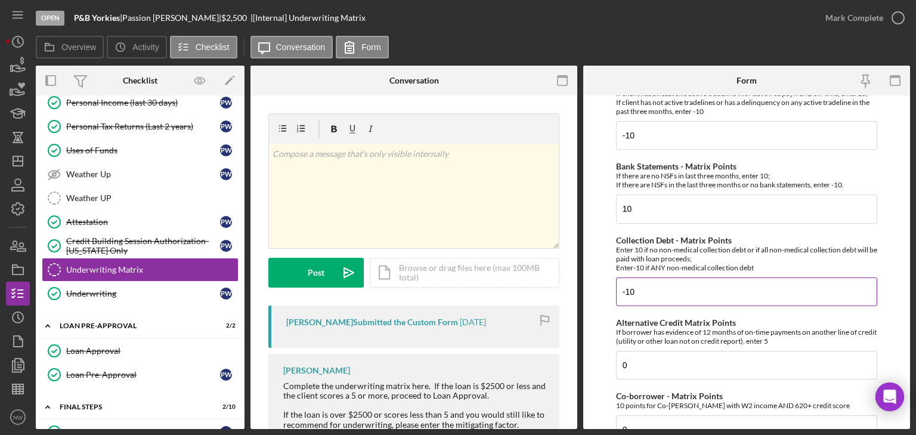
scroll to position [239, 0]
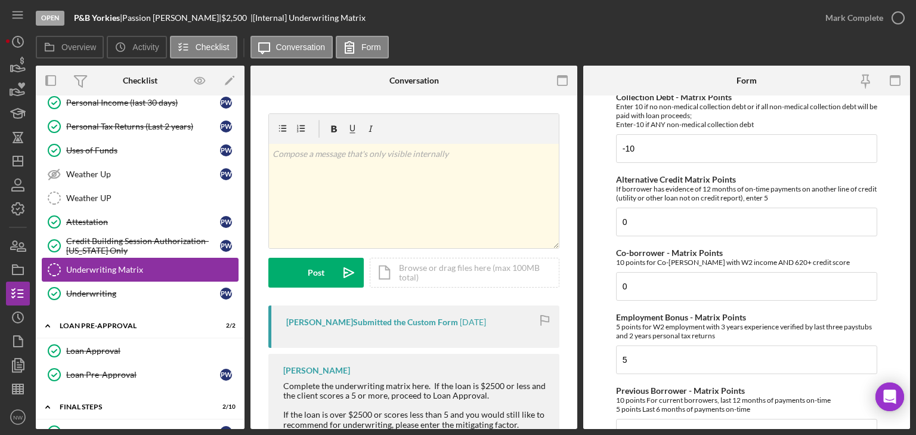
click at [129, 265] on div "Underwriting Matrix" at bounding box center [152, 270] width 172 height 10
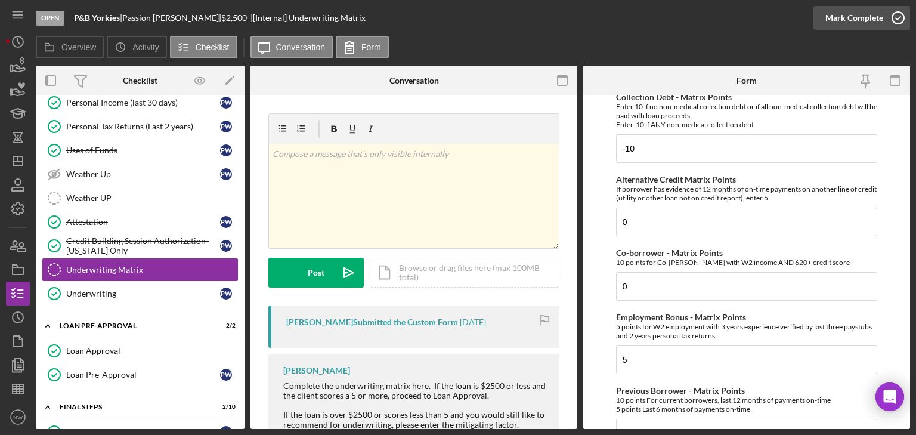
click at [895, 17] on icon "button" at bounding box center [898, 18] width 30 height 30
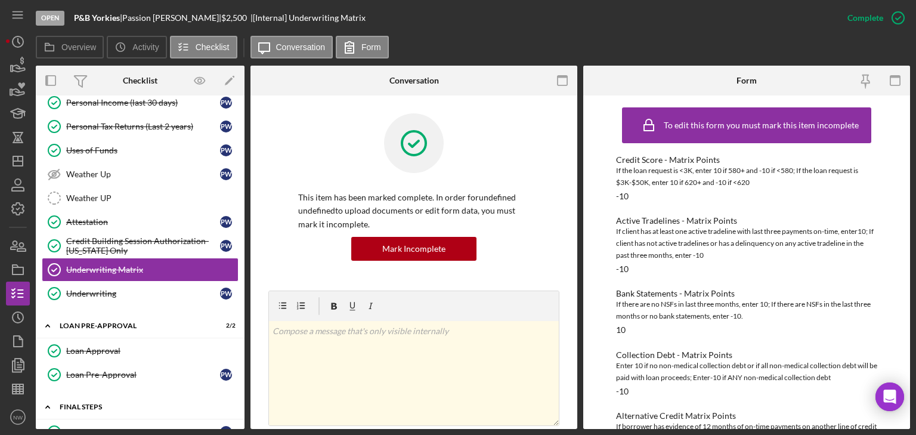
scroll to position [334, 0]
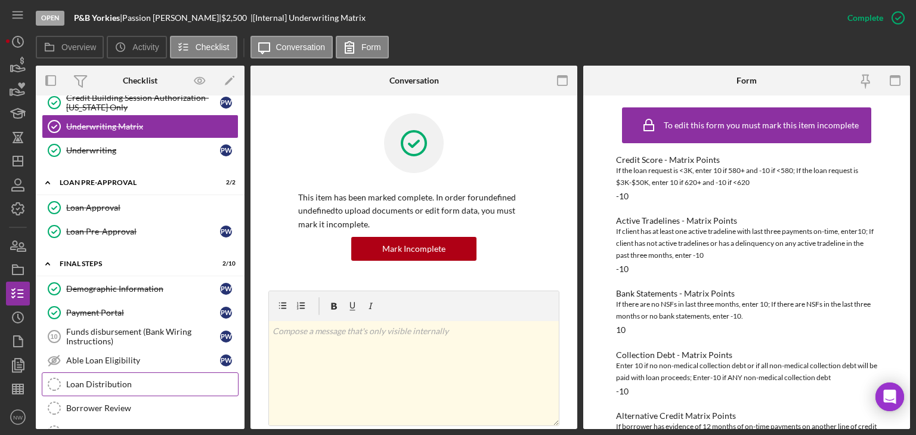
click at [87, 379] on div "Loan Distribution" at bounding box center [152, 384] width 172 height 10
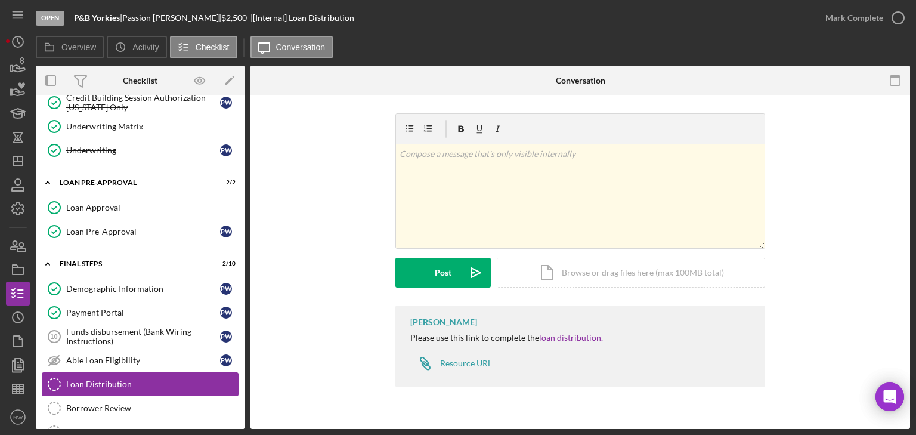
drag, startPoint x: 88, startPoint y: 397, endPoint x: 89, endPoint y: 389, distance: 7.8
click at [88, 397] on link "Borrower Review Borrower Review" at bounding box center [140, 408] width 197 height 24
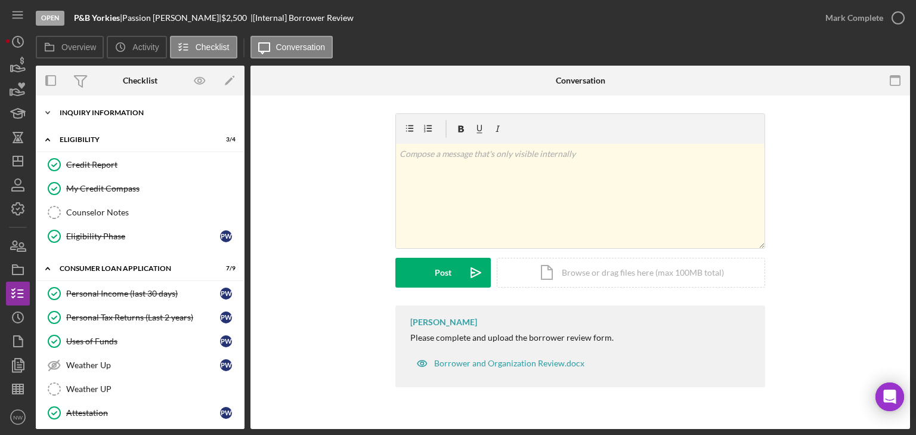
click at [50, 115] on icon "Icon/Expander" at bounding box center [48, 113] width 24 height 24
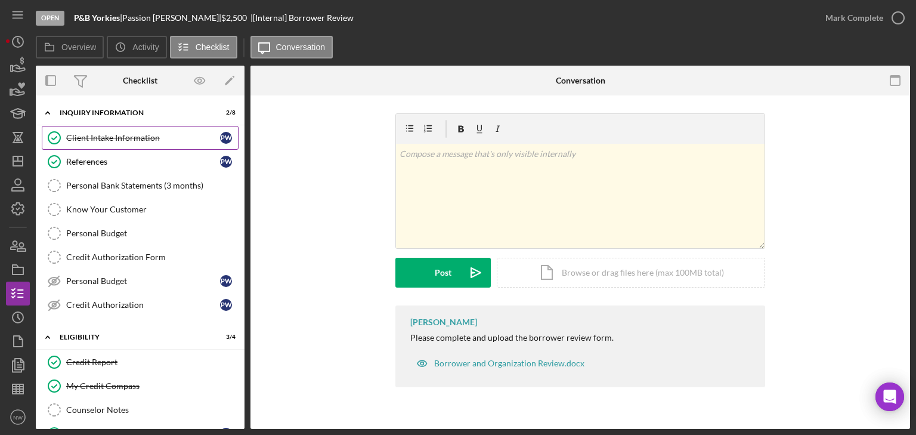
click at [86, 136] on div "Client Intake Information" at bounding box center [143, 138] width 154 height 10
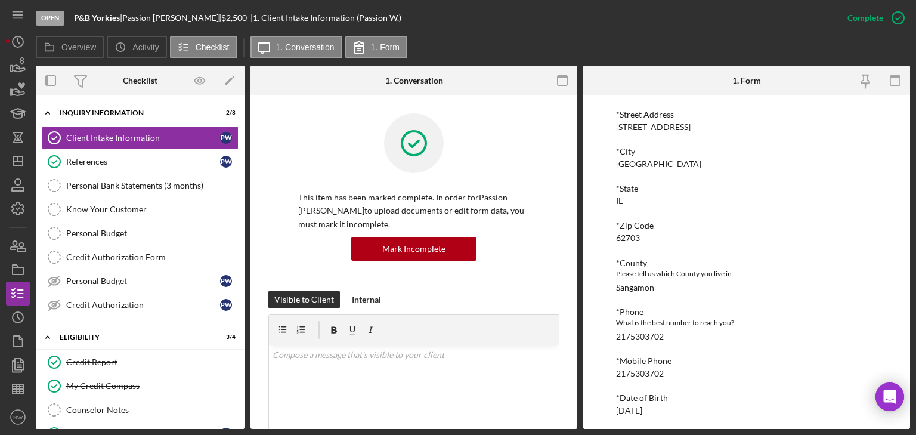
scroll to position [334, 0]
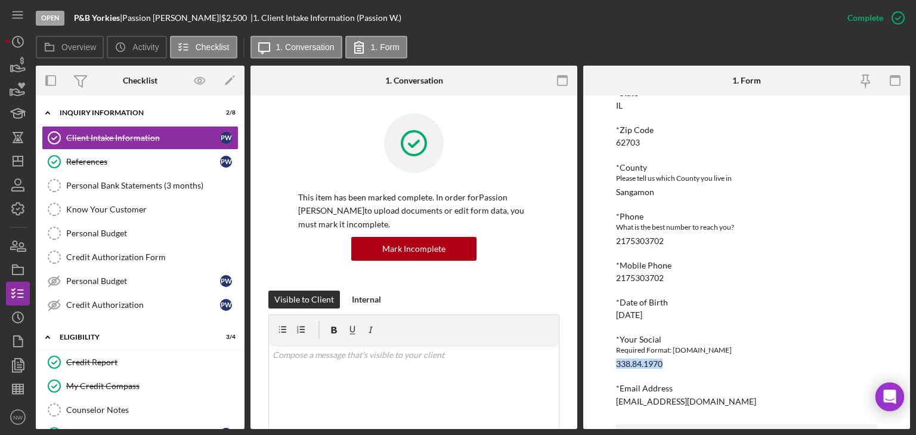
drag, startPoint x: 616, startPoint y: 363, endPoint x: 685, endPoint y: 363, distance: 69.8
click at [685, 363] on div "*Your Social Required Format: XXX.XX.XXX 338.84.1970" at bounding box center [746, 352] width 261 height 34
copy div "338.84.1970"
click at [48, 327] on icon "Icon/Expander" at bounding box center [48, 337] width 24 height 24
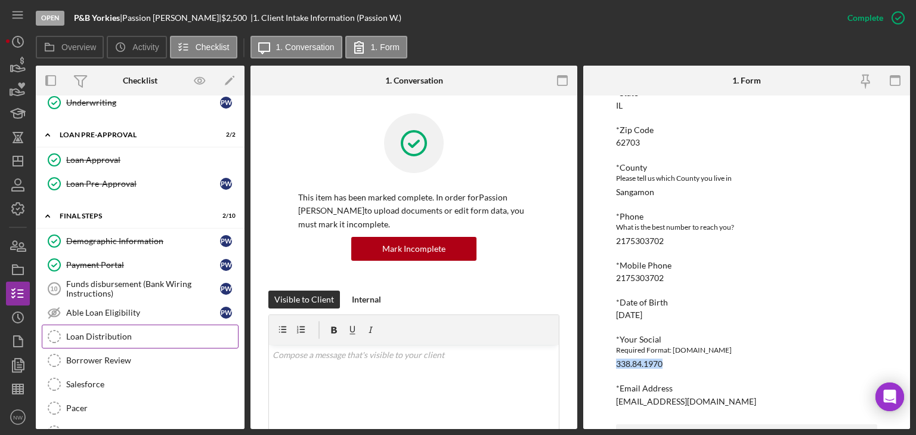
scroll to position [525, 0]
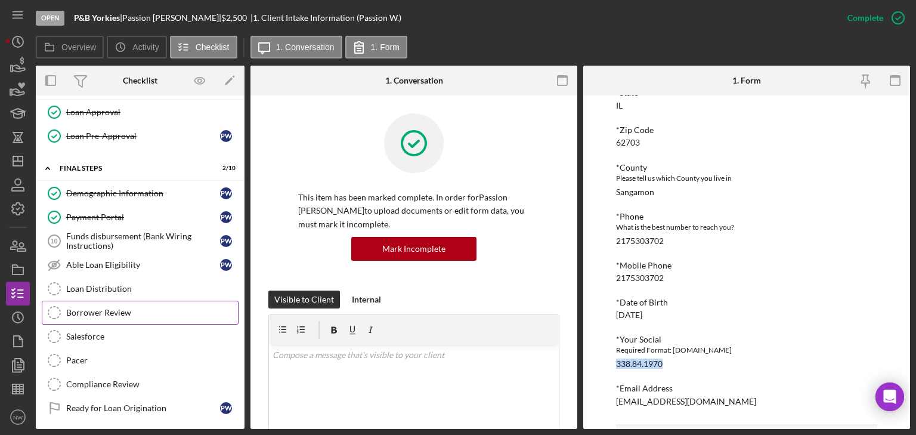
click at [90, 308] on div "Borrower Review" at bounding box center [152, 313] width 172 height 10
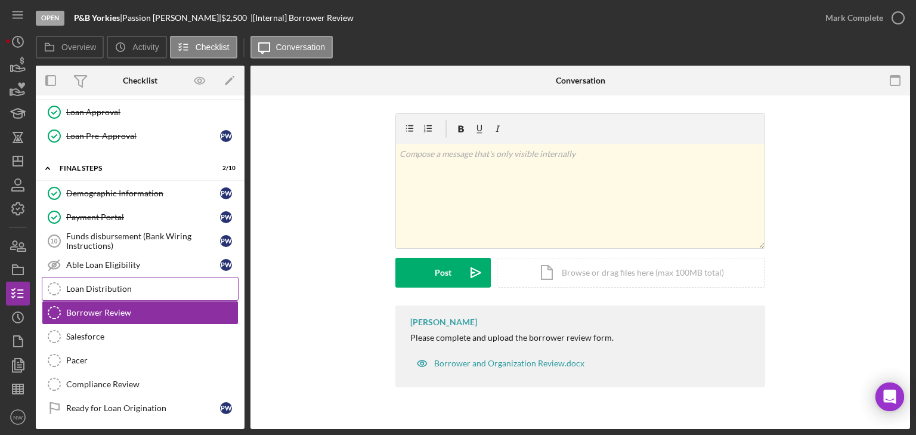
click at [104, 284] on div "Loan Distribution" at bounding box center [152, 289] width 172 height 10
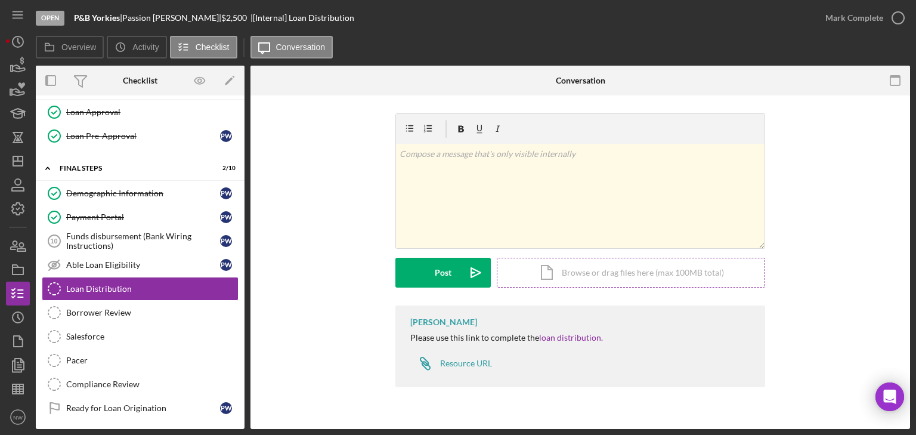
click at [573, 272] on div "Icon/Document Browse or drag files here (max 100MB total) Tap to choose files o…" at bounding box center [631, 273] width 268 height 30
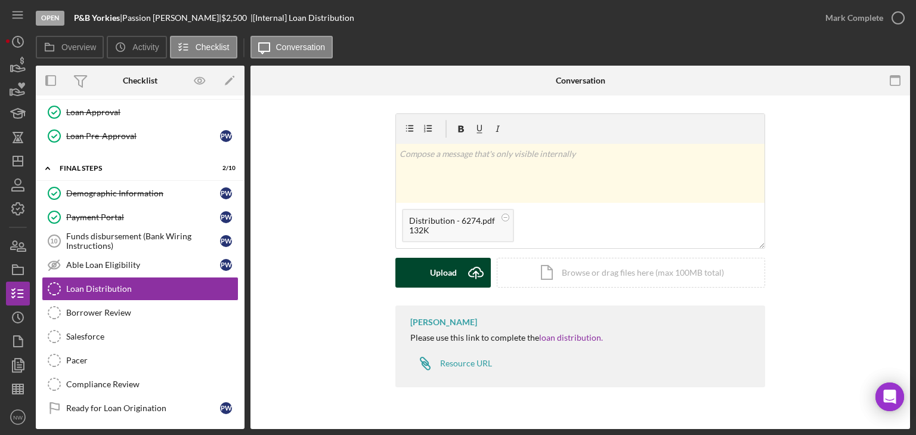
click at [442, 267] on div "Upload" at bounding box center [443, 273] width 27 height 30
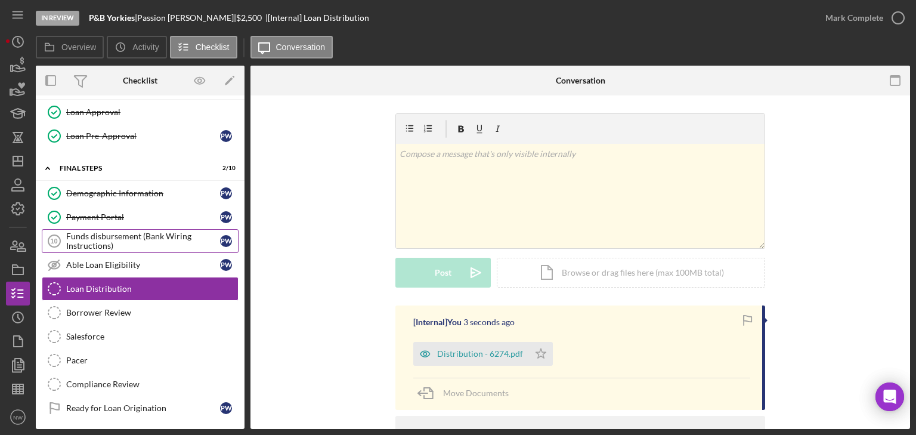
click at [128, 239] on div "Funds disbursement (Bank Wiring Instructions)" at bounding box center [143, 240] width 154 height 19
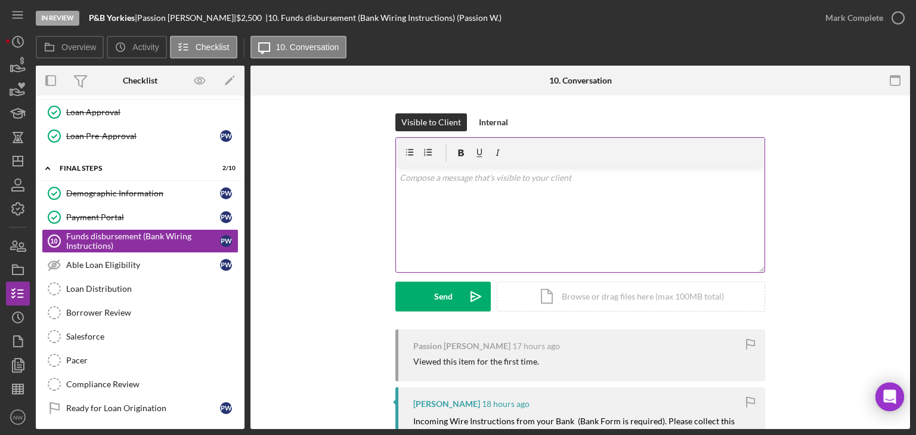
scroll to position [48, 0]
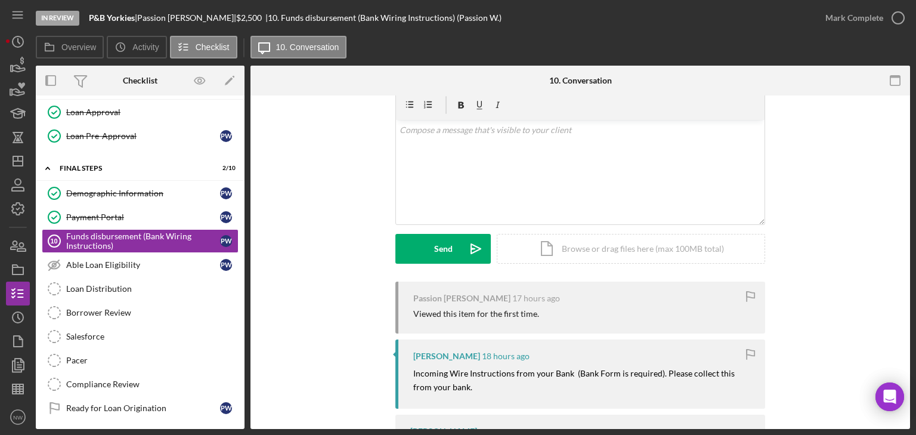
drag, startPoint x: 417, startPoint y: 372, endPoint x: 539, endPoint y: 388, distance: 123.2
click at [539, 388] on div "LaTrisha Gandy 18 hours ago Incoming Wire Instructions from your Bank (Bank For…" at bounding box center [580, 373] width 370 height 69
copy mark "Incoming Wire Instructions from your Bank (Bank Form is required). Please colle…"
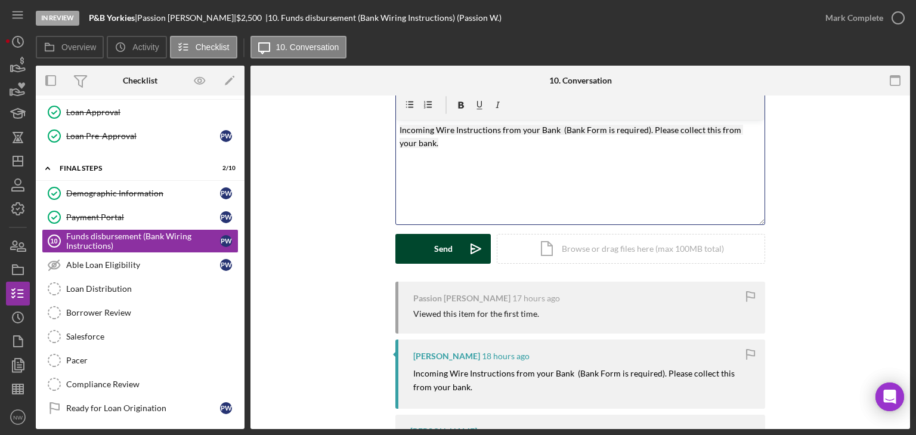
click at [420, 246] on button "Send Icon/icon-invite-send" at bounding box center [442, 249] width 95 height 30
